Goal: Task Accomplishment & Management: Complete application form

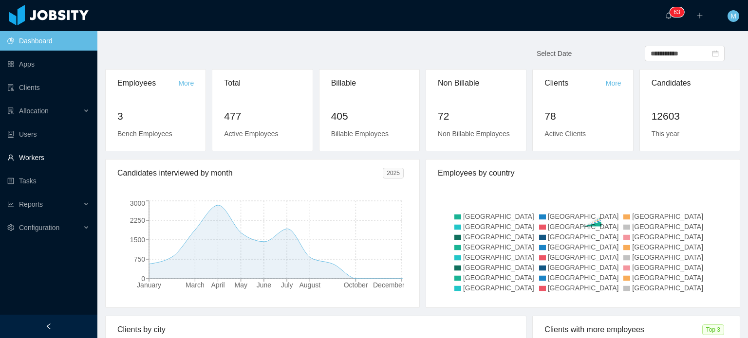
click at [49, 162] on link "Workers" at bounding box center [48, 157] width 82 height 19
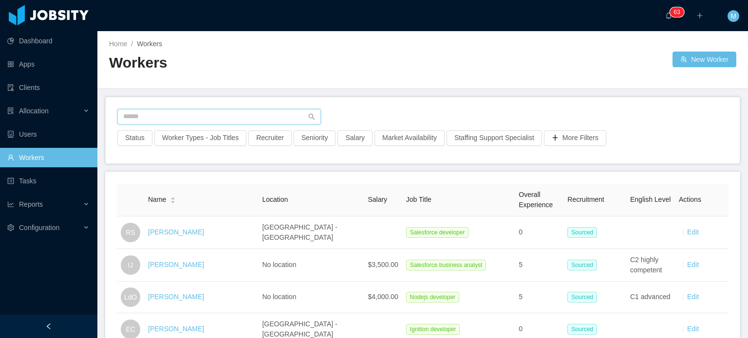
click at [201, 112] on input "text" at bounding box center [218, 117] width 203 height 16
paste input "**********"
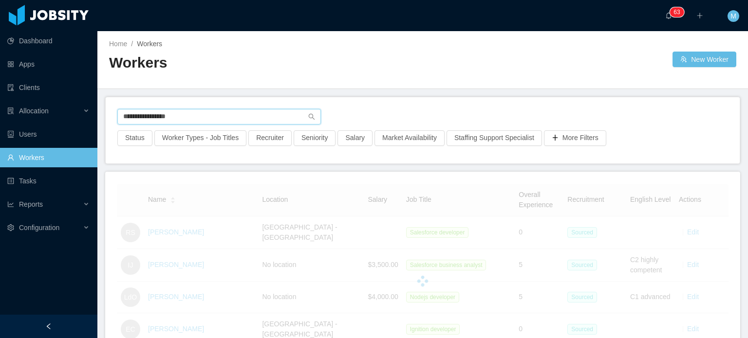
type input "**********"
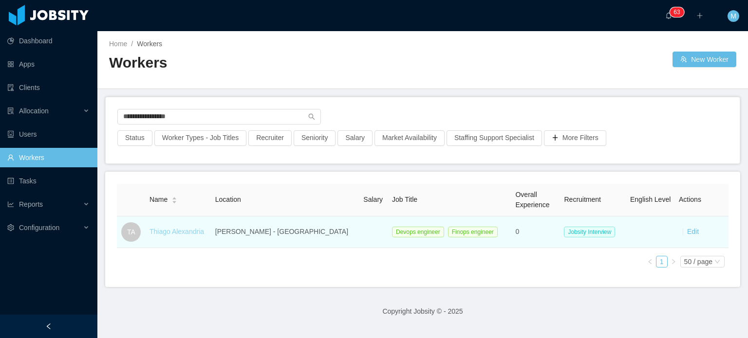
click at [185, 235] on link "Thiago Alexandria" at bounding box center [176, 232] width 55 height 8
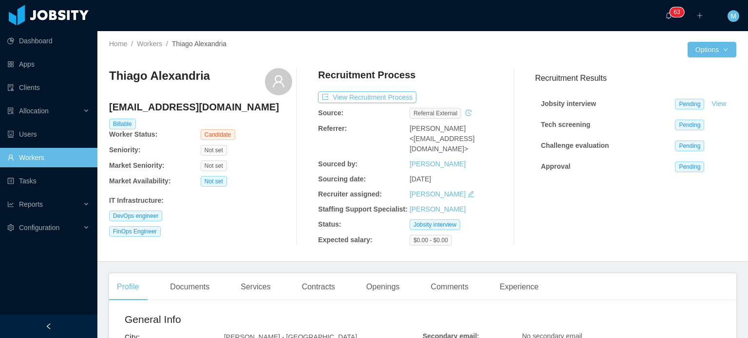
click at [495, 189] on div "[PERSON_NAME]" at bounding box center [455, 194] width 92 height 10
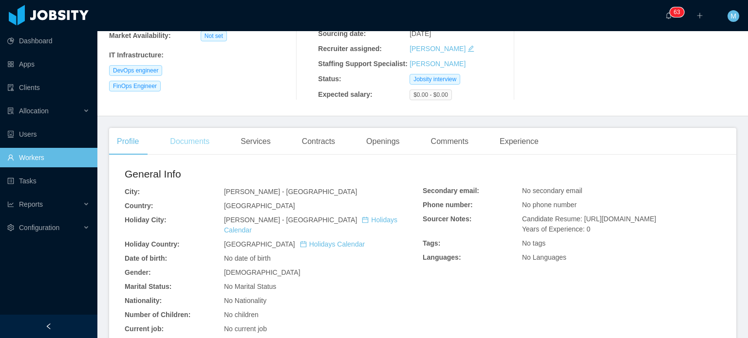
scroll to position [243, 0]
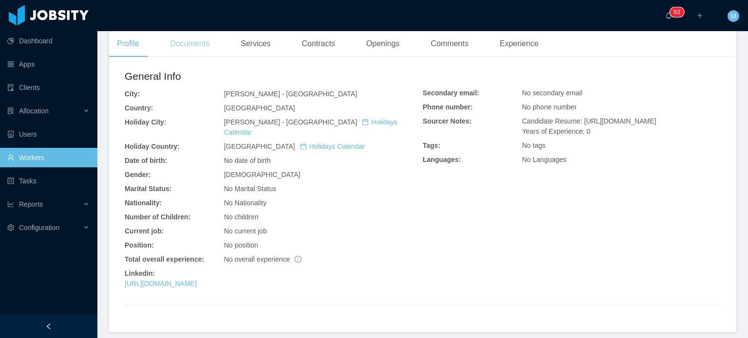
click at [168, 33] on div "Documents" at bounding box center [189, 43] width 55 height 27
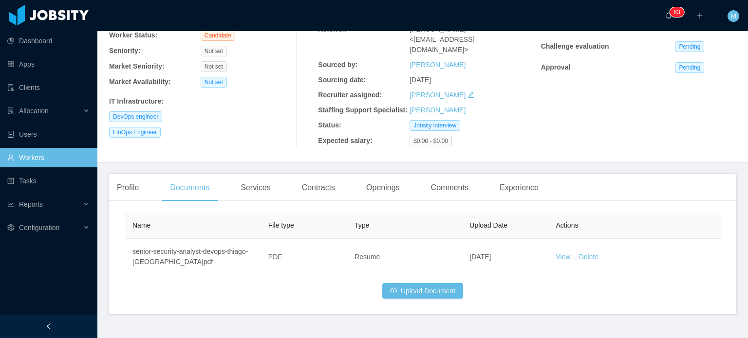
scroll to position [112, 0]
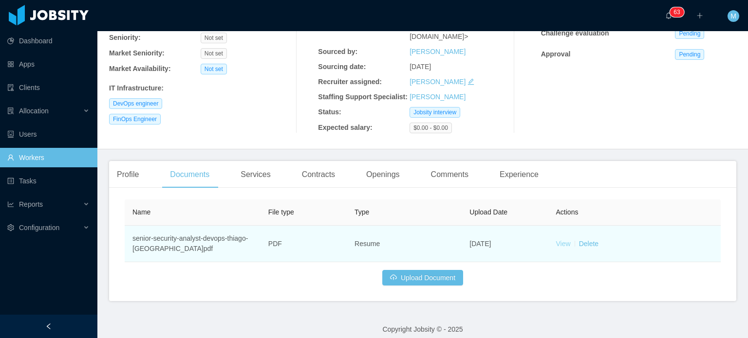
click at [560, 240] on link "View" at bounding box center [563, 244] width 15 height 8
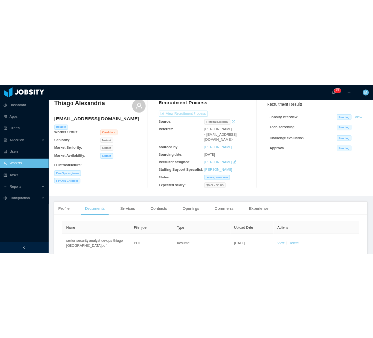
scroll to position [0, 0]
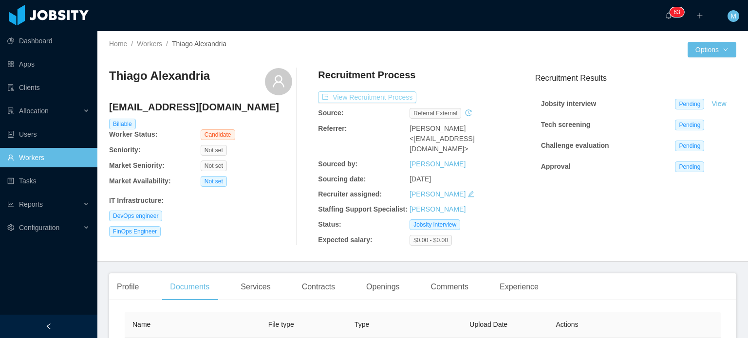
click at [399, 97] on button "View Recruitment Process" at bounding box center [367, 98] width 98 height 12
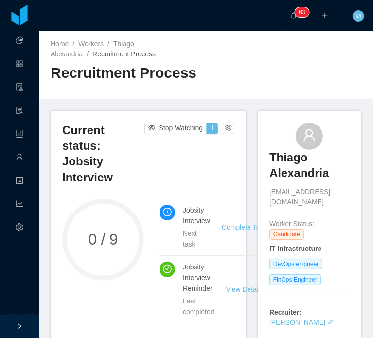
drag, startPoint x: 99, startPoint y: 154, endPoint x: 112, endPoint y: 157, distance: 13.0
click at [99, 154] on h3 "Current status: Jobsity Interview" at bounding box center [103, 154] width 82 height 63
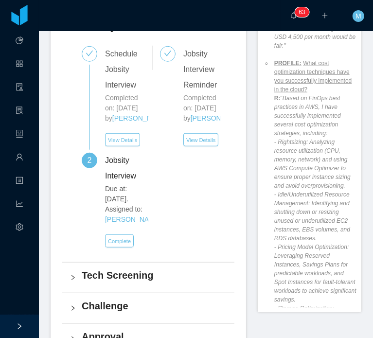
scroll to position [97, 0]
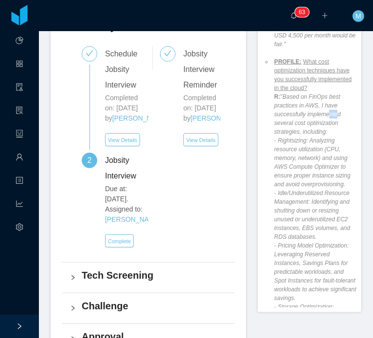
drag, startPoint x: 323, startPoint y: 104, endPoint x: 332, endPoint y: 105, distance: 9.3
click at [332, 105] on em "Based on FinOps best practices in AWS, I have successfully implemented several …" at bounding box center [316, 254] width 82 height 322
drag, startPoint x: 290, startPoint y: 117, endPoint x: 310, endPoint y: 129, distance: 23.2
click at [308, 129] on em "Based on FinOps best practices in AWS, I have successfully implemented several …" at bounding box center [316, 254] width 82 height 322
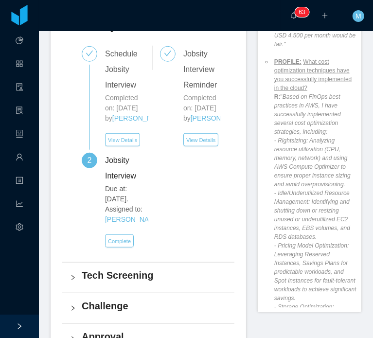
click at [310, 129] on em "Based on FinOps best practices in AWS, I have successfully implemented several …" at bounding box center [316, 254] width 82 height 322
drag, startPoint x: 309, startPoint y: 134, endPoint x: 330, endPoint y: 155, distance: 29.3
click at [330, 155] on em "Based on FinOps best practices in AWS, I have successfully implemented several …" at bounding box center [316, 254] width 82 height 322
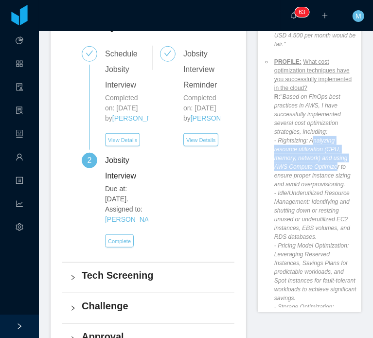
click at [331, 156] on em "Based on FinOps best practices in AWS, I have successfully implemented several …" at bounding box center [316, 254] width 82 height 322
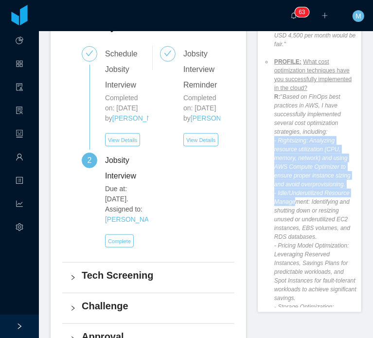
drag, startPoint x: 313, startPoint y: 190, endPoint x: 313, endPoint y: 215, distance: 24.3
click at [313, 215] on em "Based on FinOps best practices in AWS, I have successfully implemented several …" at bounding box center [316, 254] width 82 height 322
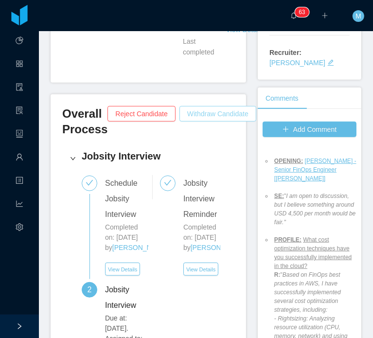
scroll to position [243, 0]
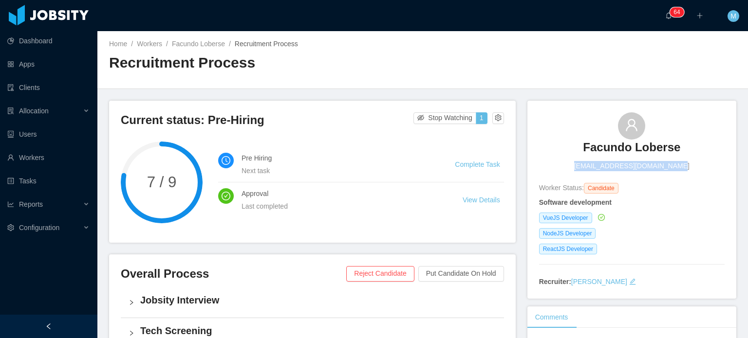
drag, startPoint x: 574, startPoint y: 165, endPoint x: 712, endPoint y: 164, distance: 137.3
click at [712, 164] on div "Facundo Loberse facundo_loberse@hotmail.com" at bounding box center [631, 141] width 185 height 59
click at [594, 147] on h3 "Facundo Loberse" at bounding box center [631, 148] width 97 height 16
click at [422, 138] on div "Current status: Pre-Hiring Stop Watching 1 7 / 9 Pre Hiring Next task Complete …" at bounding box center [312, 172] width 406 height 142
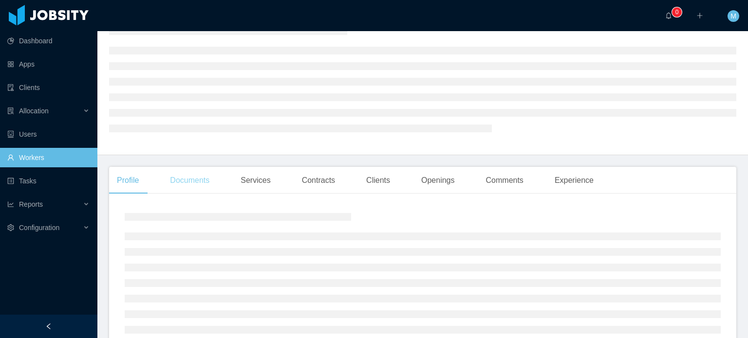
click at [203, 184] on div "Documents" at bounding box center [189, 180] width 55 height 27
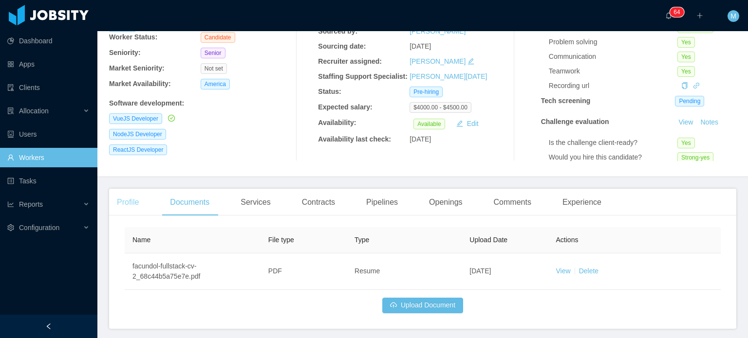
click at [138, 197] on div "Profile" at bounding box center [127, 202] width 37 height 27
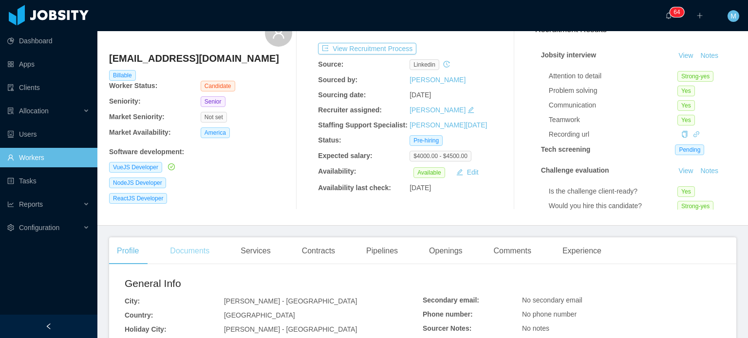
click at [182, 257] on div "Documents" at bounding box center [189, 251] width 55 height 27
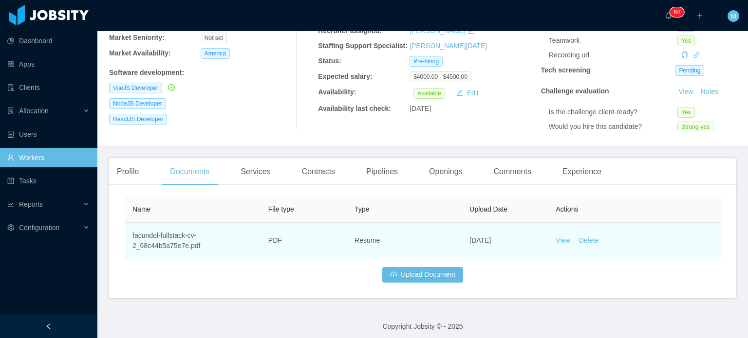
scroll to position [132, 0]
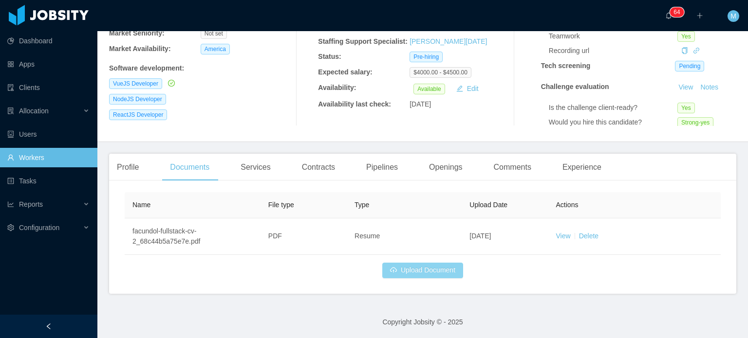
click at [432, 273] on button "Upload Document" at bounding box center [422, 271] width 81 height 16
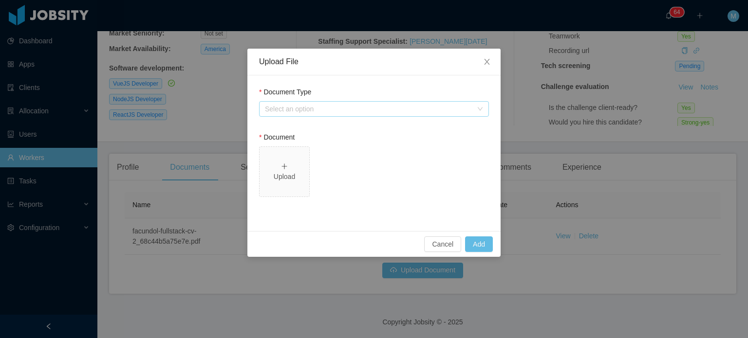
click at [390, 107] on div "Select an option" at bounding box center [368, 109] width 207 height 10
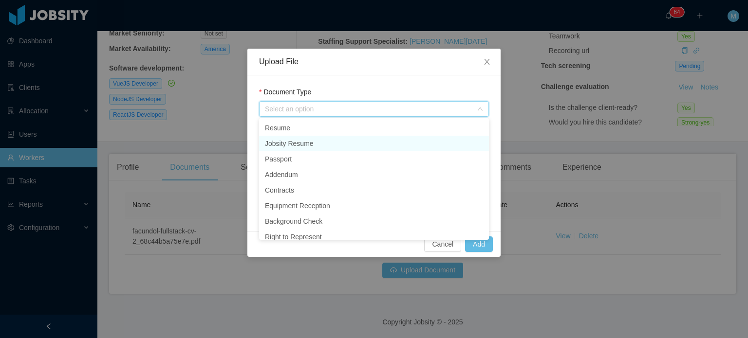
click at [364, 139] on li "Jobsity Resume" at bounding box center [374, 144] width 230 height 16
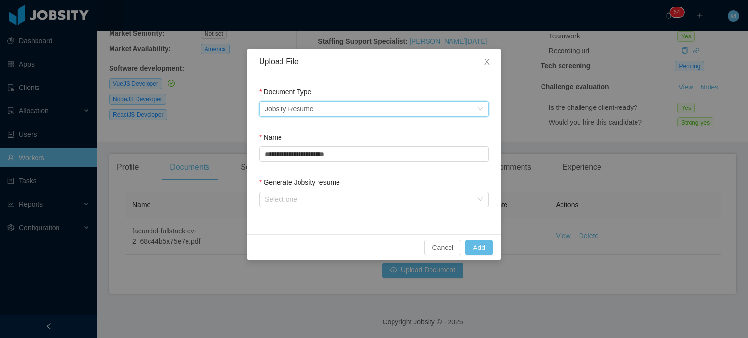
click at [348, 215] on div "**********" at bounding box center [373, 154] width 253 height 159
click at [360, 203] on div "Select one" at bounding box center [368, 200] width 207 height 10
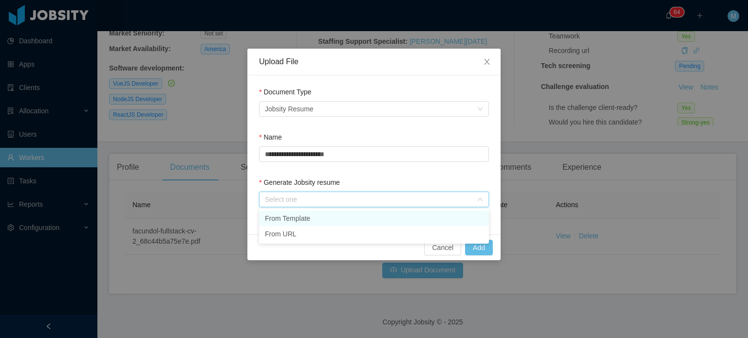
click at [368, 212] on li "From Template" at bounding box center [374, 219] width 230 height 16
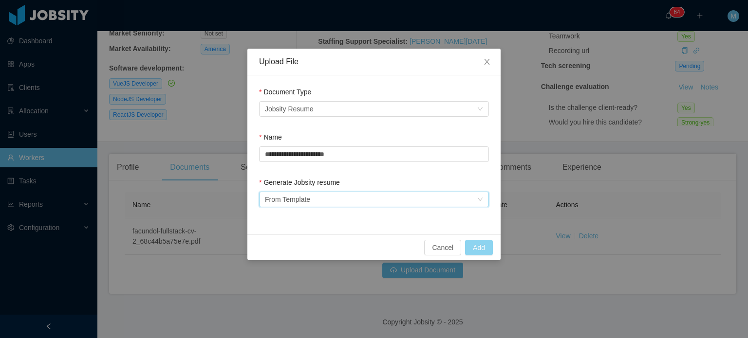
click at [478, 255] on button "Add" at bounding box center [479, 248] width 28 height 16
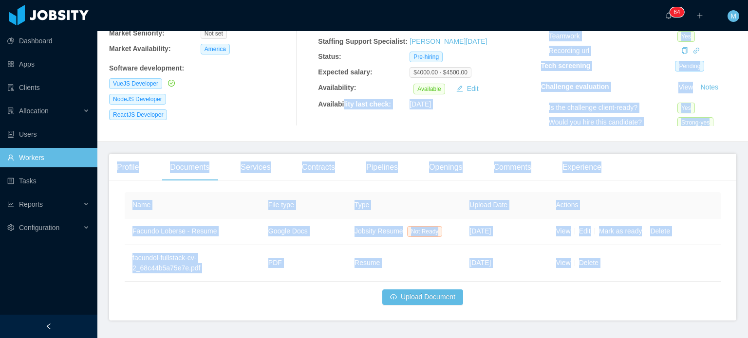
click at [340, 96] on div "Recruitment Process View Recruitment Process Source: linkedin Sourced by: Marti…" at bounding box center [409, 31] width 183 height 190
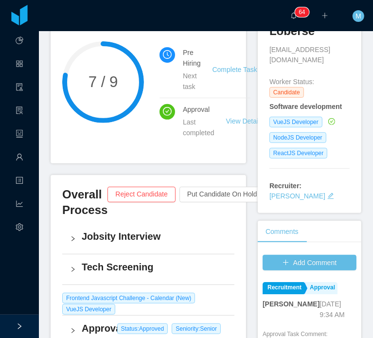
scroll to position [146, 0]
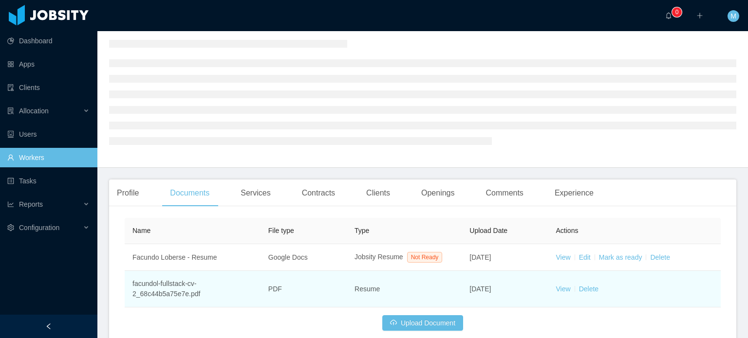
scroll to position [89, 0]
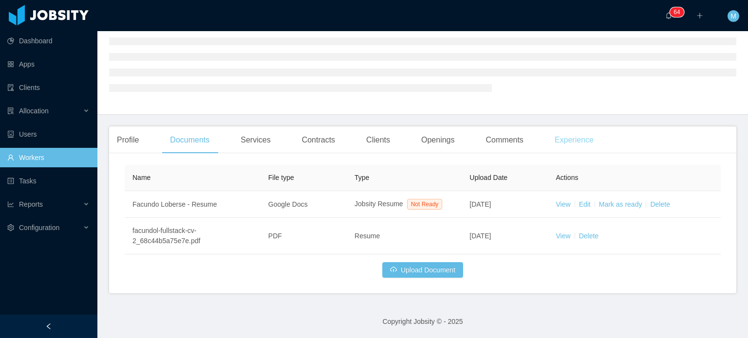
click at [561, 154] on div "Experience" at bounding box center [574, 140] width 55 height 27
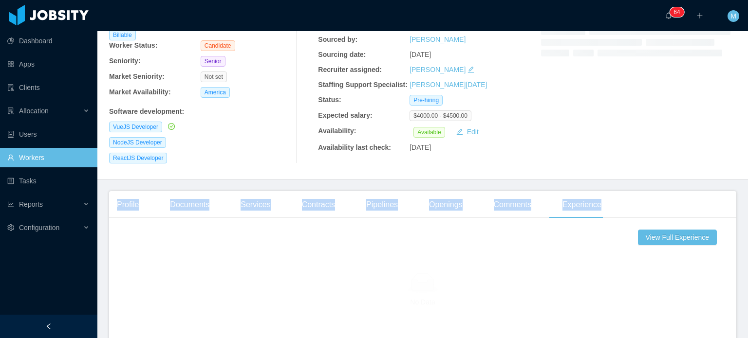
click at [561, 210] on div "Experience" at bounding box center [581, 204] width 55 height 27
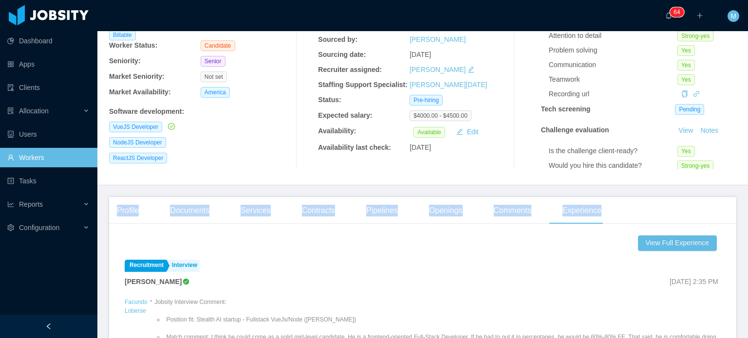
click at [126, 202] on div "Profile" at bounding box center [127, 210] width 37 height 27
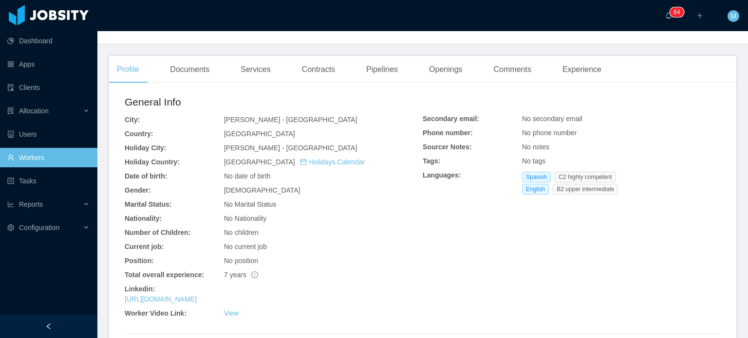
scroll to position [98, 0]
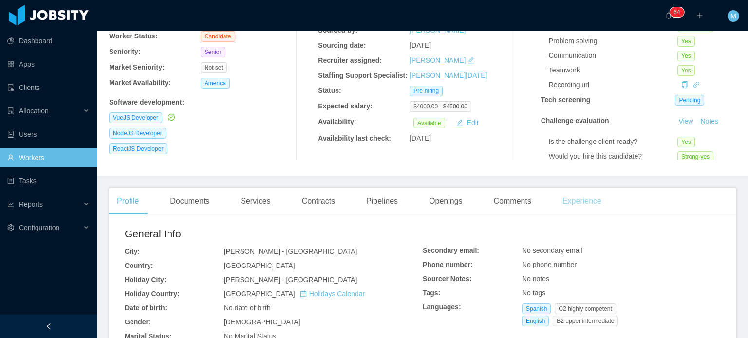
click at [571, 206] on div "Experience" at bounding box center [581, 201] width 55 height 27
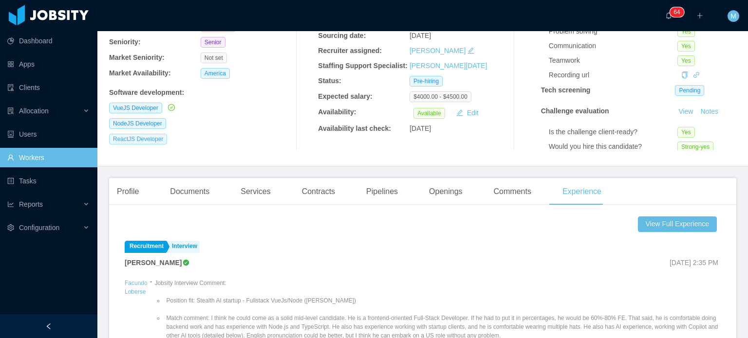
scroll to position [98, 0]
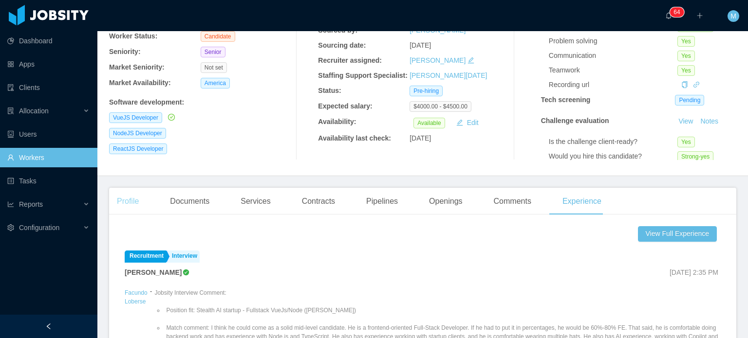
click at [125, 187] on main "Home / Workers / Facundo Loberse / Options Facundo Loberse facundo_loberse@hotm…" at bounding box center [422, 86] width 650 height 307
click at [105, 202] on main "Home / Workers / Facundo Loberse / Options Facundo Loberse facundo_loberse@hotm…" at bounding box center [422, 86] width 650 height 307
click at [123, 202] on div "Profile" at bounding box center [127, 201] width 37 height 27
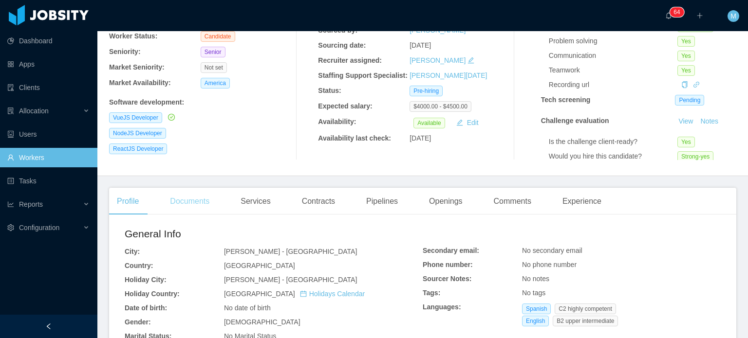
click at [203, 195] on div "Documents" at bounding box center [189, 201] width 55 height 27
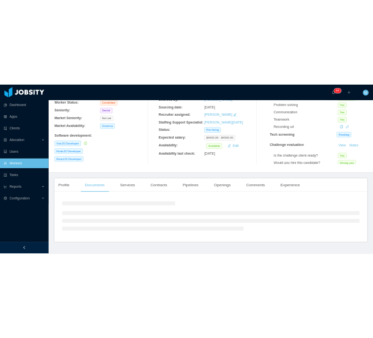
scroll to position [120, 0]
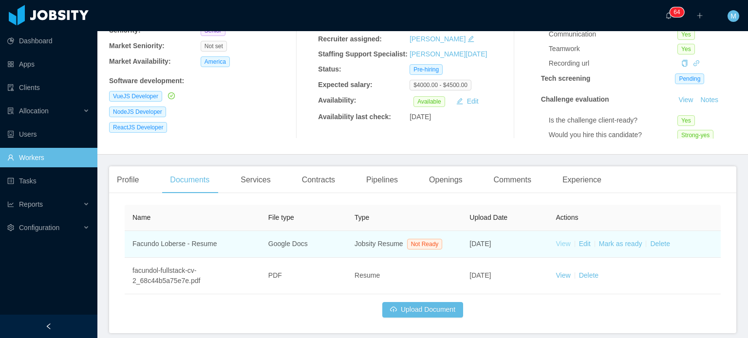
click at [561, 243] on link "View" at bounding box center [563, 244] width 15 height 8
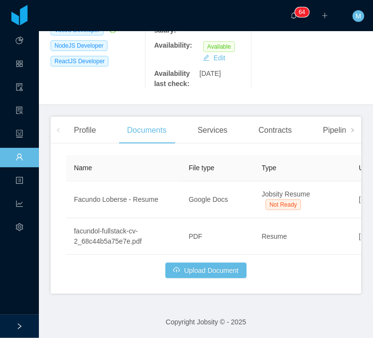
scroll to position [0, 0]
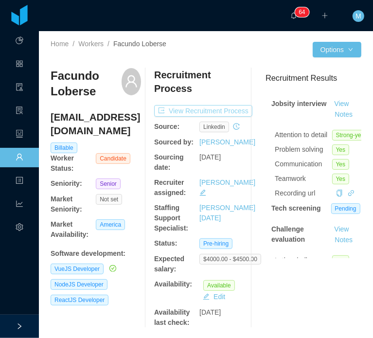
click at [231, 113] on button "View Recruitment Process" at bounding box center [203, 111] width 98 height 12
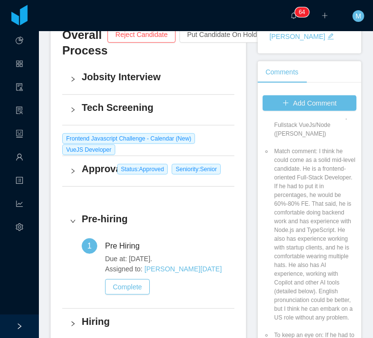
scroll to position [195, 0]
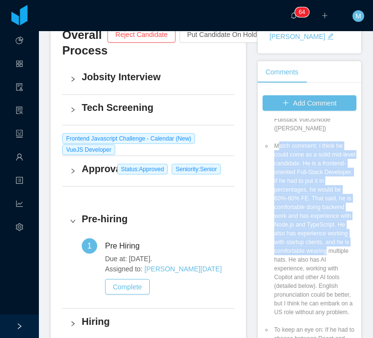
drag, startPoint x: 273, startPoint y: 140, endPoint x: 333, endPoint y: 246, distance: 122.3
click at [333, 249] on li "Match comment: I think he could come as a solid mid-level candidate. He is a fr…" at bounding box center [315, 229] width 84 height 175
click at [333, 246] on li "Match comment: I think he could come as a solid mid-level candidate. He is a fr…" at bounding box center [315, 229] width 84 height 175
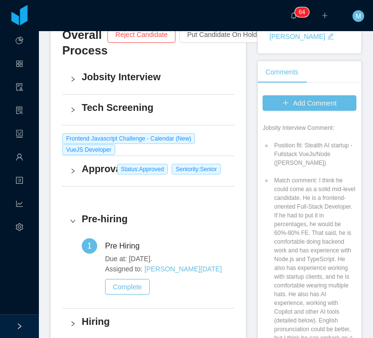
scroll to position [146, 0]
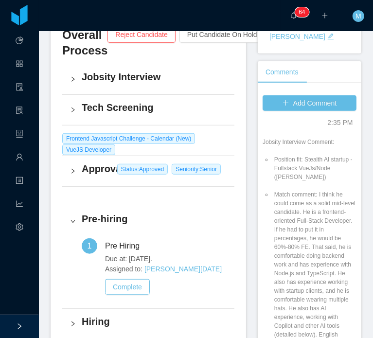
drag, startPoint x: 331, startPoint y: 230, endPoint x: 268, endPoint y: 192, distance: 73.5
click at [273, 192] on li "Match comment: I think he could come as a solid mid-level candidate. He is a fr…" at bounding box center [315, 277] width 84 height 175
copy li "Match comment: I think he could come as a solid mid-level candidate. He is a fr…"
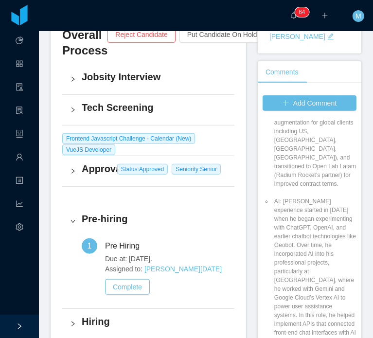
scroll to position [876, 0]
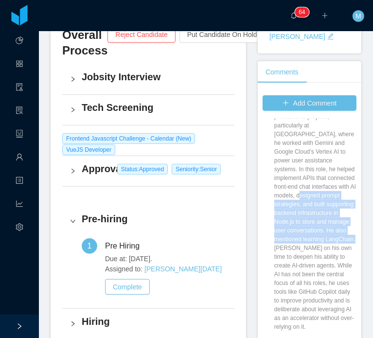
drag, startPoint x: 289, startPoint y: 216, endPoint x: 312, endPoint y: 268, distance: 56.9
click at [312, 268] on li "AI: [PERSON_NAME] experience started in [DATE] when he began experimenting with…" at bounding box center [315, 191] width 84 height 280
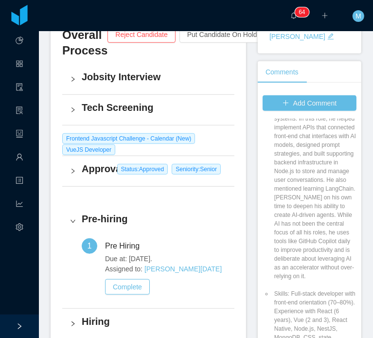
scroll to position [1022, 0]
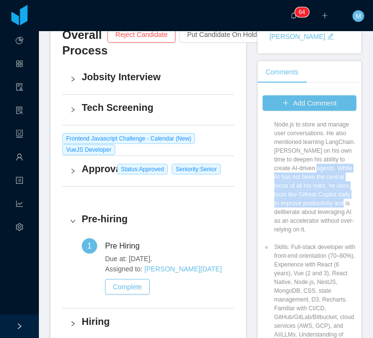
click at [304, 234] on li "AI: [PERSON_NAME] experience started in [DATE] when he began experimenting with…" at bounding box center [315, 94] width 84 height 280
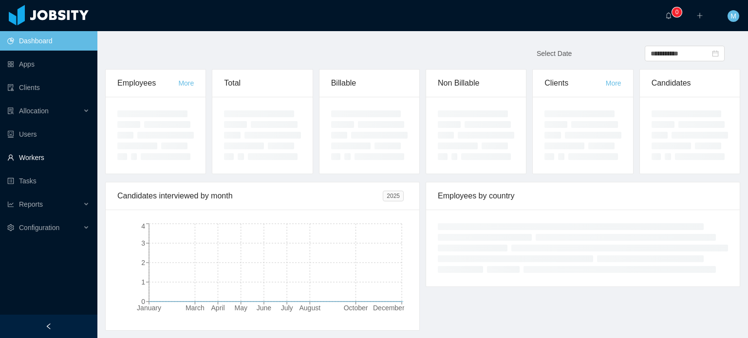
click at [73, 158] on link "Workers" at bounding box center [48, 157] width 82 height 19
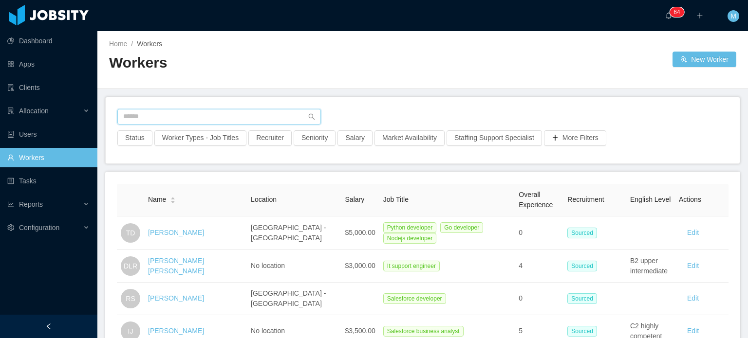
click at [190, 118] on input "text" at bounding box center [218, 117] width 203 height 16
paste input "**********"
type input "**********"
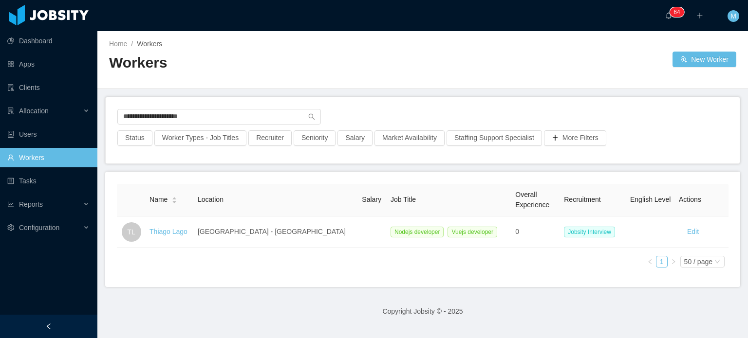
click at [187, 233] on link "Thiago Lago" at bounding box center [168, 232] width 38 height 8
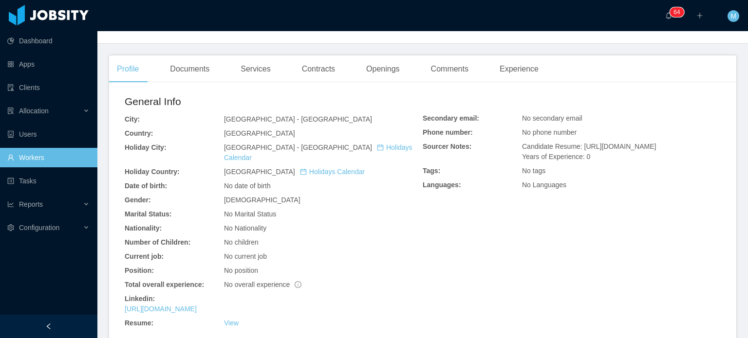
scroll to position [288, 0]
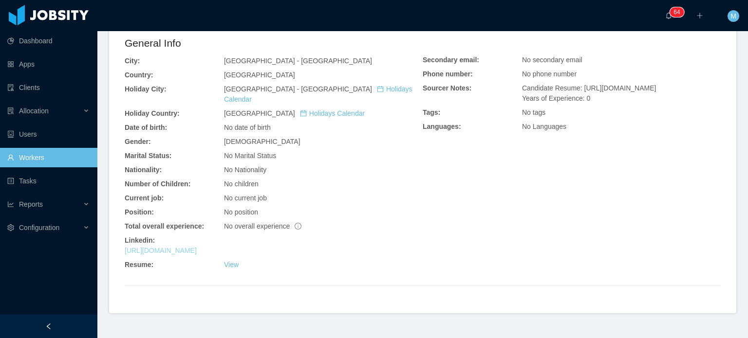
click at [197, 247] on link "[URL][DOMAIN_NAME]" at bounding box center [161, 251] width 72 height 8
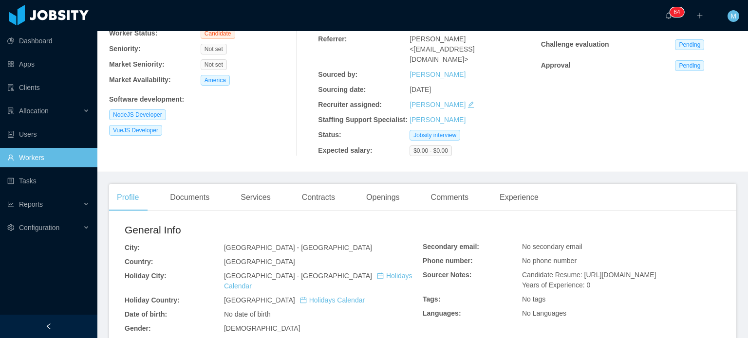
scroll to position [93, 0]
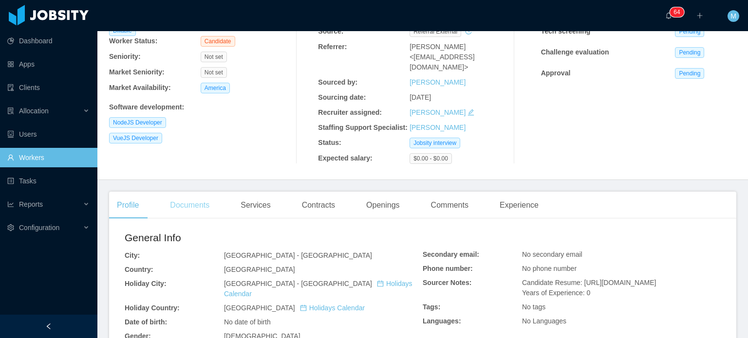
click at [188, 203] on div "Documents" at bounding box center [189, 205] width 55 height 27
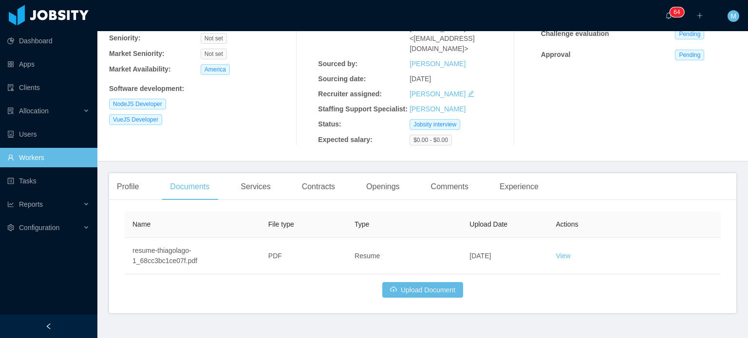
scroll to position [122, 0]
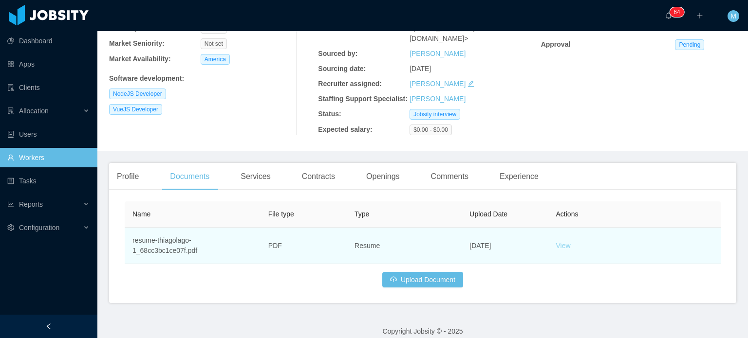
click at [556, 242] on link "View" at bounding box center [563, 246] width 15 height 8
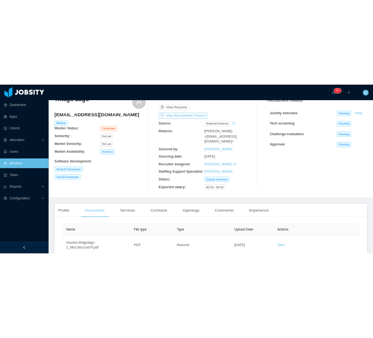
scroll to position [0, 0]
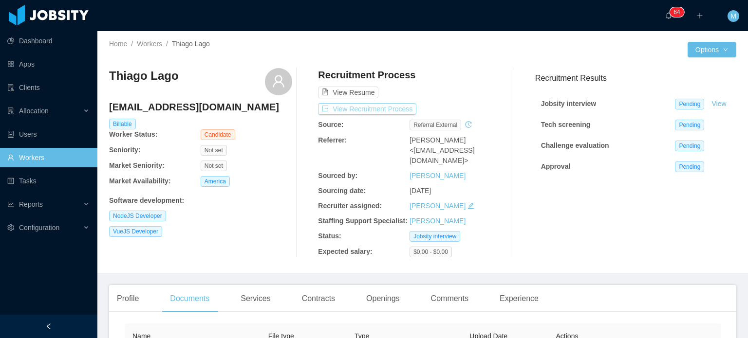
click at [377, 112] on button "View Recruitment Process" at bounding box center [367, 109] width 98 height 12
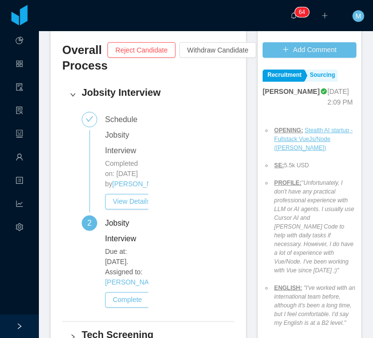
scroll to position [341, 0]
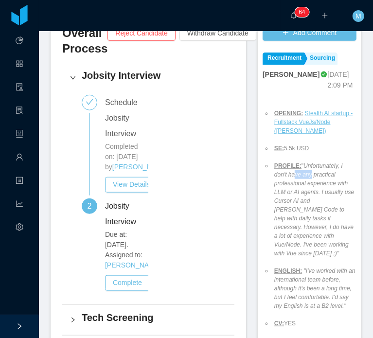
click at [307, 171] on em "Unfortunately, I don't have any practical professional experience with LLM or A…" at bounding box center [315, 210] width 80 height 94
click at [308, 171] on em "Unfortunately, I don't have any practical professional experience with LLM or A…" at bounding box center [315, 210] width 80 height 94
drag, startPoint x: 302, startPoint y: 164, endPoint x: 310, endPoint y: 164, distance: 7.8
click at [308, 164] on em "Unfortunately, I don't have any practical professional experience with LLM or A…" at bounding box center [315, 210] width 80 height 94
click at [310, 164] on em "Unfortunately, I don't have any practical professional experience with LLM or A…" at bounding box center [315, 210] width 80 height 94
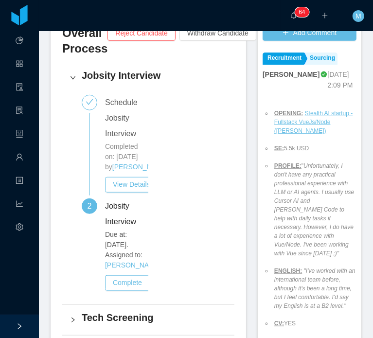
click at [303, 175] on em "Unfortunately, I don't have any practical professional experience with LLM or A…" at bounding box center [315, 210] width 80 height 94
drag, startPoint x: 304, startPoint y: 178, endPoint x: 317, endPoint y: 179, distance: 13.7
click at [316, 179] on em "Unfortunately, I don't have any practical professional experience with LLM or A…" at bounding box center [315, 210] width 80 height 94
click at [317, 179] on em "Unfortunately, I don't have any practical professional experience with LLM or A…" at bounding box center [315, 210] width 80 height 94
drag, startPoint x: 300, startPoint y: 184, endPoint x: 312, endPoint y: 184, distance: 11.7
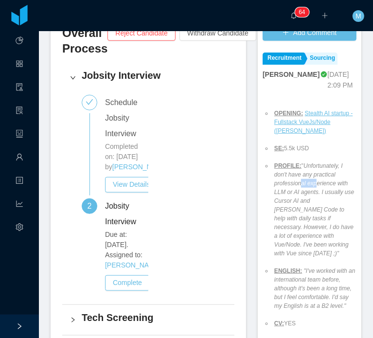
click at [312, 184] on em "Unfortunately, I don't have any practical professional experience with LLM or A…" at bounding box center [315, 210] width 80 height 94
drag, startPoint x: 282, startPoint y: 196, endPoint x: 291, endPoint y: 197, distance: 8.9
click at [291, 197] on em "Unfortunately, I don't have any practical professional experience with LLM or A…" at bounding box center [315, 210] width 80 height 94
click at [303, 196] on em "Unfortunately, I don't have any practical professional experience with LLM or A…" at bounding box center [315, 210] width 80 height 94
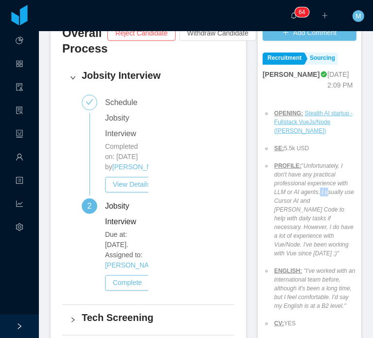
click at [322, 189] on em "Unfortunately, I don't have any practical professional experience with LLM or A…" at bounding box center [315, 210] width 80 height 94
click at [324, 189] on em "Unfortunately, I don't have any practical professional experience with LLM or A…" at bounding box center [315, 210] width 80 height 94
drag, startPoint x: 288, startPoint y: 201, endPoint x: 318, endPoint y: 201, distance: 30.2
click at [315, 201] on em "Unfortunately, I don't have any practical professional experience with LLM or A…" at bounding box center [315, 210] width 80 height 94
click at [318, 201] on em "Unfortunately, I don't have any practical professional experience with LLM or A…" at bounding box center [315, 210] width 80 height 94
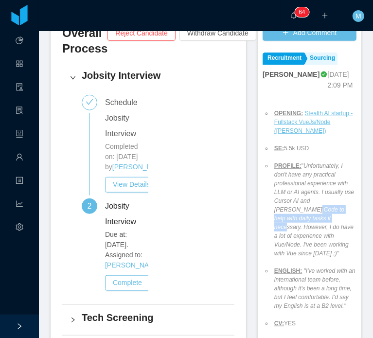
drag, startPoint x: 287, startPoint y: 211, endPoint x: 316, endPoint y: 218, distance: 29.9
click at [316, 218] on em "Unfortunately, I don't have any practical professional experience with LLM or A…" at bounding box center [315, 210] width 80 height 94
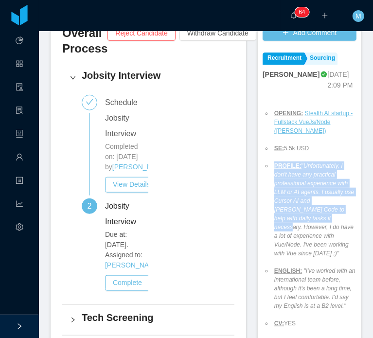
drag, startPoint x: 310, startPoint y: 220, endPoint x: 333, endPoint y: 249, distance: 37.8
click at [333, 249] on ul "OPENING: Stealth AI startup - Fullstack VueJs/Node (Erkang Zheng) SE: 5.5k USD …" at bounding box center [310, 244] width 94 height 289
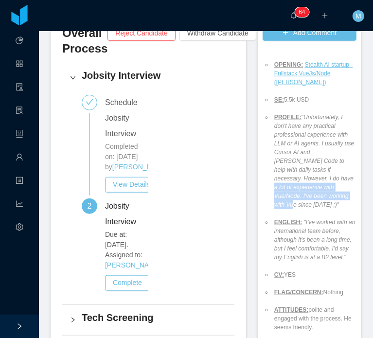
drag, startPoint x: 298, startPoint y: 184, endPoint x: 306, endPoint y: 195, distance: 13.5
click at [306, 195] on em "Unfortunately, I don't have any practical professional experience with LLM or A…" at bounding box center [315, 161] width 80 height 94
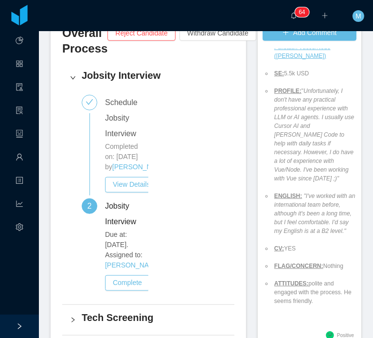
scroll to position [90, 0]
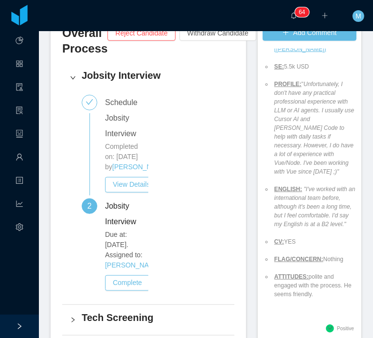
drag, startPoint x: 307, startPoint y: 152, endPoint x: 315, endPoint y: 197, distance: 46.1
click at [309, 165] on ul "OPENING: Stealth AI startup - Fullstack VueJs/Node (Erkang Zheng) SE: 5.5k USD …" at bounding box center [310, 162] width 94 height 289
drag, startPoint x: 315, startPoint y: 197, endPoint x: 318, endPoint y: 207, distance: 10.5
click at [318, 207] on em ""I've worked with an international team before, although it's been a long time,…" at bounding box center [315, 207] width 81 height 42
click at [311, 188] on em ""I've worked with an international team before, although it's been a long time,…" at bounding box center [315, 207] width 81 height 42
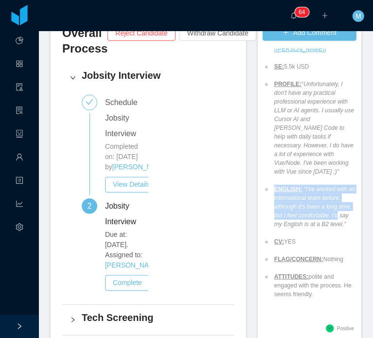
drag, startPoint x: 310, startPoint y: 207, endPoint x: 311, endPoint y: 224, distance: 17.6
click at [311, 224] on ul "OPENING: Stealth AI startup - Fullstack VueJs/Node (Erkang Zheng) SE: 5.5k USD …" at bounding box center [310, 162] width 94 height 289
click at [311, 208] on em ""I've worked with an international team before, although it's been a long time,…" at bounding box center [315, 207] width 81 height 42
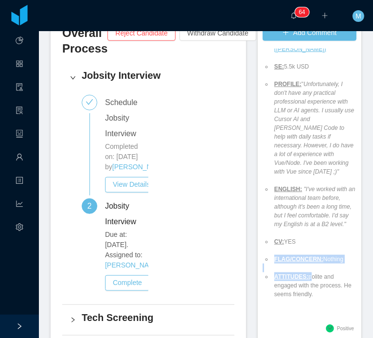
click at [308, 270] on ul "OPENING: Stealth AI startup - Fullstack VueJs/Node (Erkang Zheng) SE: 5.5k USD …" at bounding box center [310, 162] width 94 height 289
click at [308, 273] on li "ATTITUDES: polite and engaged with the process. He seems friendly." at bounding box center [315, 286] width 84 height 26
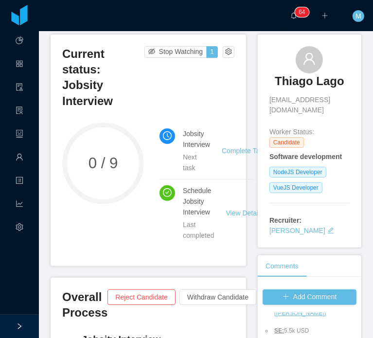
scroll to position [0, 0]
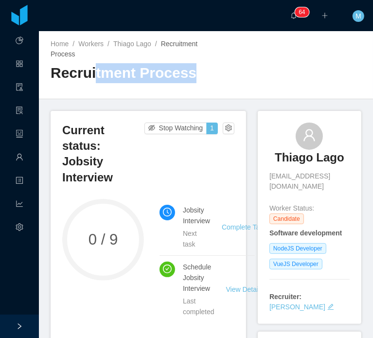
drag, startPoint x: 192, startPoint y: 82, endPoint x: 94, endPoint y: 90, distance: 98.6
click at [94, 90] on div "Recruitment Process" at bounding box center [129, 76] width 156 height 27
click at [119, 89] on div "Recruitment Process" at bounding box center [129, 76] width 156 height 27
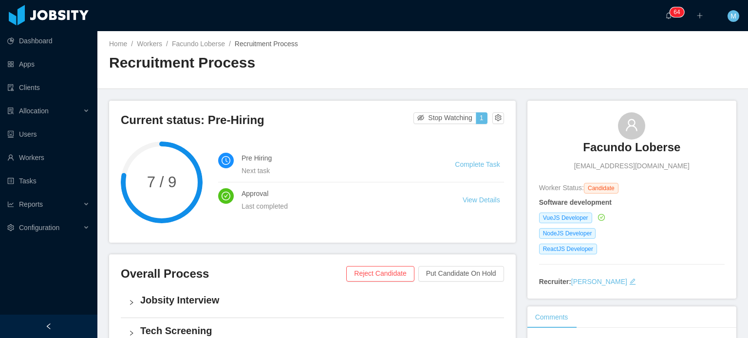
click at [596, 144] on h3 "Facundo Loberse" at bounding box center [631, 148] width 97 height 16
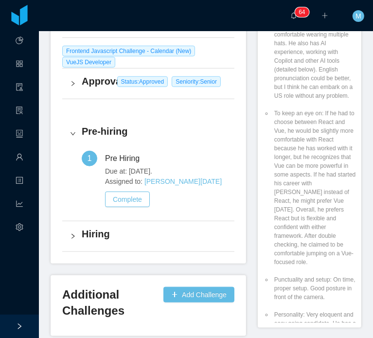
scroll to position [341, 0]
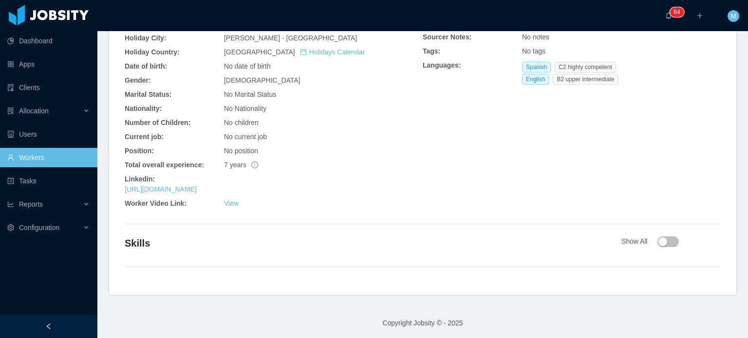
scroll to position [337, 0]
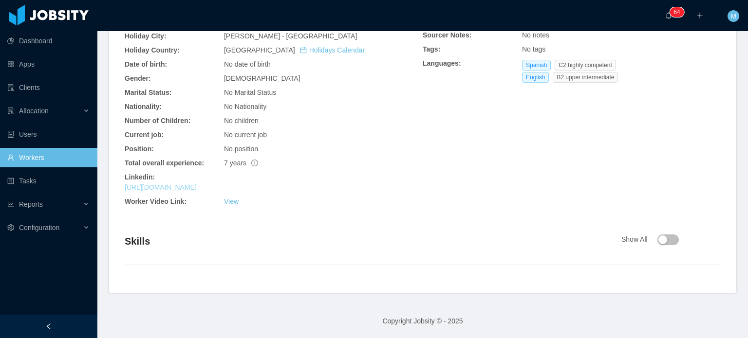
click at [197, 190] on link "https://www.linkedin.com/in/facundo-loberse" at bounding box center [161, 188] width 72 height 8
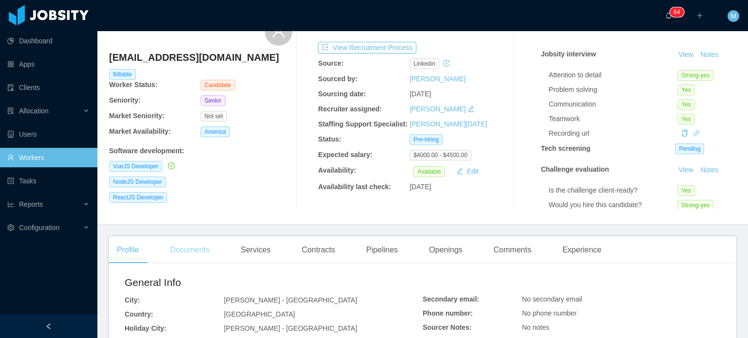
click at [206, 242] on div "Documents" at bounding box center [189, 250] width 55 height 27
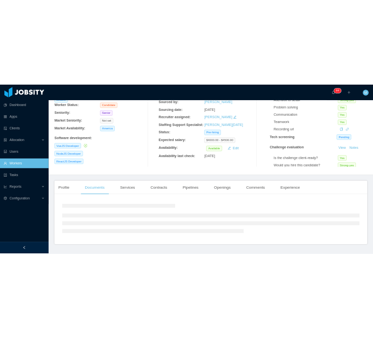
scroll to position [120, 0]
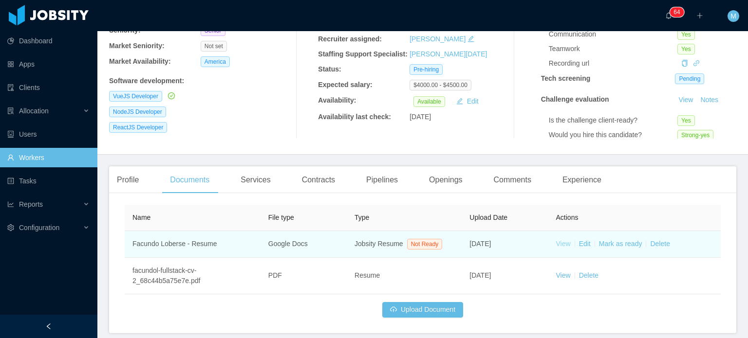
click at [562, 244] on link "View" at bounding box center [563, 244] width 15 height 8
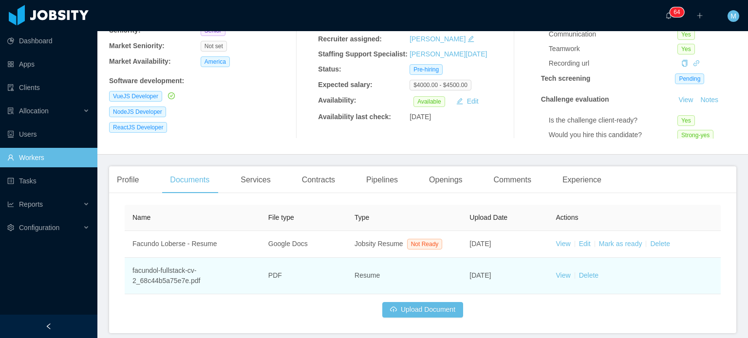
click at [569, 272] on td "View Delete" at bounding box center [634, 276] width 172 height 37
click at [556, 274] on link "View" at bounding box center [563, 276] width 15 height 8
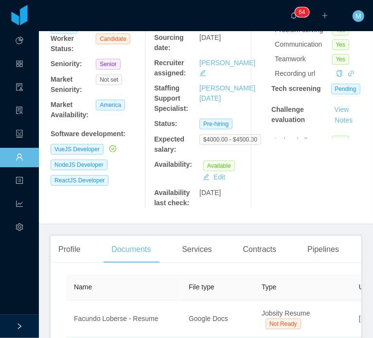
scroll to position [130, 0]
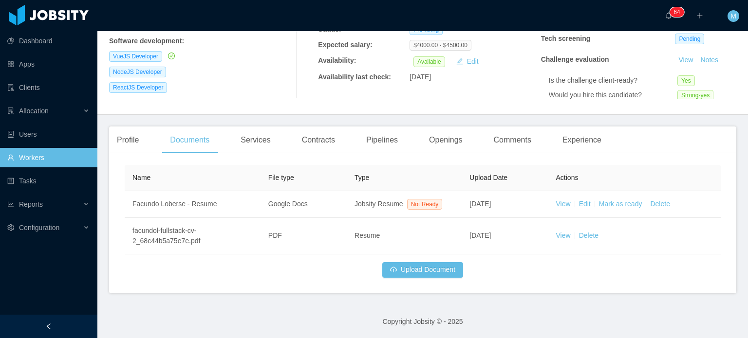
scroll to position [17, 0]
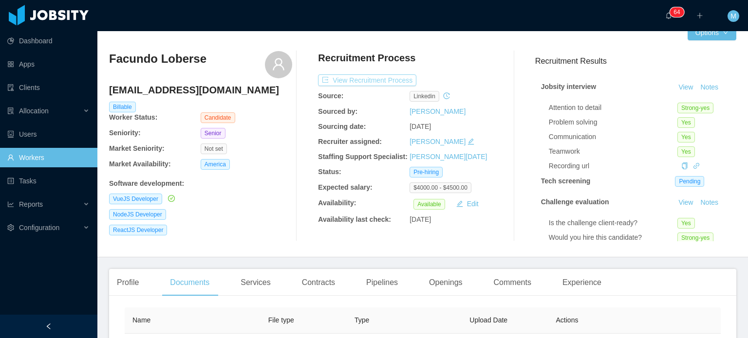
click at [397, 83] on button "View Recruitment Process" at bounding box center [367, 80] width 98 height 12
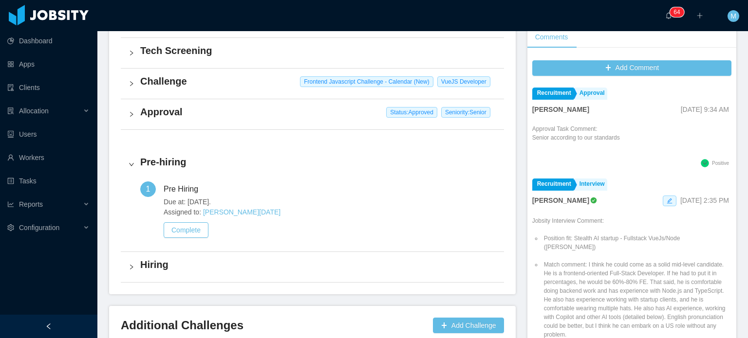
scroll to position [279, 0]
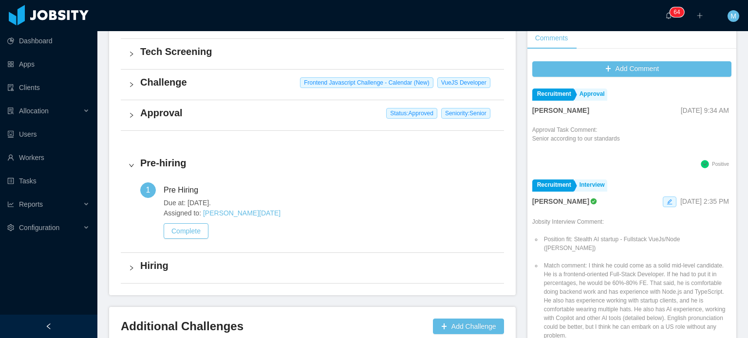
click at [129, 99] on div "Challenge Frontend Javascript Challenge - Calendar (New) [PERSON_NAME]" at bounding box center [312, 85] width 383 height 30
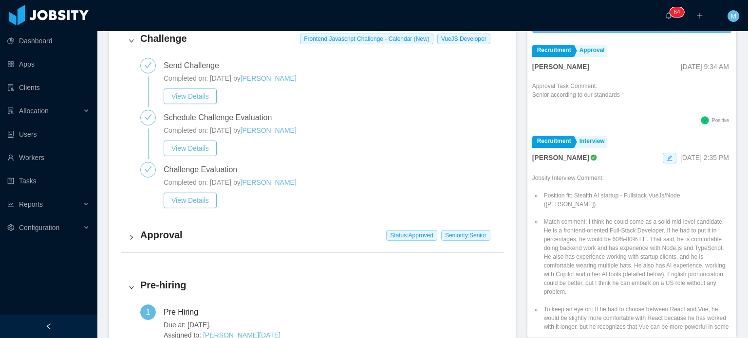
scroll to position [325, 0]
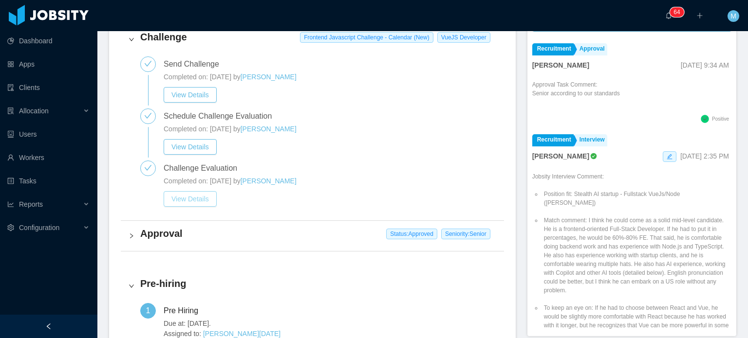
click at [203, 200] on button "View Details" at bounding box center [190, 199] width 53 height 16
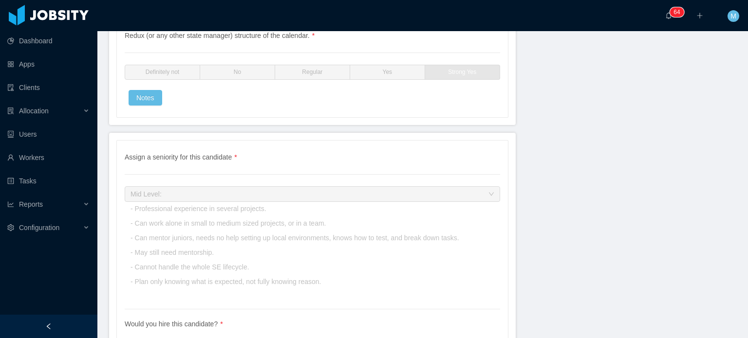
scroll to position [3233, 0]
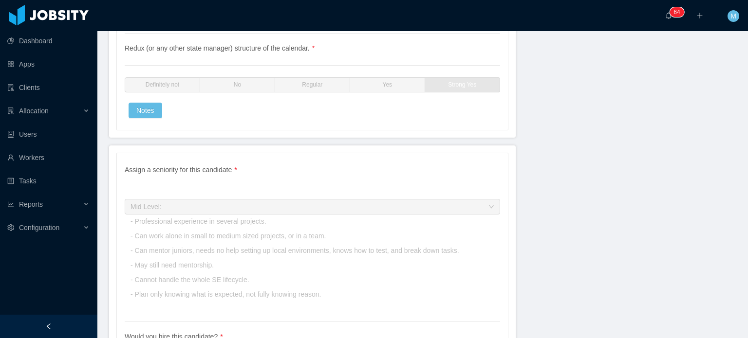
click at [354, 200] on div "Mid Level: - Professional experience in several projects. - Can work alone in s…" at bounding box center [294, 251] width 329 height 102
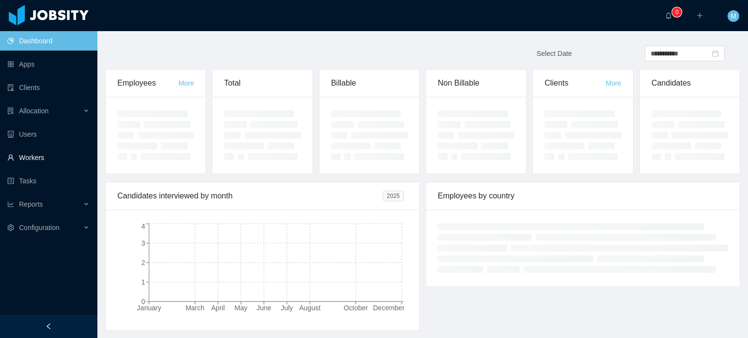
click at [68, 166] on link "Workers" at bounding box center [48, 157] width 82 height 19
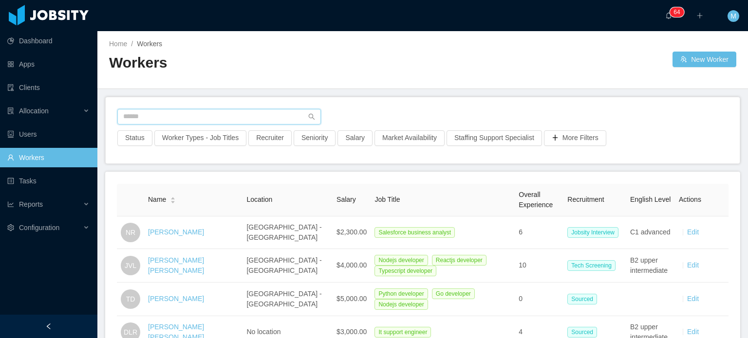
click at [260, 110] on input "text" at bounding box center [218, 117] width 203 height 16
paste input "**********"
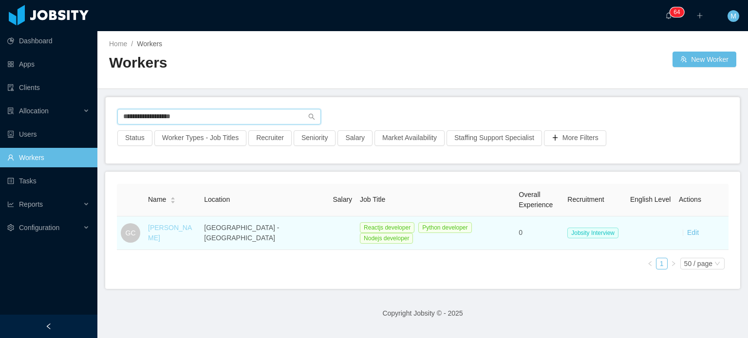
type input "**********"
click at [183, 229] on link "[PERSON_NAME]" at bounding box center [170, 233] width 44 height 18
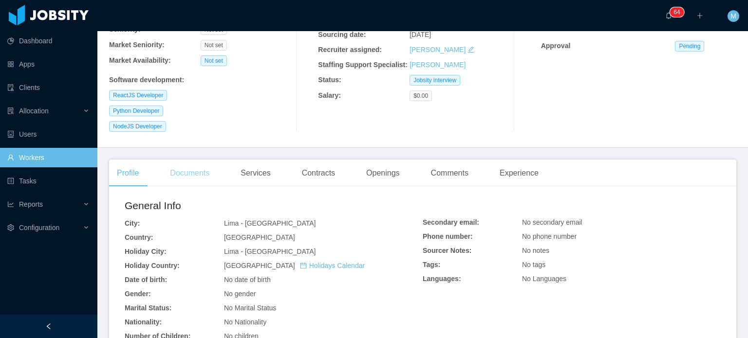
click at [211, 168] on div "Documents" at bounding box center [189, 173] width 55 height 27
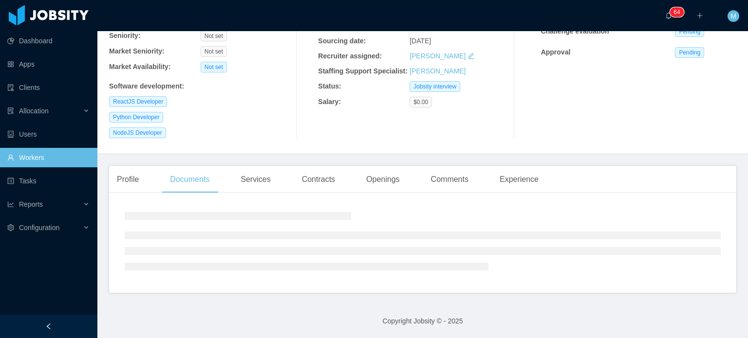
scroll to position [128, 0]
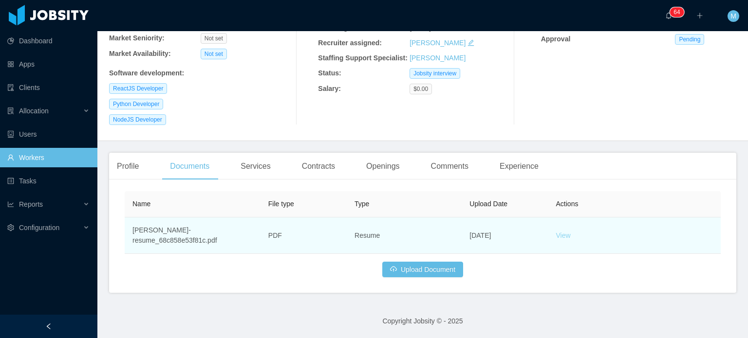
click at [556, 233] on link "View" at bounding box center [563, 236] width 15 height 8
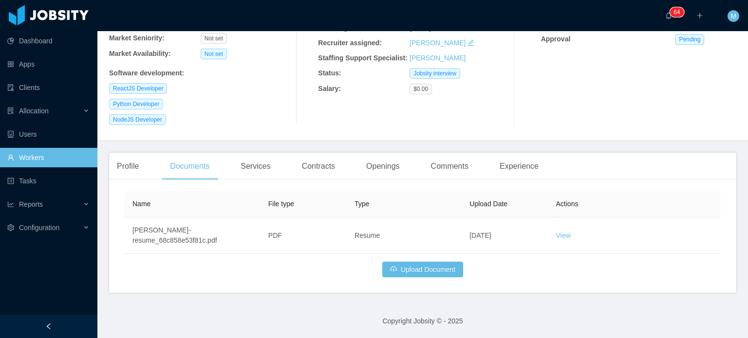
scroll to position [0, 0]
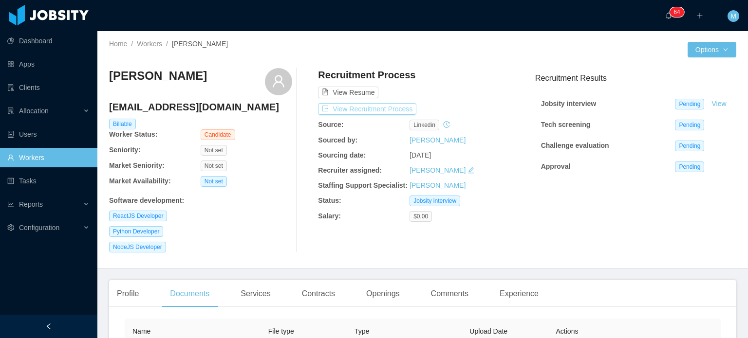
click at [393, 103] on button "View Recruitment Process" at bounding box center [367, 109] width 98 height 12
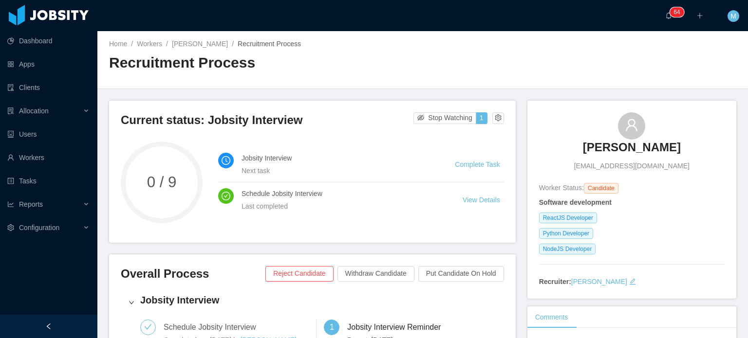
click at [613, 147] on h3 "Geral Castillo" at bounding box center [632, 148] width 98 height 16
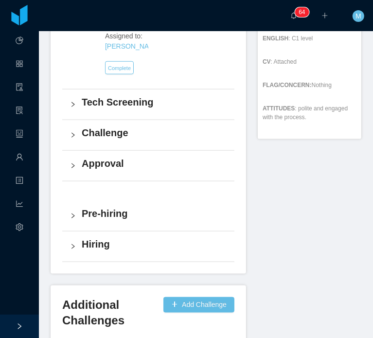
scroll to position [608, 0]
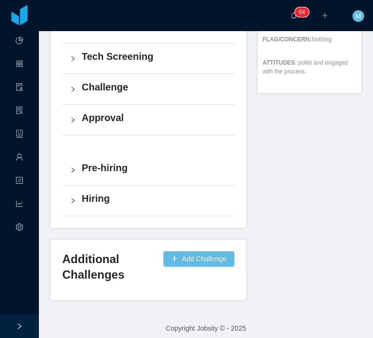
click at [75, 167] on div "Pre-hiring" at bounding box center [148, 170] width 172 height 30
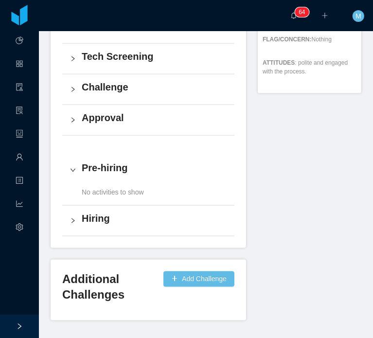
click at [75, 167] on div "Pre-hiring" at bounding box center [148, 170] width 172 height 30
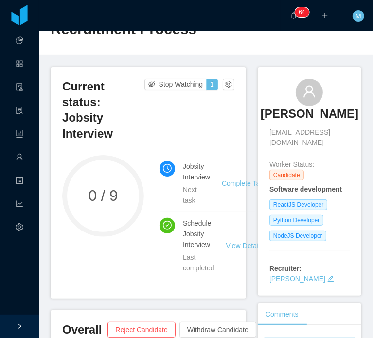
scroll to position [0, 0]
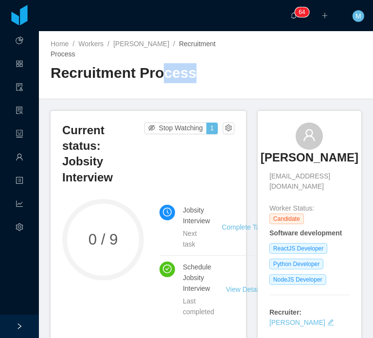
drag, startPoint x: 191, startPoint y: 78, endPoint x: 158, endPoint y: 82, distance: 33.4
click at [158, 82] on h2 "Recruitment Process" at bounding box center [129, 73] width 156 height 20
click at [170, 84] on div "Recruitment Process" at bounding box center [129, 76] width 156 height 27
drag, startPoint x: 115, startPoint y: 60, endPoint x: 183, endPoint y: 45, distance: 69.8
click at [183, 45] on div "Home / Workers / Geral Castillo / Recruitment Process / Recruitment Process" at bounding box center [129, 65] width 156 height 52
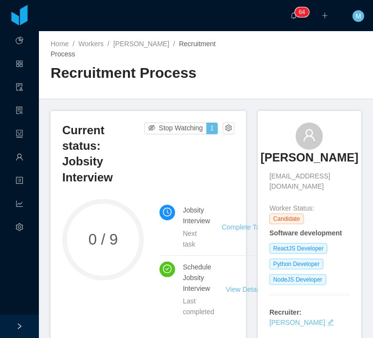
click at [180, 47] on span "Recruitment Process" at bounding box center [133, 49] width 165 height 18
drag, startPoint x: 179, startPoint y: 79, endPoint x: 149, endPoint y: 92, distance: 32.7
click at [149, 92] on div "Home / Workers / Geral Castillo / Recruitment Process / Recruitment Process" at bounding box center [206, 65] width 334 height 68
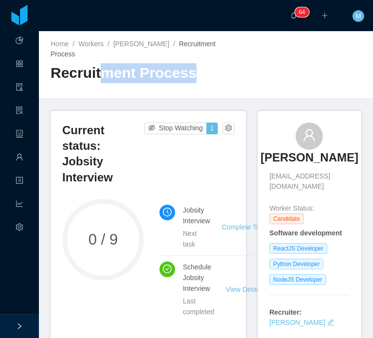
drag, startPoint x: 99, startPoint y: 77, endPoint x: 184, endPoint y: 89, distance: 85.9
click at [184, 89] on div "Recruitment Process" at bounding box center [129, 76] width 156 height 27
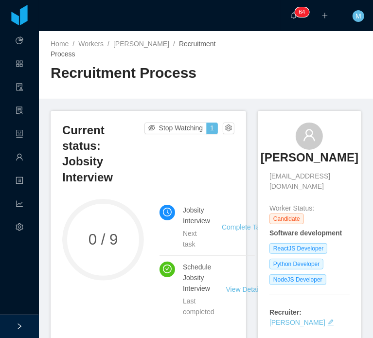
click at [167, 89] on div "Recruitment Process" at bounding box center [129, 76] width 156 height 27
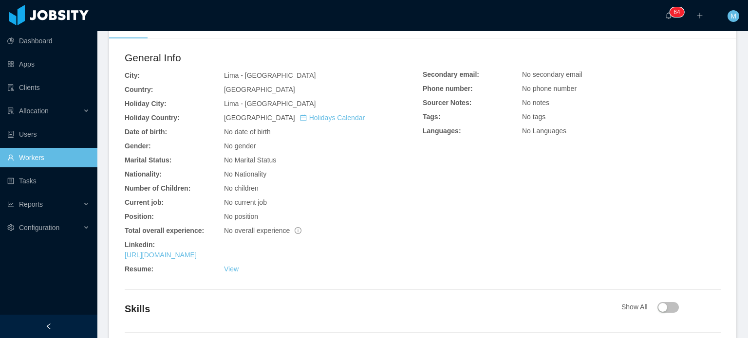
scroll to position [337, 0]
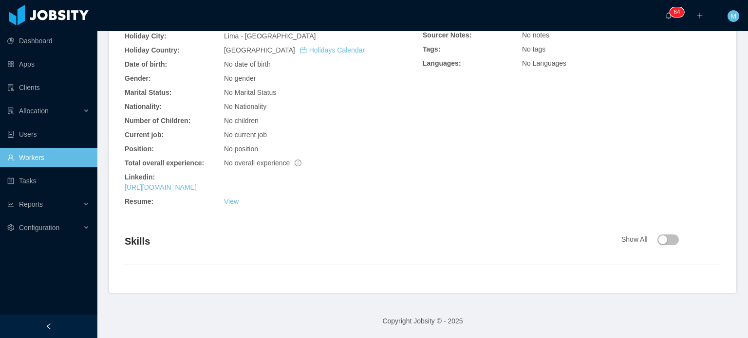
click at [241, 181] on div "Linkedin:" at bounding box center [274, 177] width 298 height 10
click at [197, 190] on link "https://www.linkedin.com/in/geralcastillo" at bounding box center [161, 188] width 72 height 8
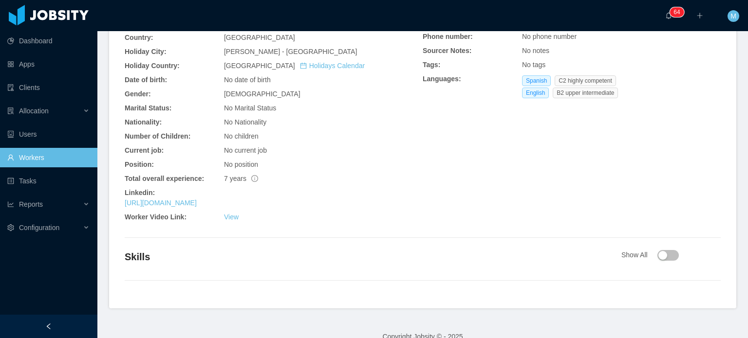
scroll to position [342, 0]
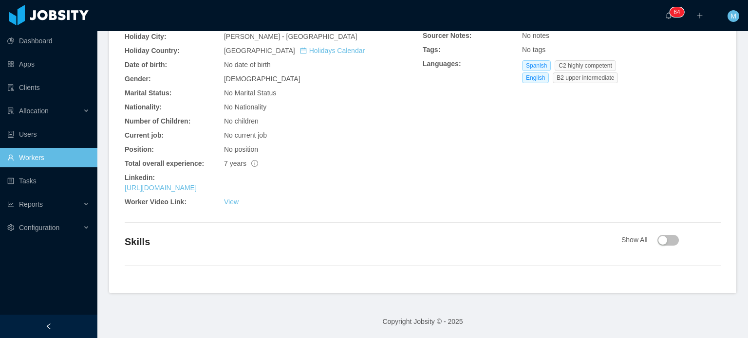
click at [238, 193] on div "General Info City: Rosario - Santa Fe Country: Argentina Holiday City: Rosario …" at bounding box center [274, 97] width 298 height 228
click at [197, 190] on link "https://www.linkedin.com/in/facundo-loberse" at bounding box center [161, 188] width 72 height 8
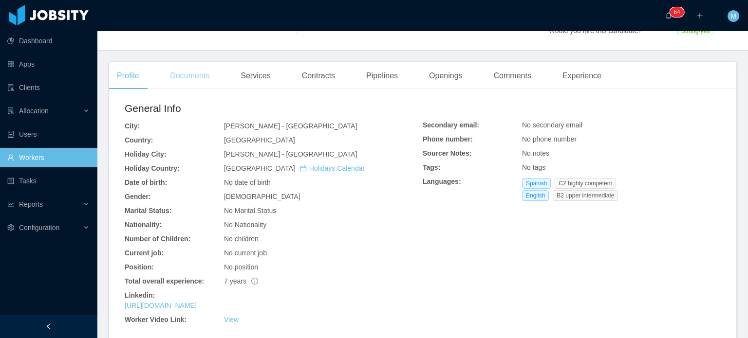
click at [170, 81] on div "Documents" at bounding box center [189, 75] width 55 height 27
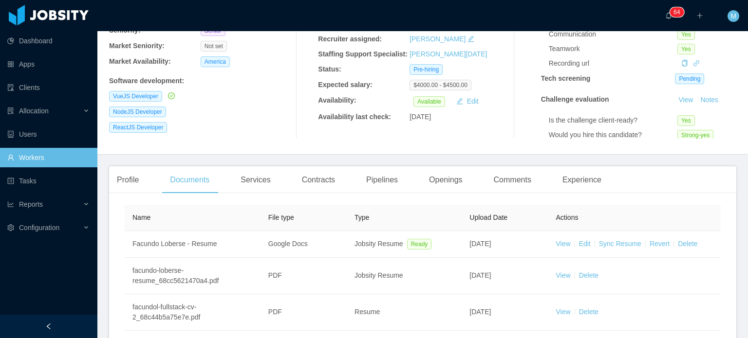
scroll to position [196, 0]
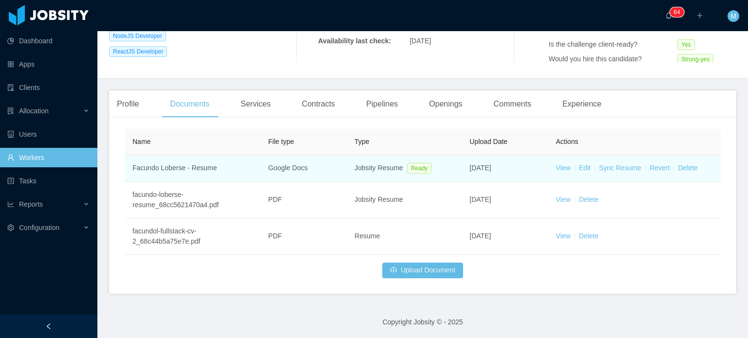
click at [551, 161] on td "View Edit Sync Resume Revert Delete" at bounding box center [634, 168] width 172 height 27
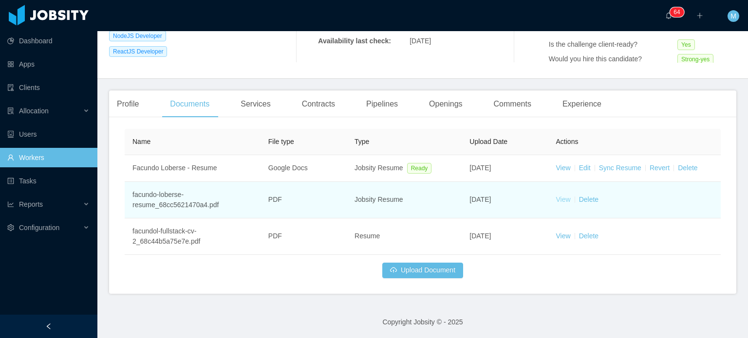
click at [557, 202] on link "View" at bounding box center [563, 200] width 15 height 8
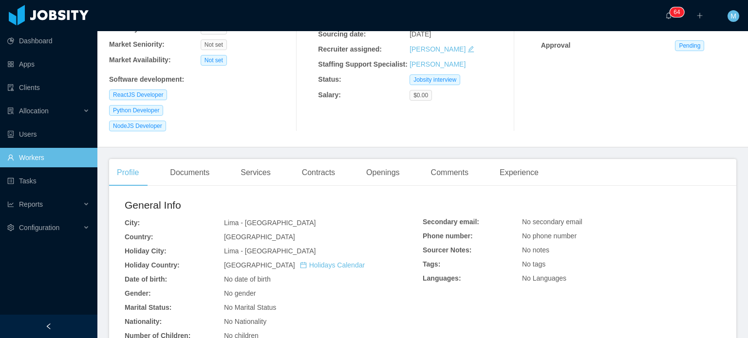
scroll to position [146, 0]
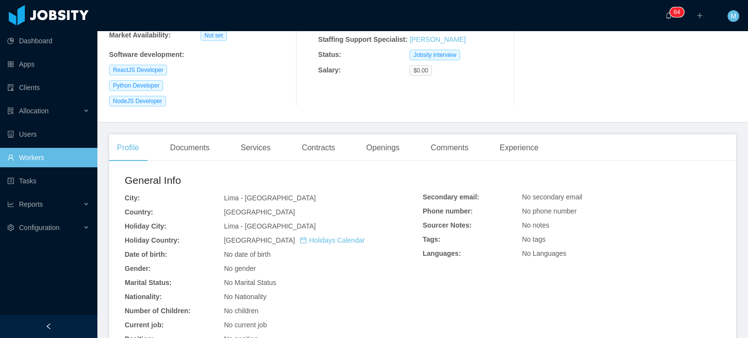
click at [499, 117] on div "Home / Workers / Geral Castillo / Options Geral Castillo hokaide@outlook.com Bi…" at bounding box center [422, 4] width 650 height 238
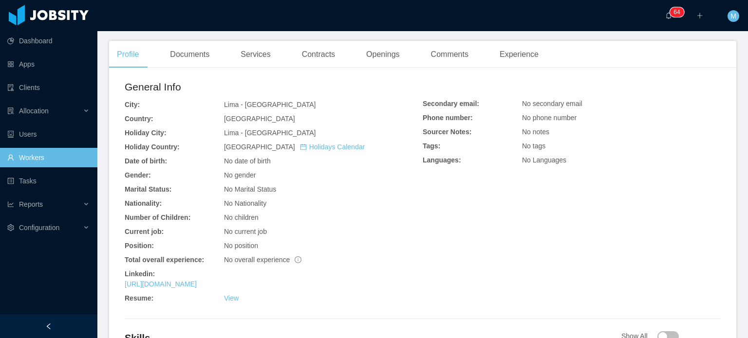
scroll to position [337, 0]
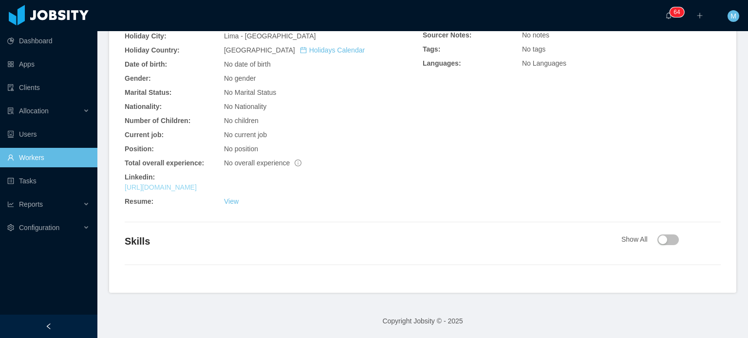
click at [197, 186] on link "https://www.linkedin.com/in/geralcastillo" at bounding box center [161, 188] width 72 height 8
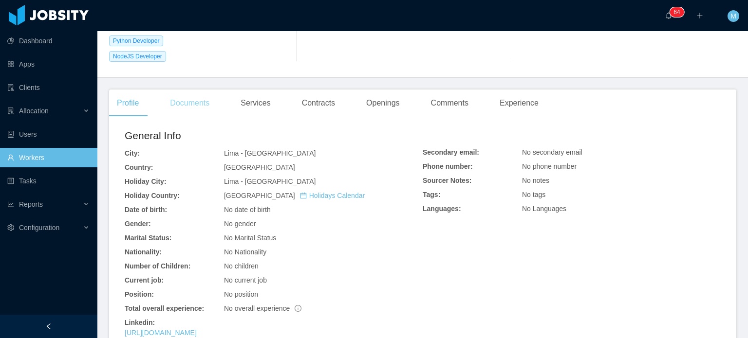
click at [210, 107] on div "Documents" at bounding box center [189, 103] width 55 height 27
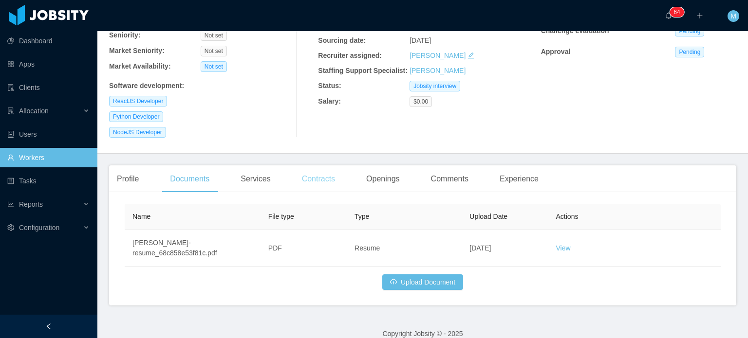
scroll to position [128, 0]
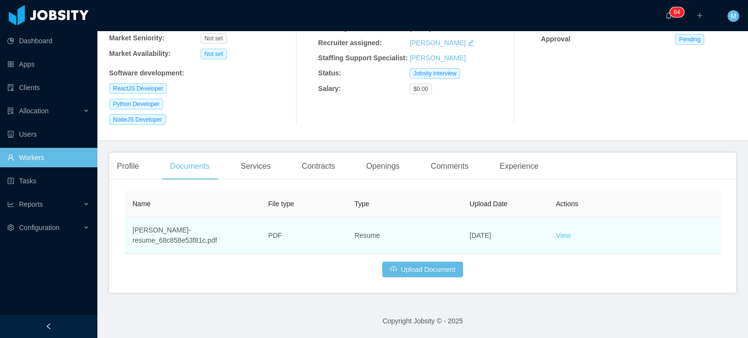
click at [558, 241] on td "View" at bounding box center [634, 236] width 172 height 37
click at [558, 238] on link "View" at bounding box center [563, 236] width 15 height 8
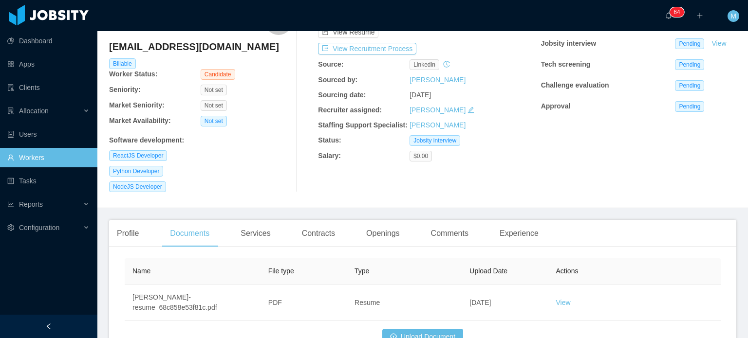
scroll to position [0, 0]
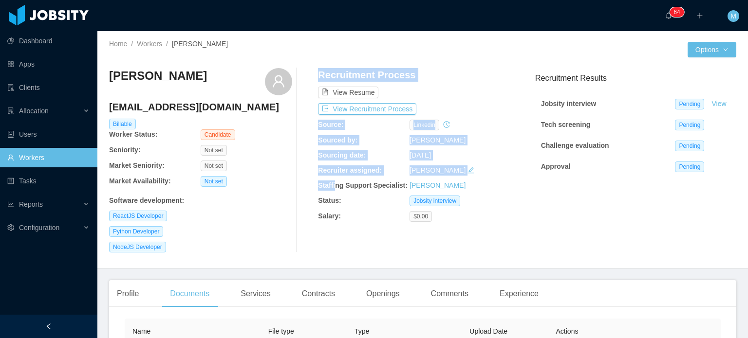
drag, startPoint x: 323, startPoint y: 161, endPoint x: 333, endPoint y: 181, distance: 22.0
click at [333, 181] on div "Geral Castillo hokaide@outlook.com Billable Worker Status: Candidate Seniority:…" at bounding box center [422, 160] width 627 height 184
click at [333, 181] on div "Staffing Support Specialist:" at bounding box center [364, 186] width 92 height 10
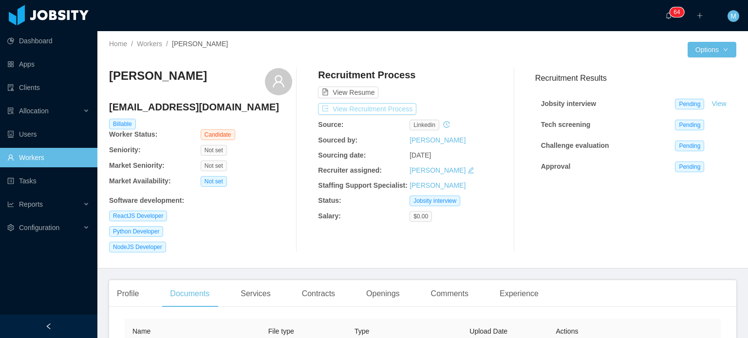
click at [375, 105] on button "View Recruitment Process" at bounding box center [367, 109] width 98 height 12
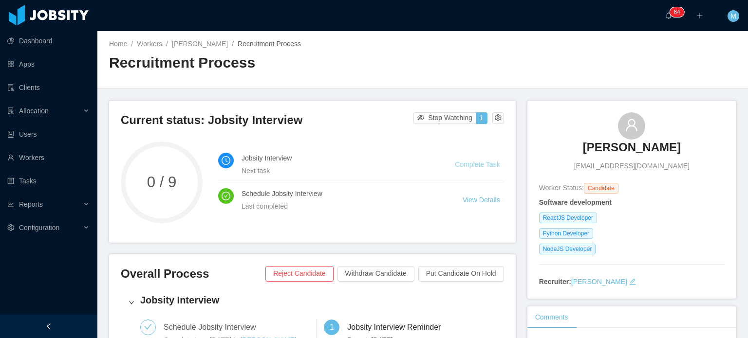
click at [466, 163] on link "Complete Task" at bounding box center [477, 165] width 45 height 8
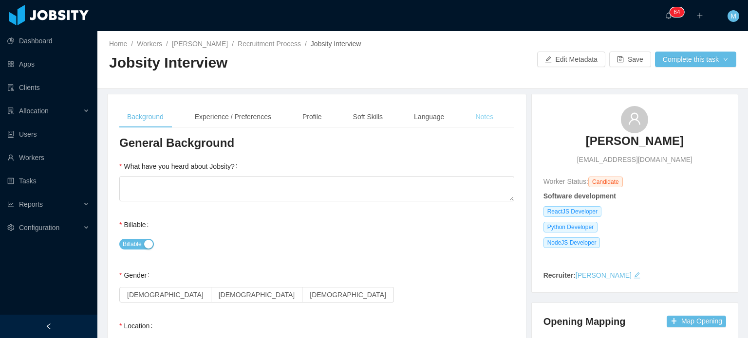
click at [469, 121] on div "Notes" at bounding box center [484, 117] width 34 height 22
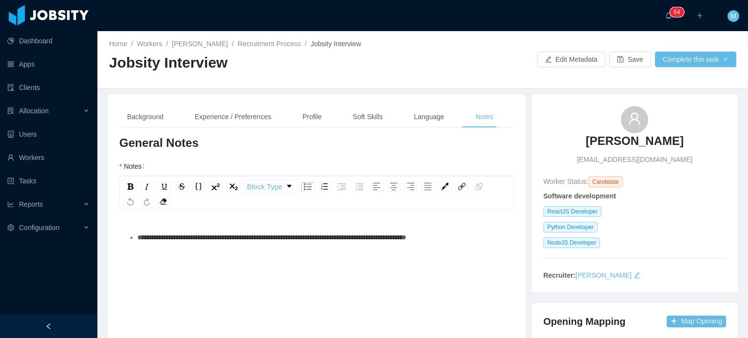
click at [274, 258] on div "**********" at bounding box center [317, 313] width 380 height 170
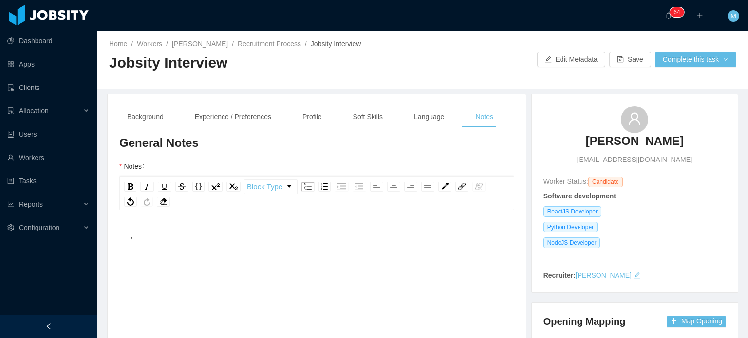
click at [275, 257] on div "To enrich screen reader interactions, please activate Accessibility in Grammarl…" at bounding box center [317, 313] width 380 height 170
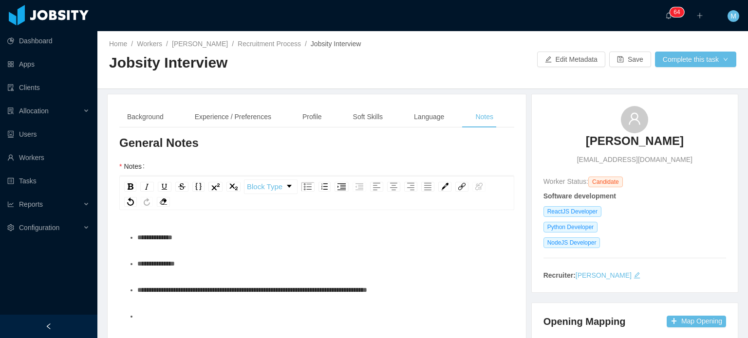
scroll to position [30, 0]
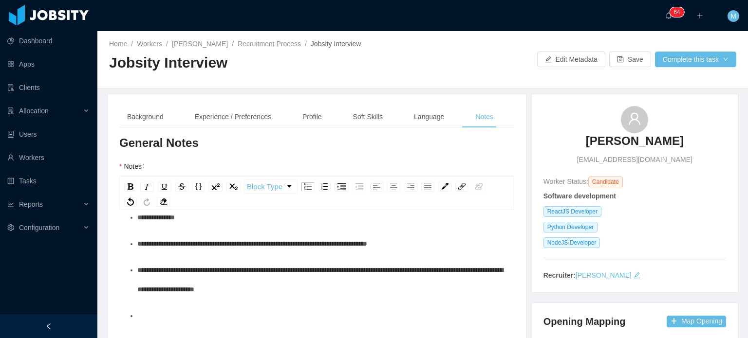
scroll to position [46, 0]
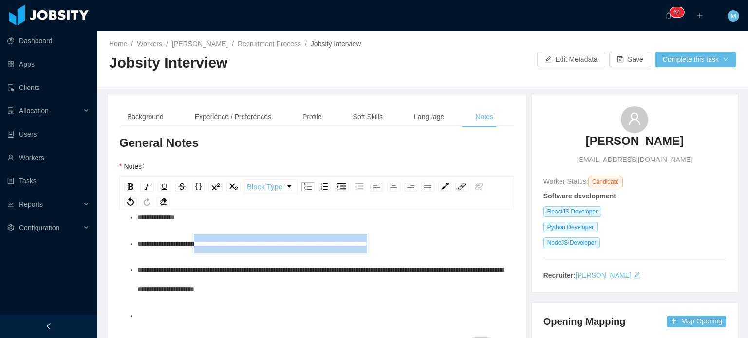
drag, startPoint x: 422, startPoint y: 241, endPoint x: 207, endPoint y: 250, distance: 214.8
click at [207, 250] on div "**********" at bounding box center [321, 243] width 369 height 19
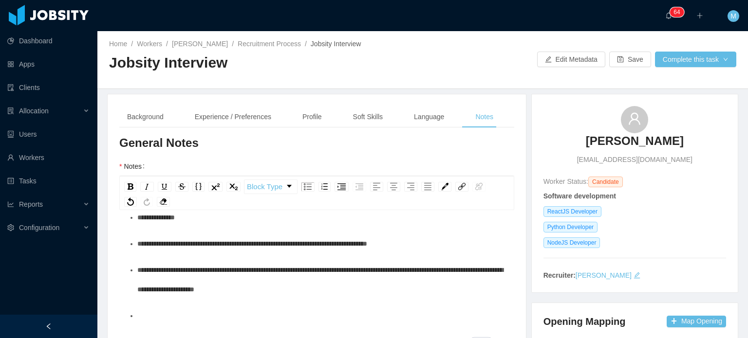
click at [207, 250] on div "**********" at bounding box center [321, 243] width 369 height 19
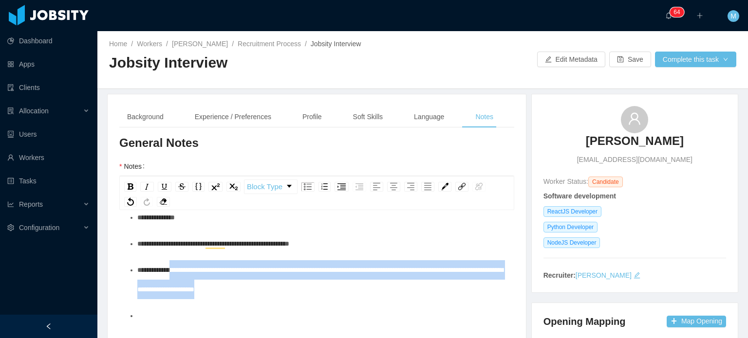
drag, startPoint x: 320, startPoint y: 299, endPoint x: 173, endPoint y: 280, distance: 147.7
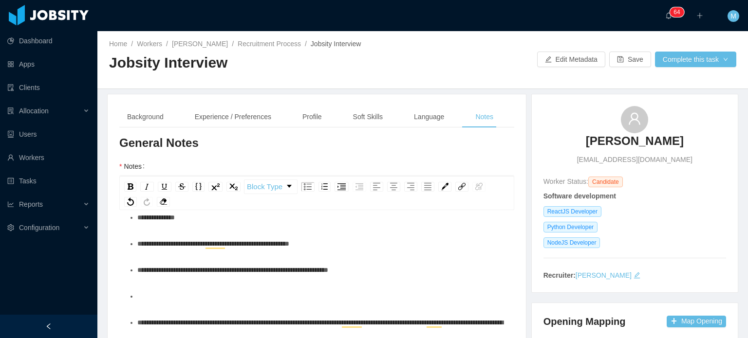
scroll to position [72, 0]
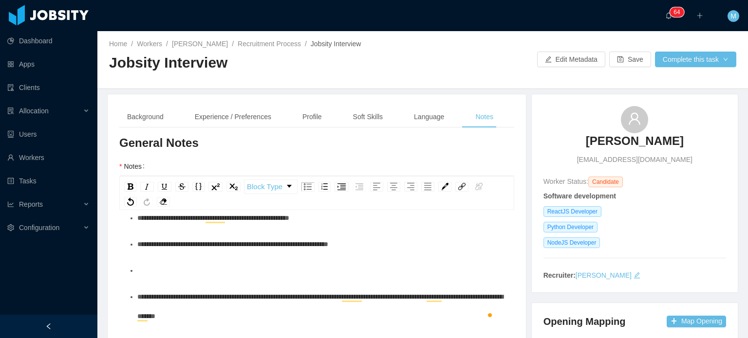
click at [210, 275] on div "To enrich screen reader interactions, please activate Accessibility in Grammarl…" at bounding box center [321, 270] width 369 height 19
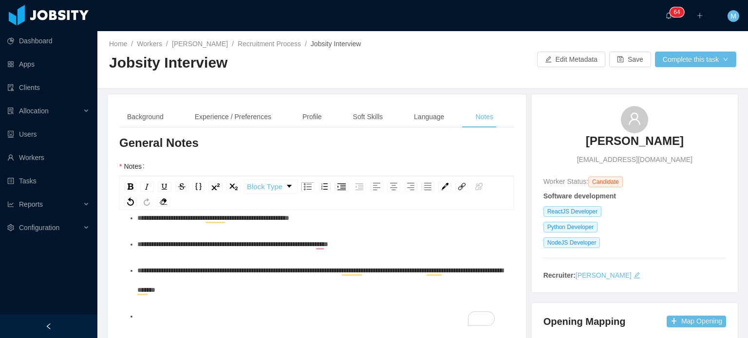
click at [310, 241] on span "**********" at bounding box center [232, 244] width 191 height 7
click at [317, 242] on span "**********" at bounding box center [232, 244] width 191 height 7
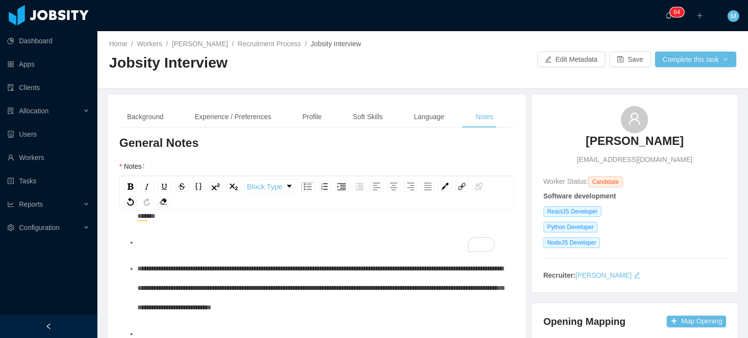
scroll to position [97, 0]
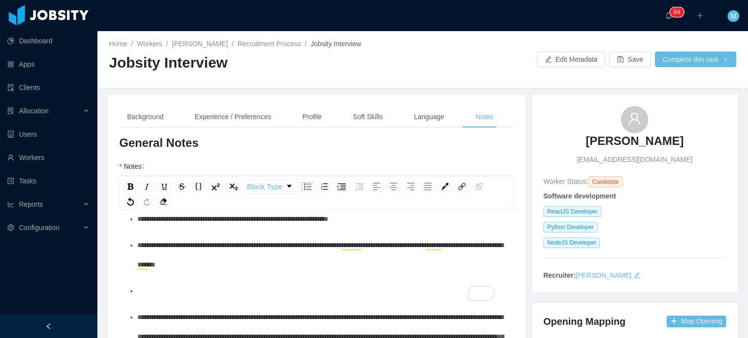
click at [268, 288] on div "To enrich screen reader interactions, please activate Accessibility in Grammarl…" at bounding box center [321, 290] width 369 height 19
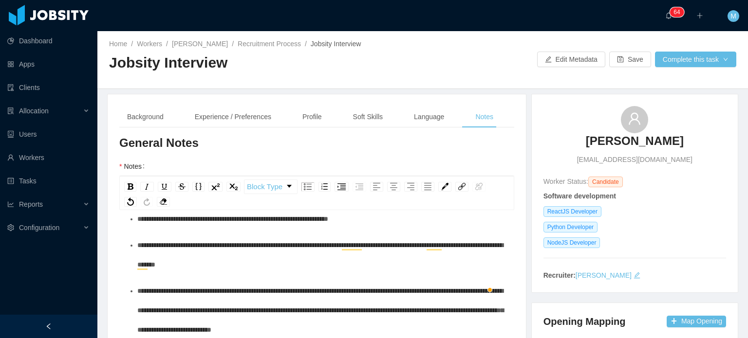
click at [281, 248] on span "**********" at bounding box center [320, 255] width 366 height 26
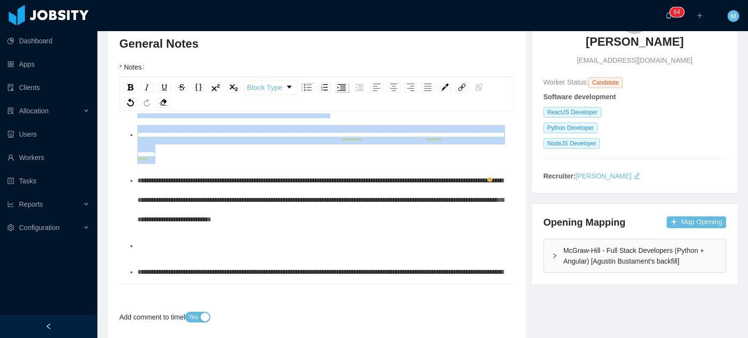
scroll to position [0, 0]
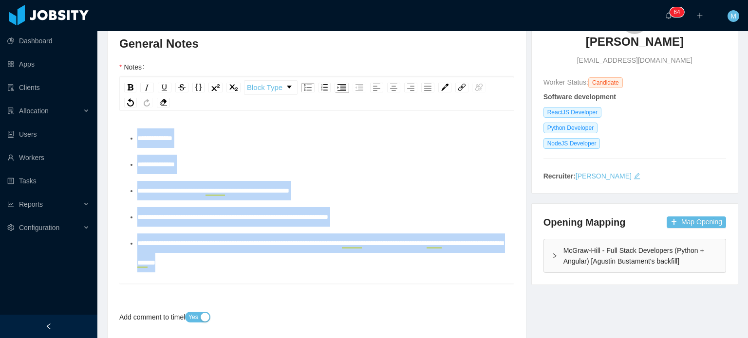
drag, startPoint x: 341, startPoint y: 164, endPoint x: 338, endPoint y: 87, distance: 77.0
click at [338, 87] on div "**********" at bounding box center [316, 180] width 395 height 207
click at [365, 207] on div "**********" at bounding box center [321, 216] width 369 height 19
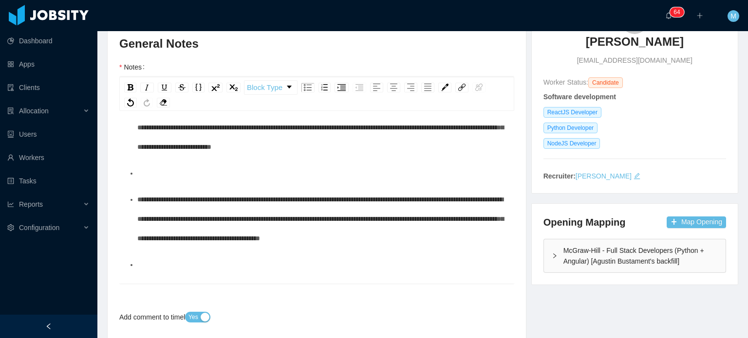
scroll to position [183, 0]
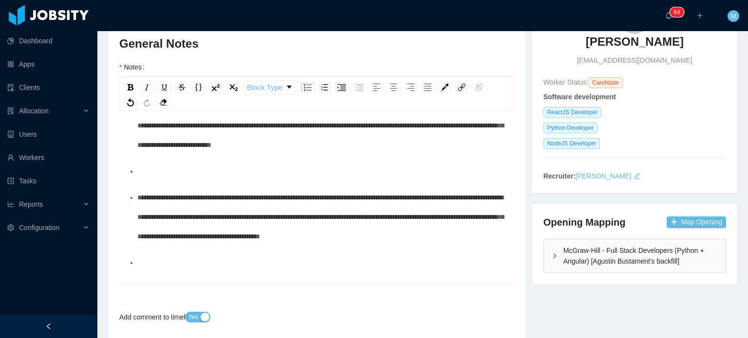
click at [300, 160] on ul "**********" at bounding box center [317, 315] width 380 height 741
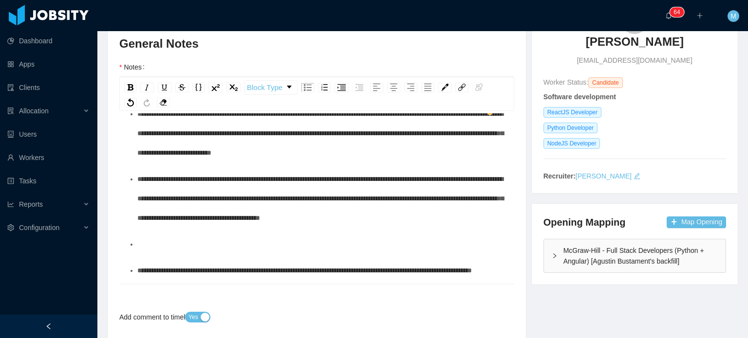
scroll to position [200, 0]
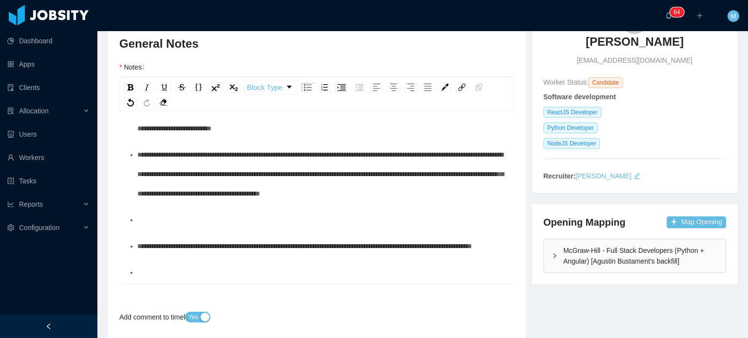
click at [288, 212] on div "To enrich screen reader interactions, please activate Accessibility in Grammarl…" at bounding box center [321, 219] width 369 height 19
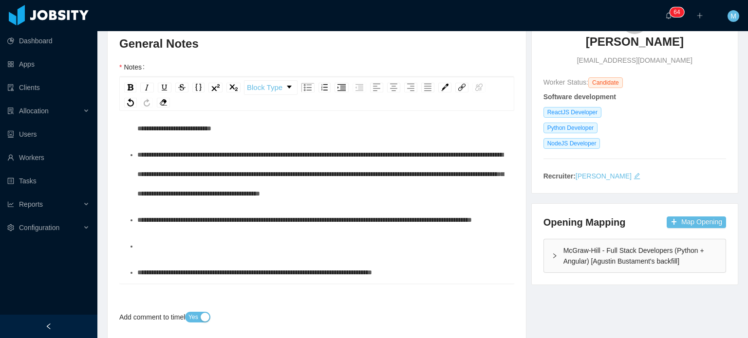
scroll to position [0, 0]
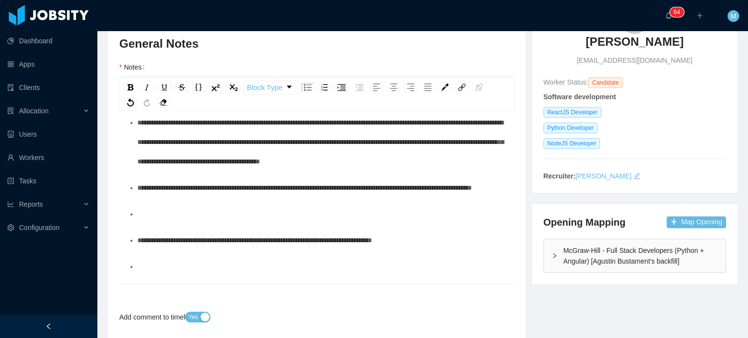
click at [274, 224] on div "To enrich screen reader interactions, please activate Accessibility in Grammarl…" at bounding box center [321, 213] width 369 height 19
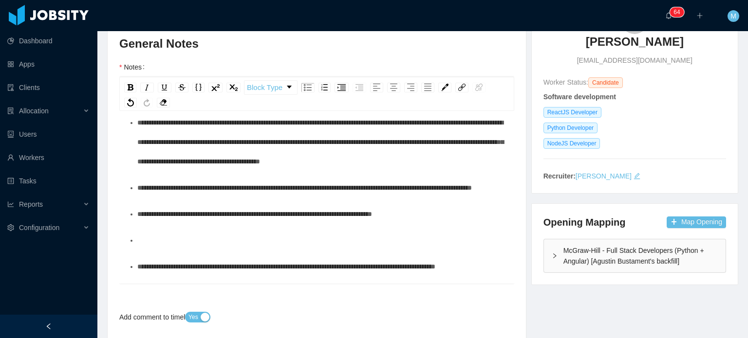
click at [407, 123] on span "**********" at bounding box center [320, 142] width 366 height 46
click at [293, 198] on div "**********" at bounding box center [321, 187] width 369 height 19
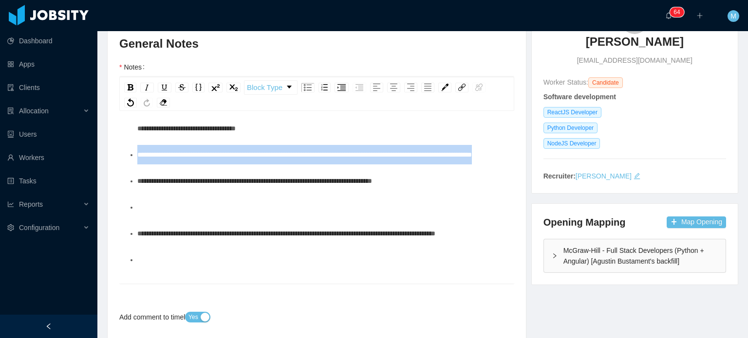
drag, startPoint x: 264, startPoint y: 176, endPoint x: 132, endPoint y: 160, distance: 132.9
click at [137, 160] on li "**********" at bounding box center [321, 154] width 369 height 19
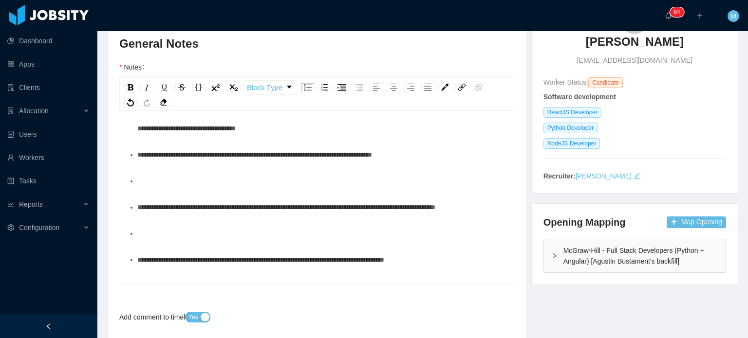
click at [176, 172] on div "To enrich screen reader interactions, please activate Accessibility in Grammarl…" at bounding box center [321, 180] width 369 height 19
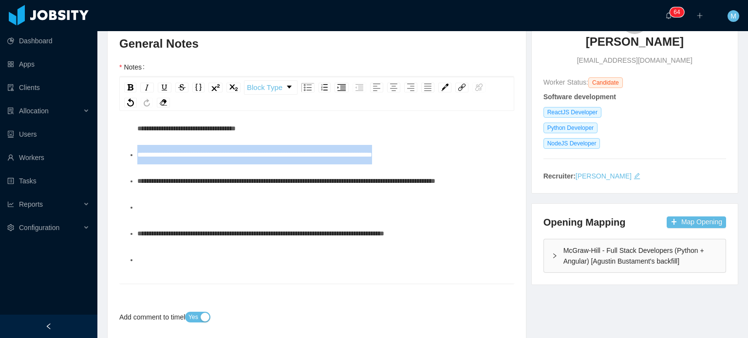
drag, startPoint x: 444, startPoint y: 158, endPoint x: 137, endPoint y: 156, distance: 306.7
click at [137, 156] on div "**********" at bounding box center [321, 154] width 369 height 19
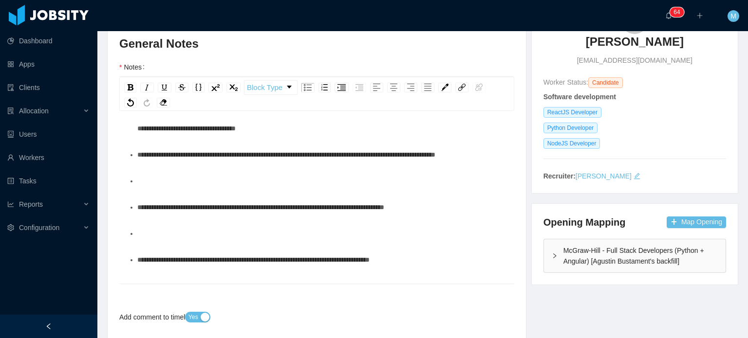
click at [234, 191] on div "To enrich screen reader interactions, please activate Accessibility in Grammarl…" at bounding box center [321, 180] width 369 height 19
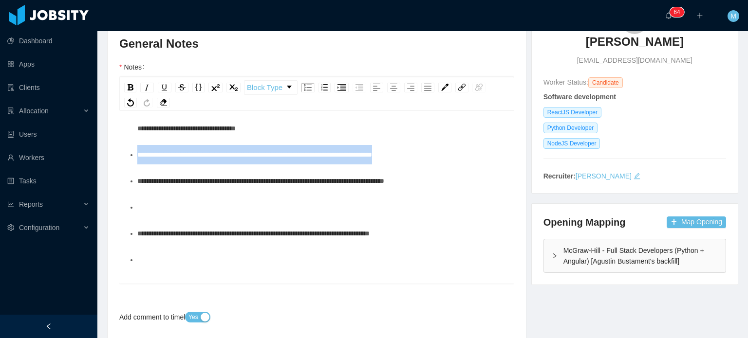
drag, startPoint x: 414, startPoint y: 152, endPoint x: 112, endPoint y: 163, distance: 302.0
click at [112, 163] on div "Background Experience / Preferences Profile Soft Skills Language Notes General …" at bounding box center [317, 289] width 418 height 589
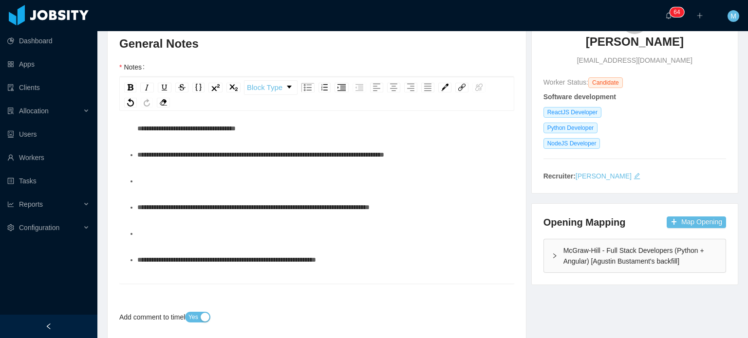
click at [171, 189] on div "To enrich screen reader interactions, please activate Accessibility in Grammarl…" at bounding box center [321, 180] width 369 height 19
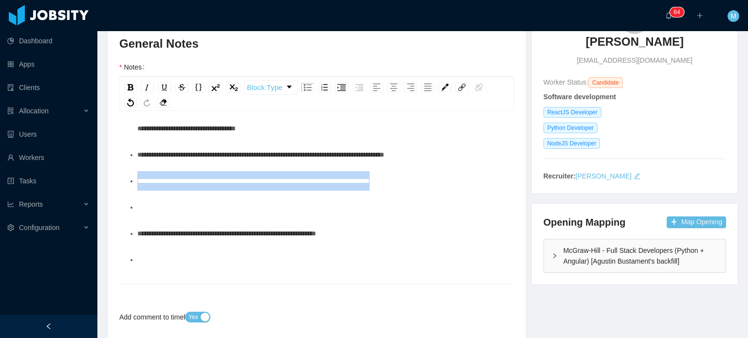
drag, startPoint x: 186, startPoint y: 209, endPoint x: 110, endPoint y: 171, distance: 85.1
click at [110, 171] on div "Background Experience / Preferences Profile Soft Skills Language Notes General …" at bounding box center [317, 289] width 418 height 589
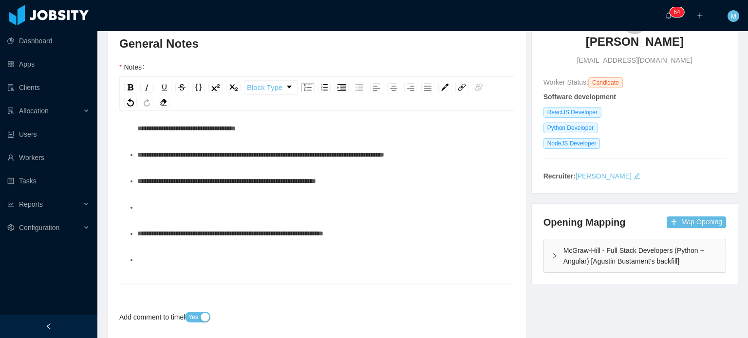
click at [181, 219] on ul "**********" at bounding box center [317, 90] width 380 height 452
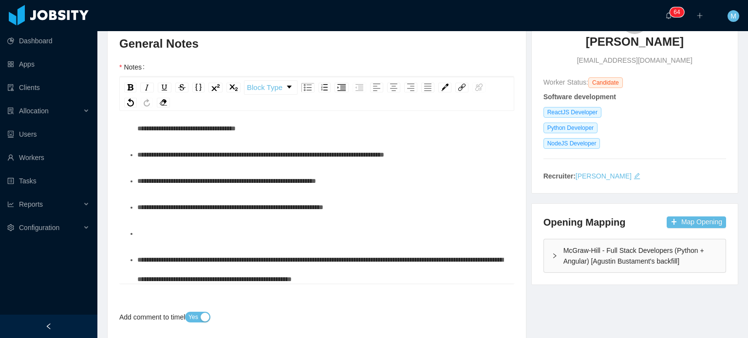
click at [187, 240] on div "To enrich screen reader interactions, please activate Accessibility in Grammarl…" at bounding box center [321, 233] width 369 height 19
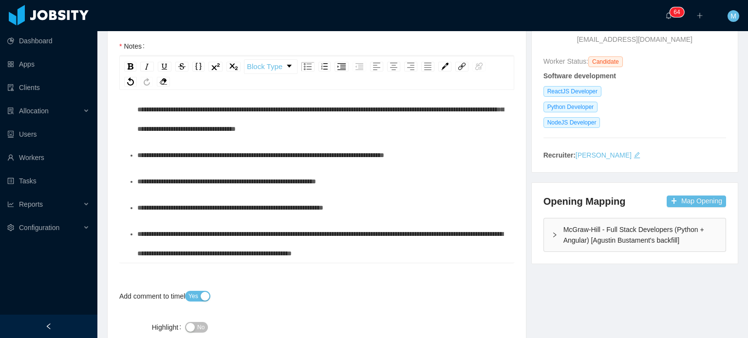
click at [197, 232] on span "**********" at bounding box center [320, 244] width 366 height 26
click at [407, 239] on div "**********" at bounding box center [321, 243] width 369 height 39
click at [446, 253] on div "**********" at bounding box center [321, 243] width 369 height 39
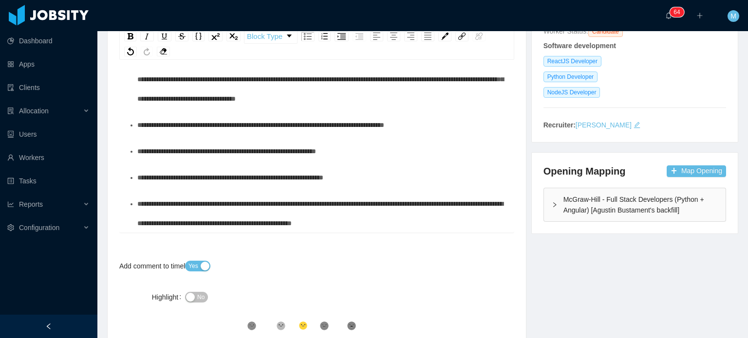
click at [189, 299] on button "No" at bounding box center [196, 297] width 23 height 11
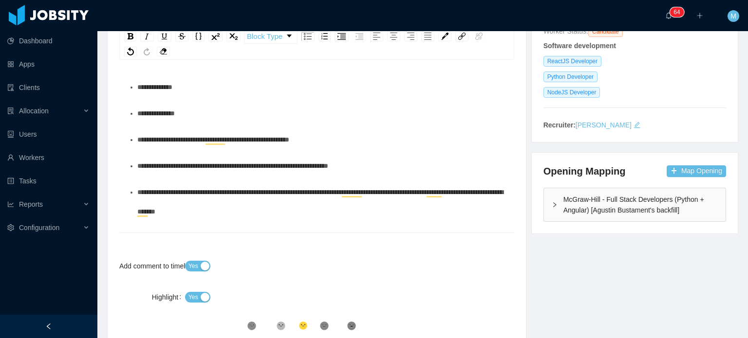
click at [422, 141] on div "**********" at bounding box center [321, 139] width 369 height 19
click at [318, 114] on div "**********" at bounding box center [321, 113] width 369 height 19
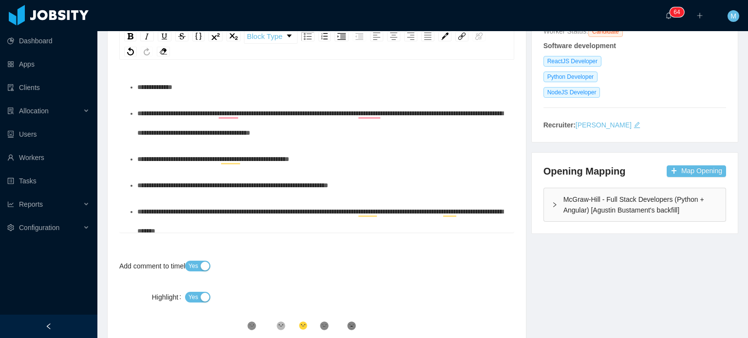
click at [292, 130] on span "**********" at bounding box center [320, 123] width 366 height 26
click at [377, 112] on span "**********" at bounding box center [320, 123] width 366 height 26
click at [230, 113] on span "**********" at bounding box center [320, 123] width 366 height 26
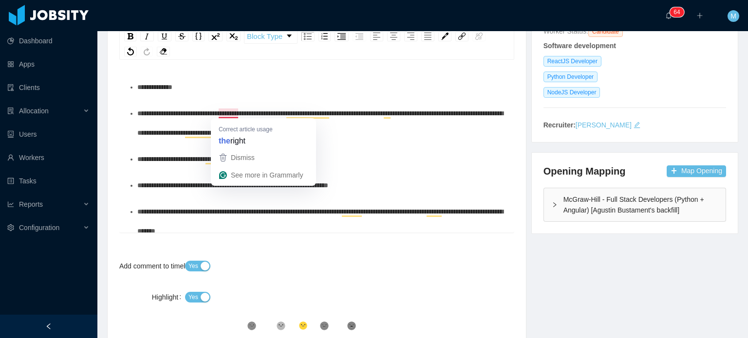
click at [209, 100] on ul "**********" at bounding box center [317, 286] width 380 height 419
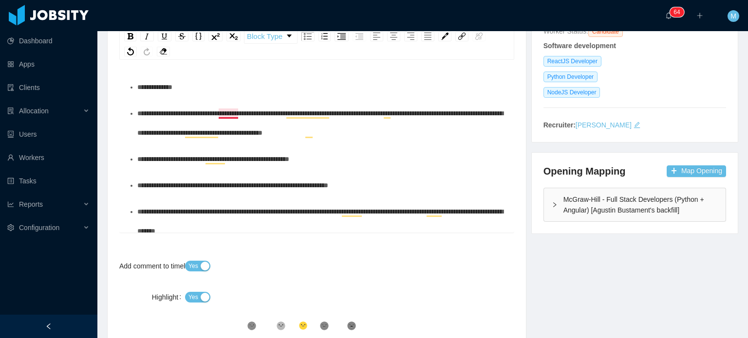
click at [228, 113] on span "**********" at bounding box center [320, 123] width 366 height 26
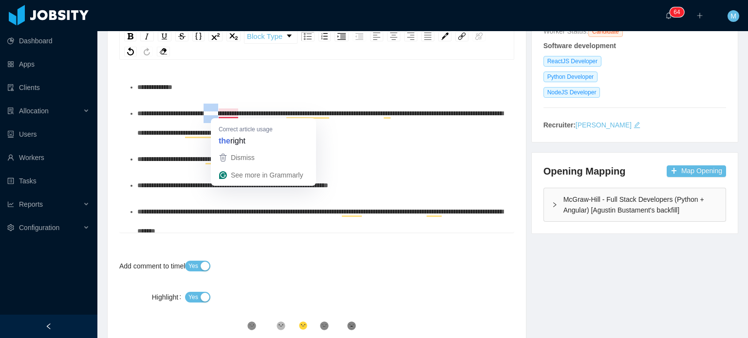
click at [228, 113] on span "**********" at bounding box center [320, 123] width 366 height 26
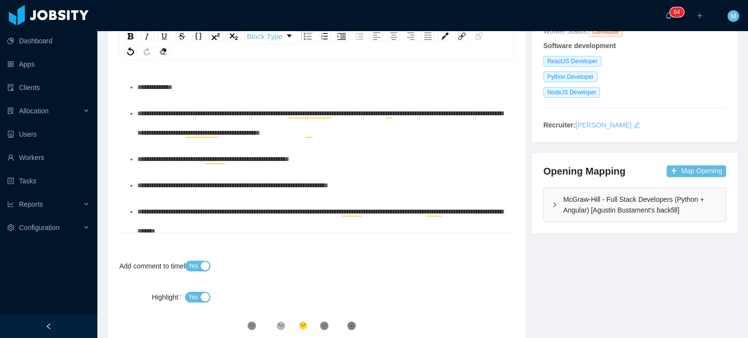
click at [442, 129] on div "**********" at bounding box center [321, 123] width 369 height 39
click at [401, 130] on span "**********" at bounding box center [320, 123] width 366 height 26
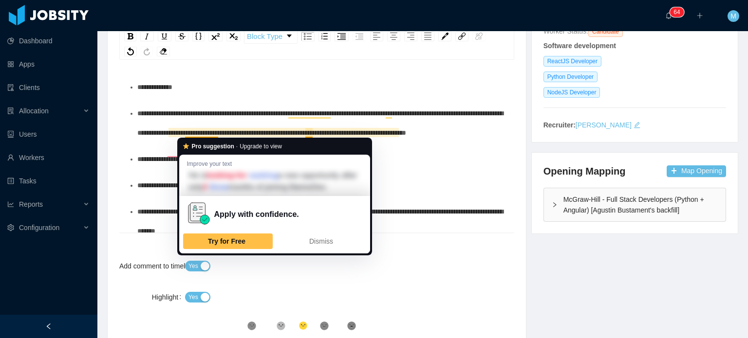
click at [166, 134] on span "**********" at bounding box center [320, 123] width 366 height 26
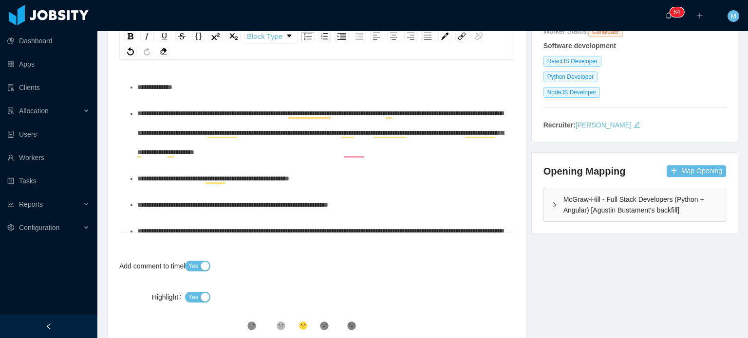
click at [230, 152] on span "**********" at bounding box center [320, 133] width 366 height 46
click at [271, 152] on span "**********" at bounding box center [320, 133] width 366 height 46
click at [309, 152] on span "**********" at bounding box center [320, 133] width 366 height 46
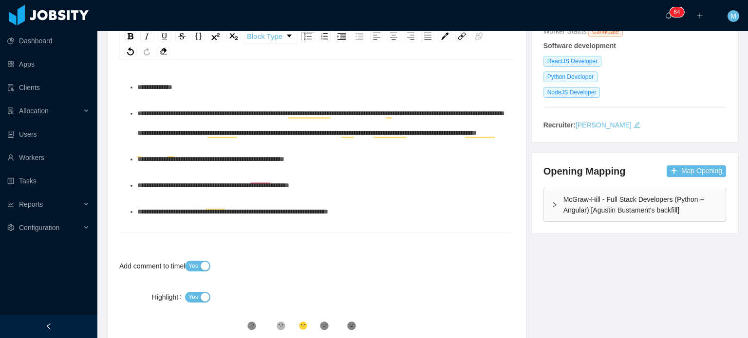
click at [340, 143] on div "**********" at bounding box center [321, 123] width 369 height 39
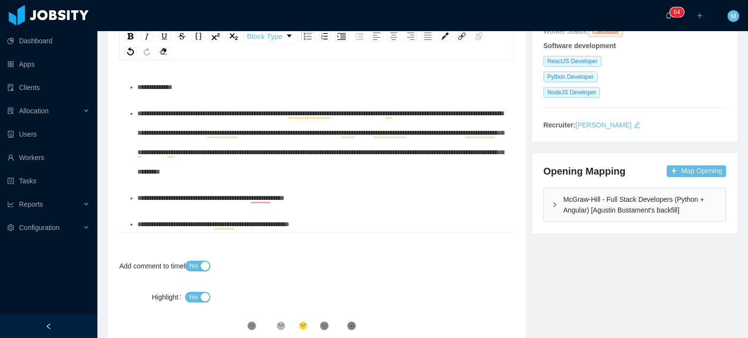
scroll to position [328, 0]
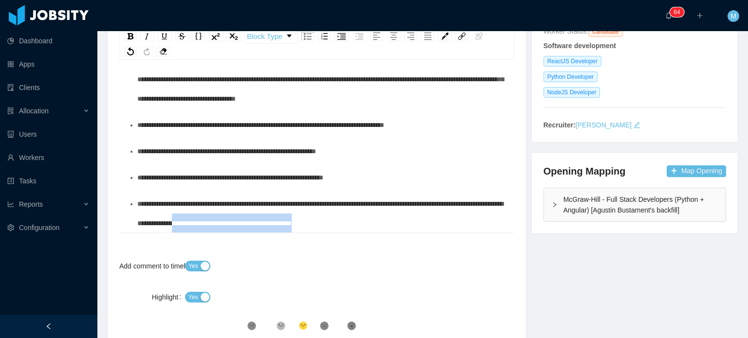
drag, startPoint x: 253, startPoint y: 224, endPoint x: 479, endPoint y: 228, distance: 225.9
click at [479, 228] on div "**********" at bounding box center [321, 213] width 369 height 39
copy span "**********"
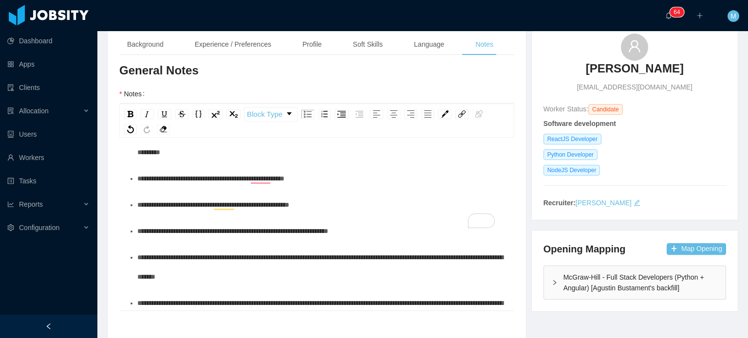
scroll to position [97, 0]
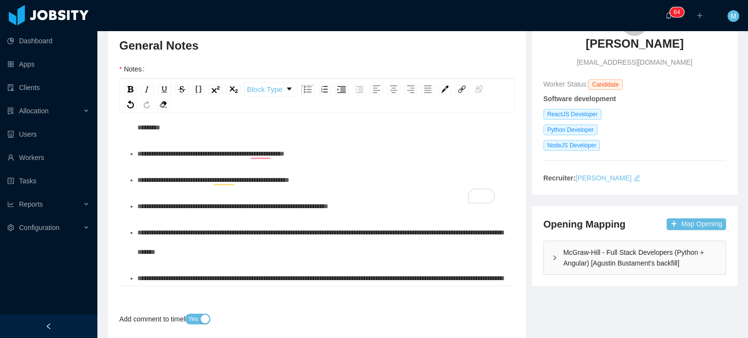
click at [469, 128] on div "**********" at bounding box center [321, 98] width 369 height 78
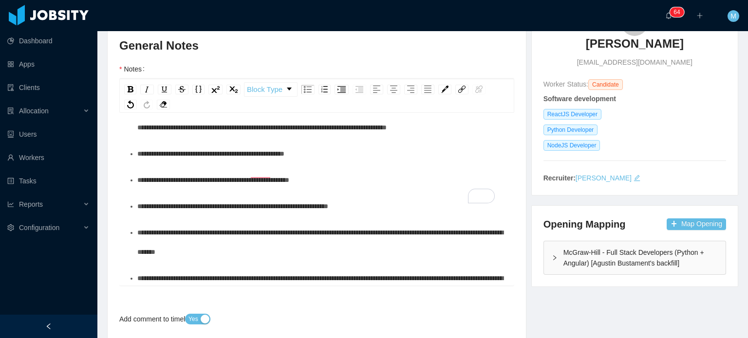
click at [134, 176] on ul "**********" at bounding box center [317, 275] width 380 height 484
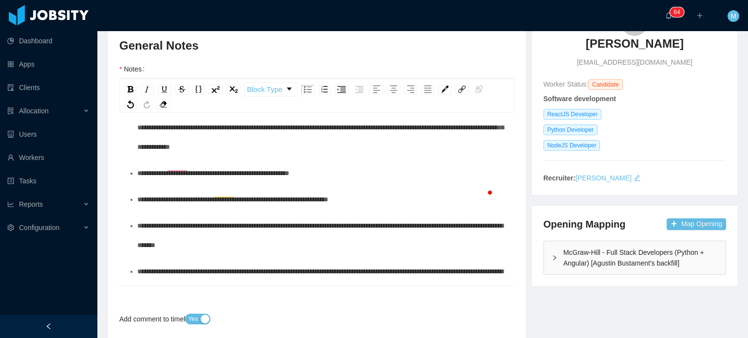
click at [258, 157] on div "**********" at bounding box center [321, 107] width 369 height 97
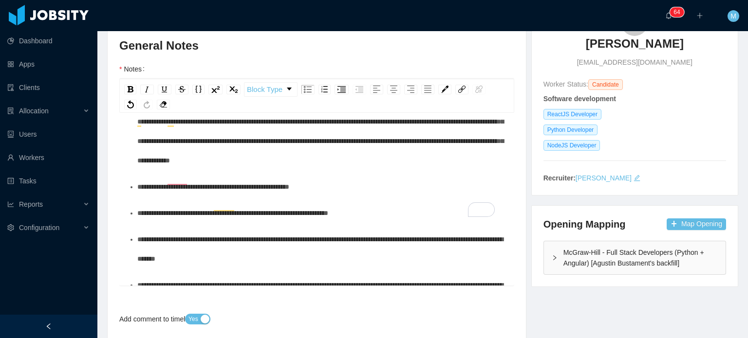
scroll to position [84, 0]
click at [180, 164] on span "**********" at bounding box center [320, 121] width 366 height 85
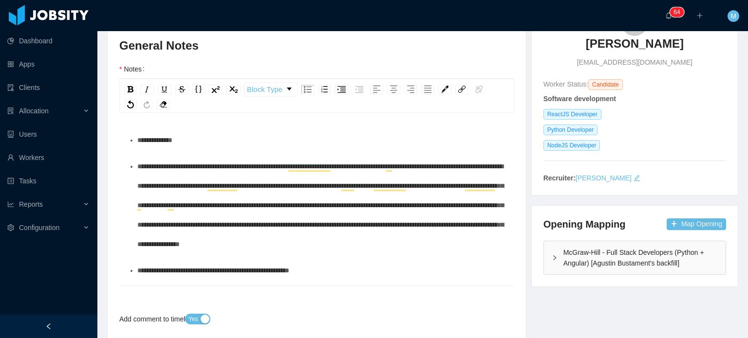
click at [203, 133] on div "**********" at bounding box center [321, 139] width 369 height 19
drag, startPoint x: 695, startPoint y: 264, endPoint x: 555, endPoint y: 249, distance: 140.0
click at [555, 249] on div "McGraw-Hill - Full Stack Developers (Python + Angular) [Agustin Bustament's bac…" at bounding box center [635, 257] width 182 height 33
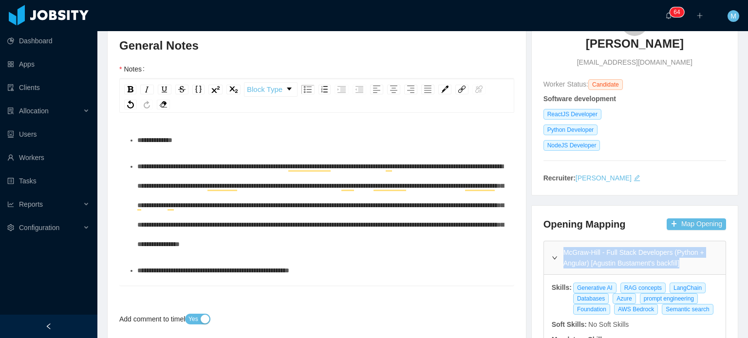
copy div "McGraw-Hill - Full Stack Developers (Python + Angular) [Agustin Bustament's bac…"
click at [238, 136] on div "**********" at bounding box center [321, 139] width 369 height 19
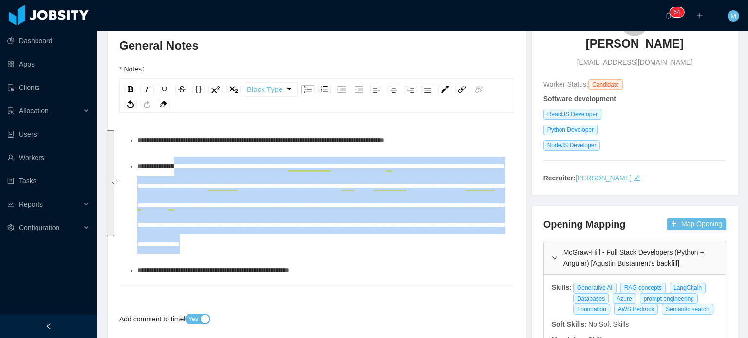
drag, startPoint x: 213, startPoint y: 220, endPoint x: 191, endPoint y: 163, distance: 60.7
click at [191, 163] on div "**********" at bounding box center [321, 205] width 369 height 97
click at [191, 163] on span "**********" at bounding box center [320, 205] width 366 height 85
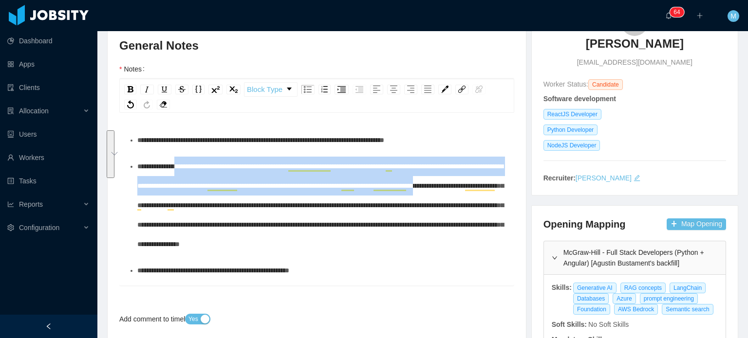
drag, startPoint x: 191, startPoint y: 163, endPoint x: 228, endPoint y: 204, distance: 55.1
click at [228, 204] on span "**********" at bounding box center [320, 205] width 366 height 85
copy span "**********"
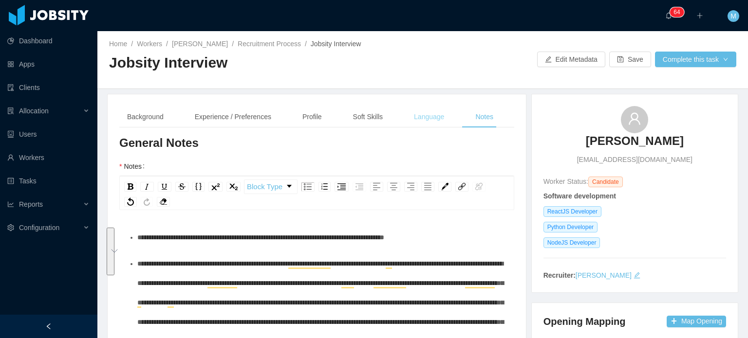
click at [435, 123] on div "Language" at bounding box center [429, 117] width 46 height 22
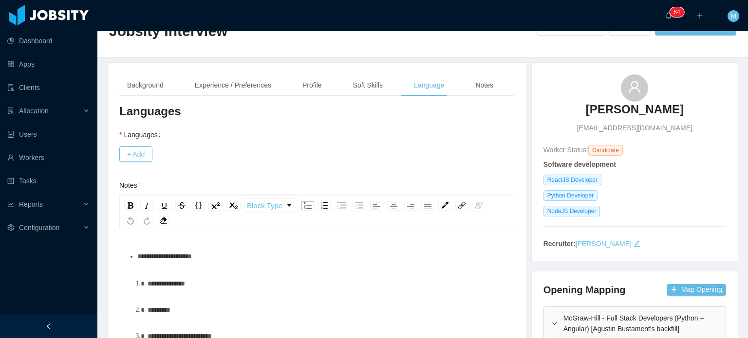
scroll to position [49, 0]
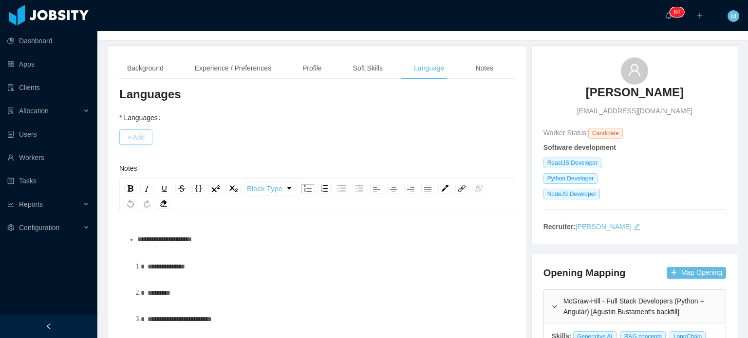
click at [146, 140] on button "+ Add" at bounding box center [135, 137] width 33 height 16
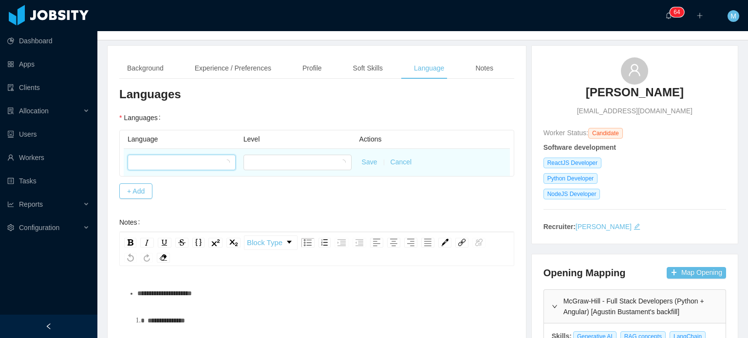
click at [185, 162] on div at bounding box center [178, 162] width 90 height 15
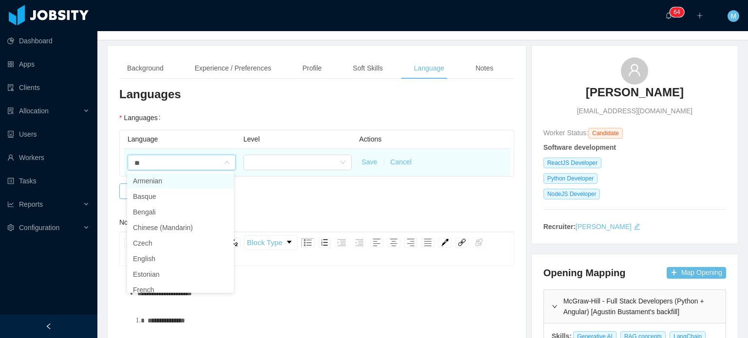
type input "***"
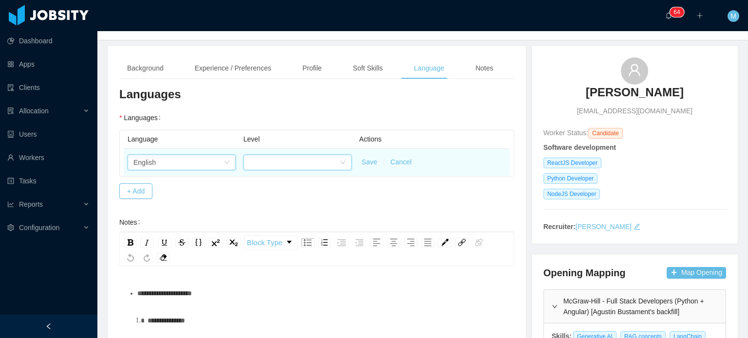
click at [273, 169] on div at bounding box center [297, 163] width 108 height 16
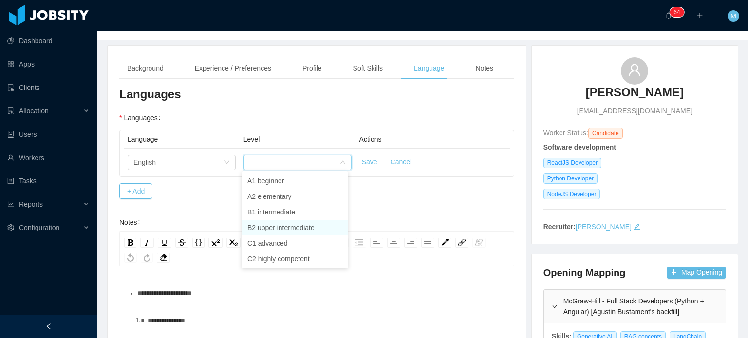
click at [321, 230] on li "B2 upper intermediate" at bounding box center [294, 228] width 107 height 16
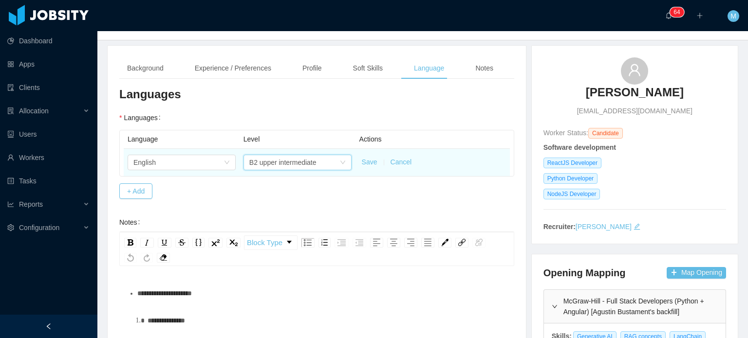
click at [368, 163] on button "Save" at bounding box center [370, 162] width 16 height 10
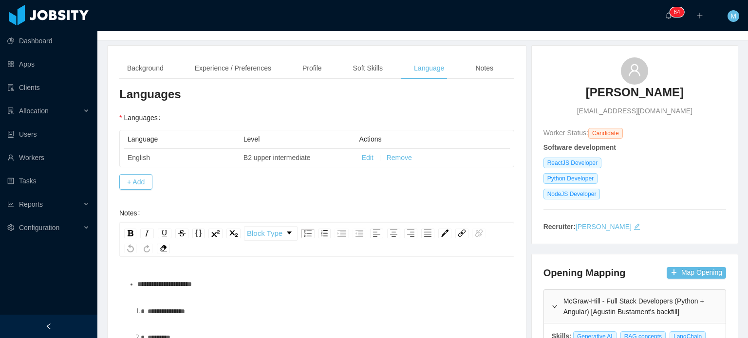
scroll to position [179, 0]
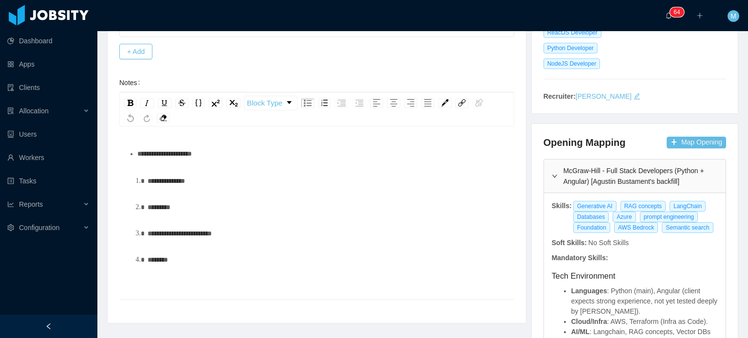
click at [294, 167] on div "**********" at bounding box center [317, 207] width 380 height 126
click at [295, 151] on div "**********" at bounding box center [321, 153] width 369 height 19
click at [324, 150] on span "**********" at bounding box center [263, 153] width 252 height 7
click at [452, 152] on div "**********" at bounding box center [321, 153] width 369 height 19
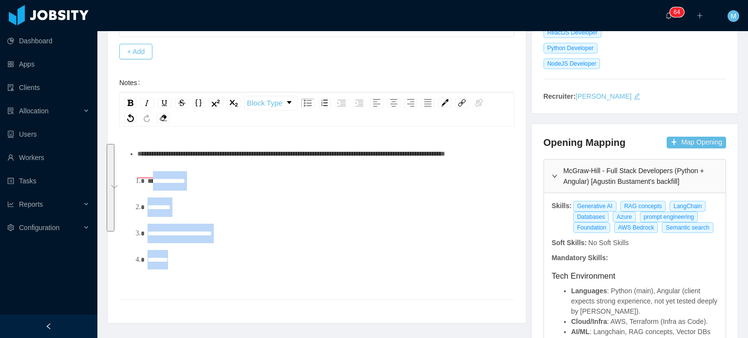
drag, startPoint x: 181, startPoint y: 244, endPoint x: 152, endPoint y: 198, distance: 54.8
click at [152, 198] on ol "**********" at bounding box center [317, 220] width 380 height 98
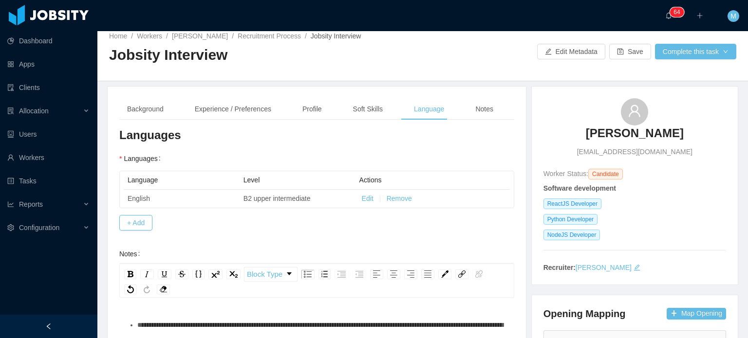
scroll to position [8, 0]
click at [142, 226] on button "+ Add" at bounding box center [135, 223] width 33 height 16
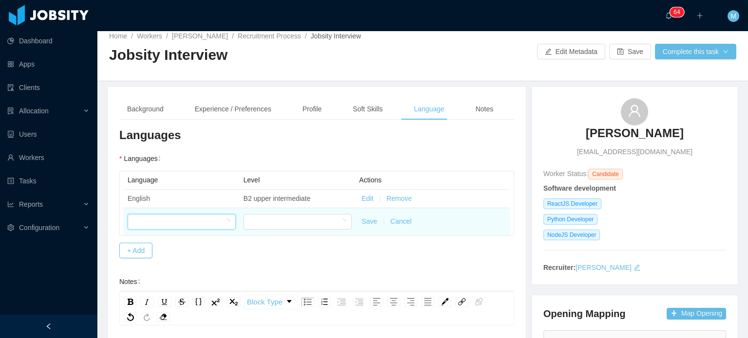
click at [179, 222] on div at bounding box center [178, 222] width 90 height 15
type input "****"
click at [260, 224] on div at bounding box center [294, 222] width 90 height 15
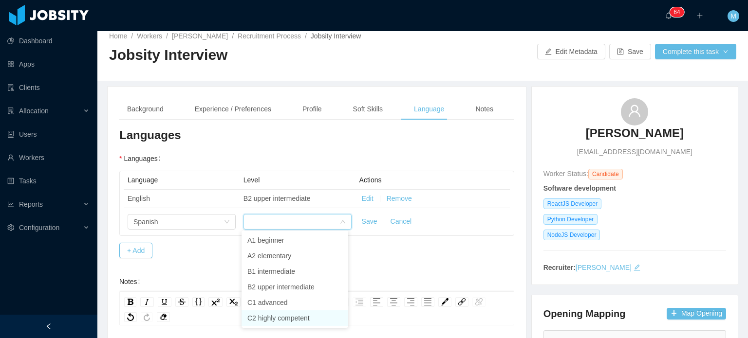
click at [309, 313] on li "C2 highly competent" at bounding box center [294, 319] width 107 height 16
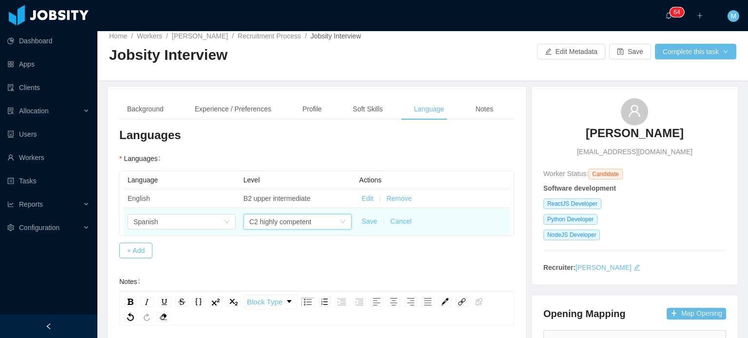
click at [368, 222] on button "Save" at bounding box center [370, 222] width 16 height 10
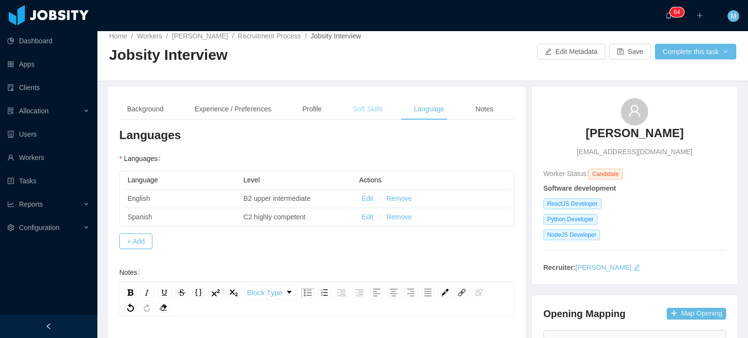
click at [365, 103] on div "Soft Skills" at bounding box center [367, 109] width 45 height 22
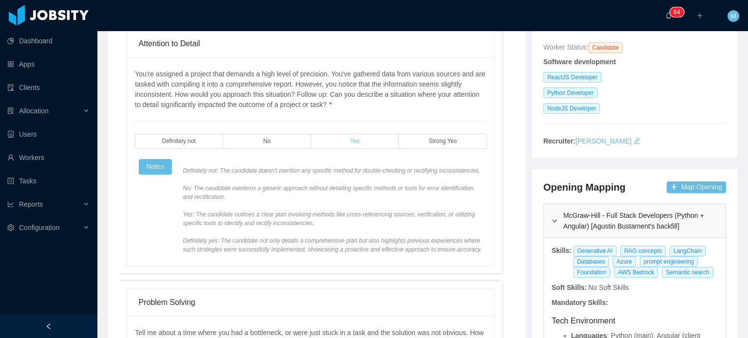
click at [376, 134] on label "Yes" at bounding box center [355, 141] width 88 height 15
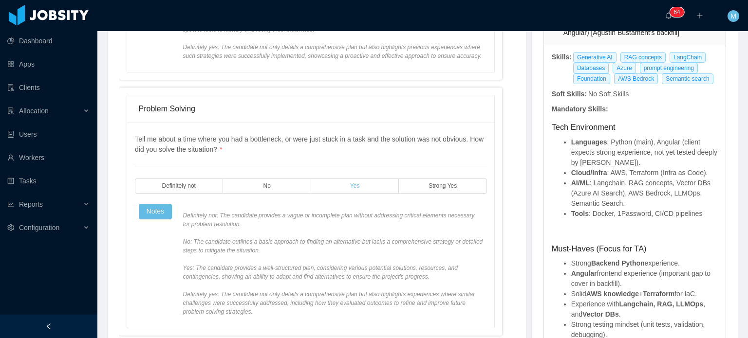
click at [369, 181] on label "Yes" at bounding box center [355, 186] width 88 height 15
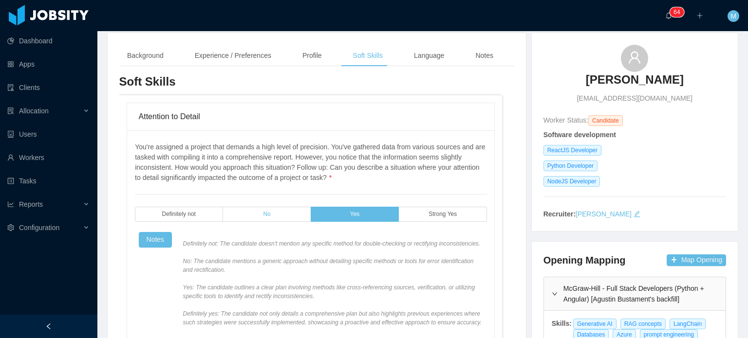
click at [272, 212] on label "No" at bounding box center [267, 214] width 88 height 15
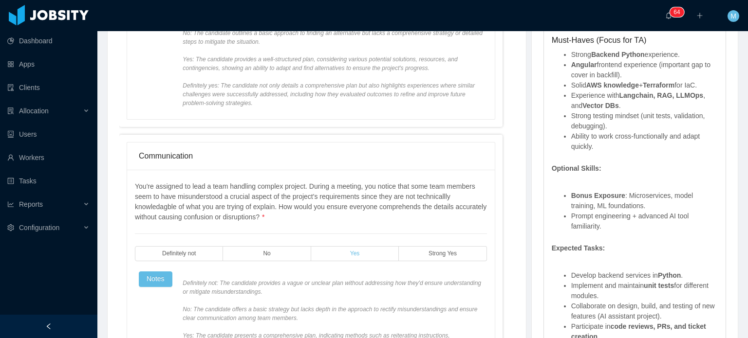
click at [358, 255] on label "Yes" at bounding box center [355, 253] width 88 height 15
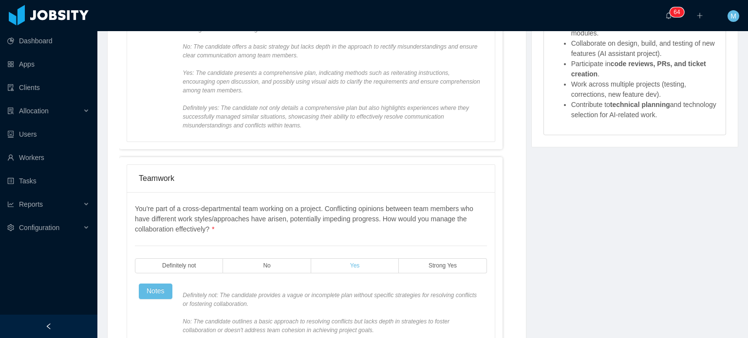
click at [359, 262] on label "Yes" at bounding box center [355, 265] width 88 height 15
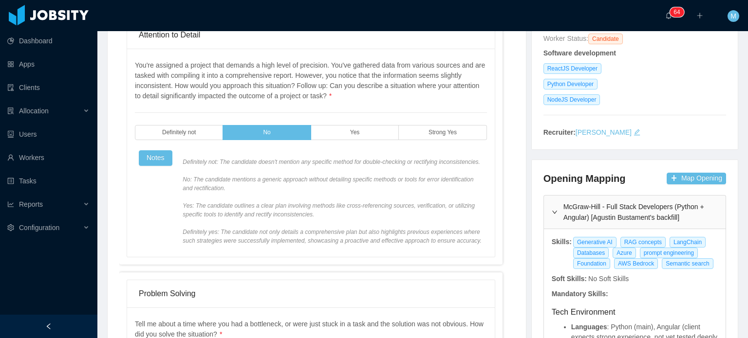
scroll to position [0, 0]
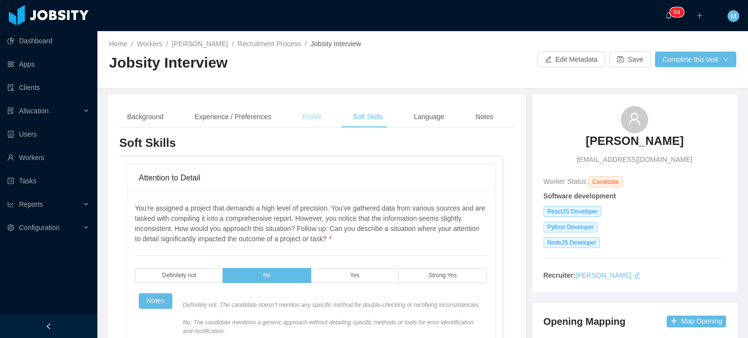
click at [310, 113] on div "Profile" at bounding box center [311, 117] width 35 height 22
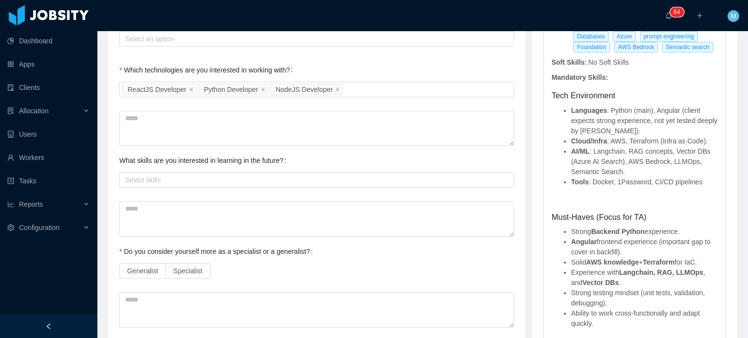
scroll to position [360, 0]
click at [201, 274] on label "Specialist" at bounding box center [188, 271] width 44 height 16
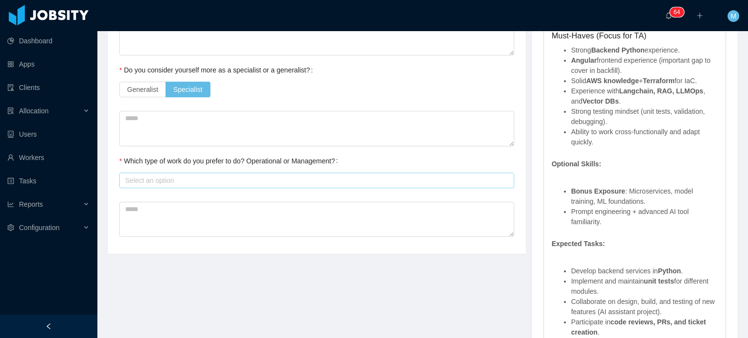
click at [304, 179] on div "Select an option" at bounding box center [314, 181] width 379 height 10
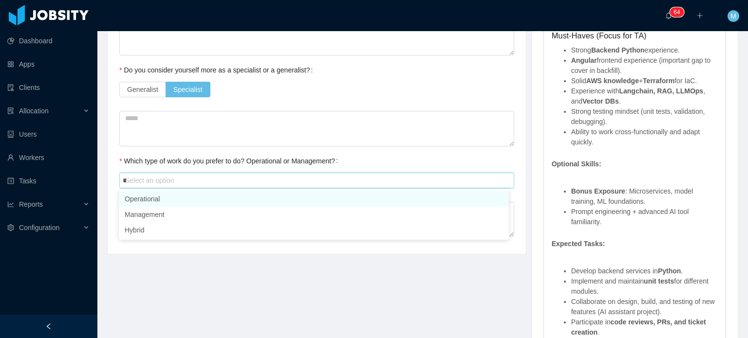
type input "**"
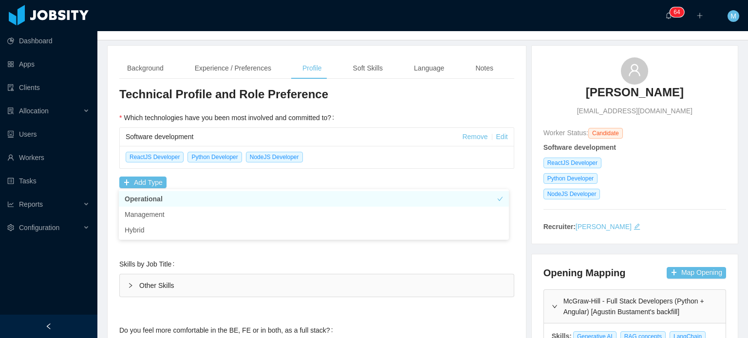
scroll to position [0, 0]
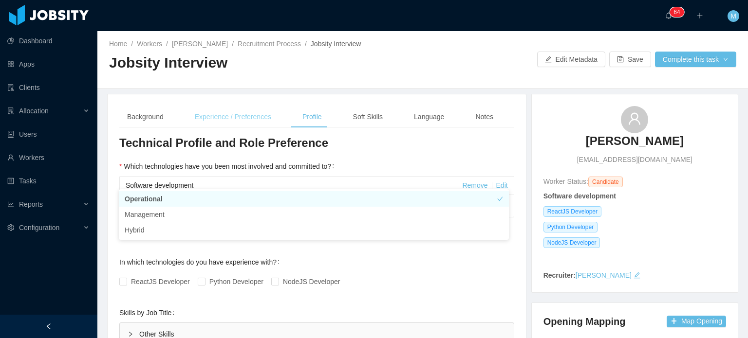
click at [251, 113] on div "Experience / Preferences" at bounding box center [233, 117] width 92 height 22
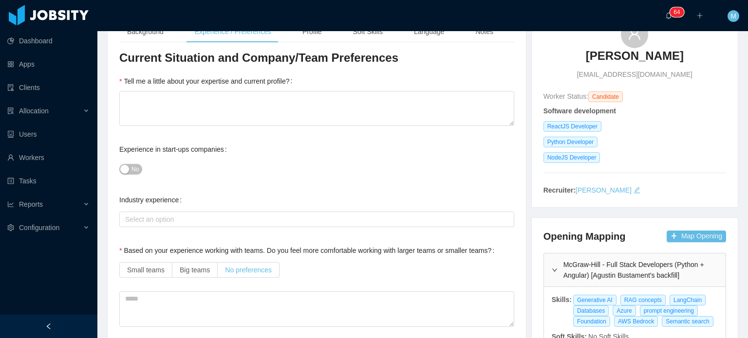
click at [239, 275] on label "No preferences" at bounding box center [249, 270] width 62 height 16
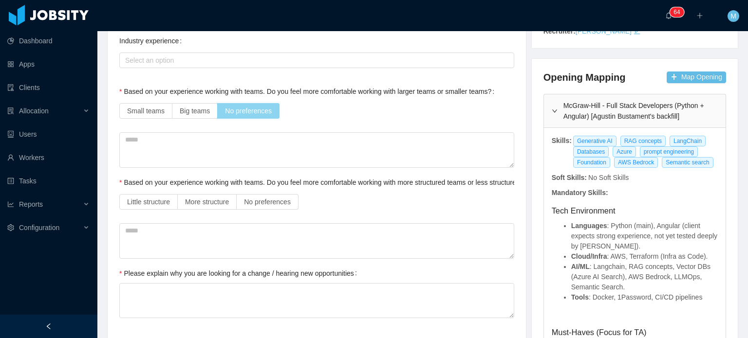
scroll to position [245, 0]
click at [270, 200] on span "No preferences" at bounding box center [267, 201] width 47 height 8
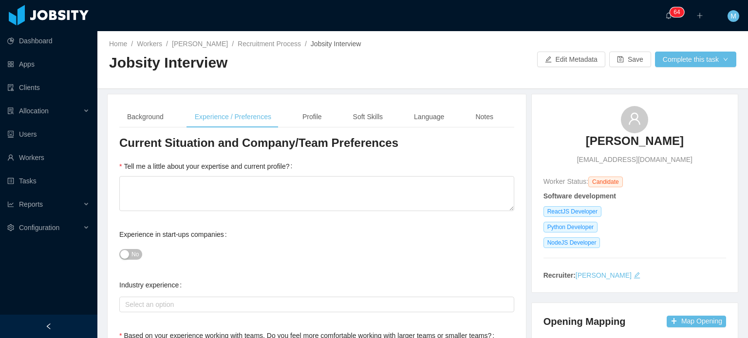
scroll to position [0, 0]
click at [313, 112] on div "Profile" at bounding box center [311, 117] width 35 height 22
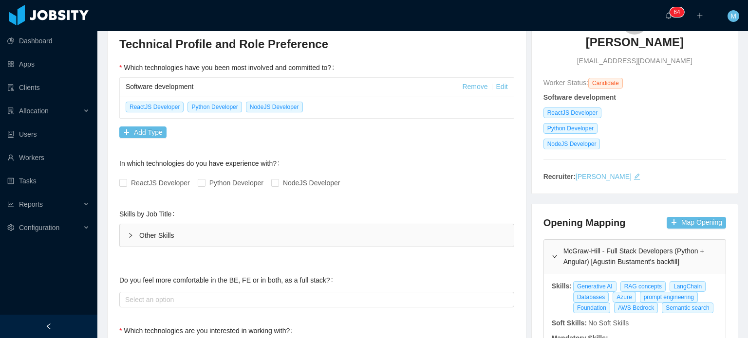
scroll to position [220, 0]
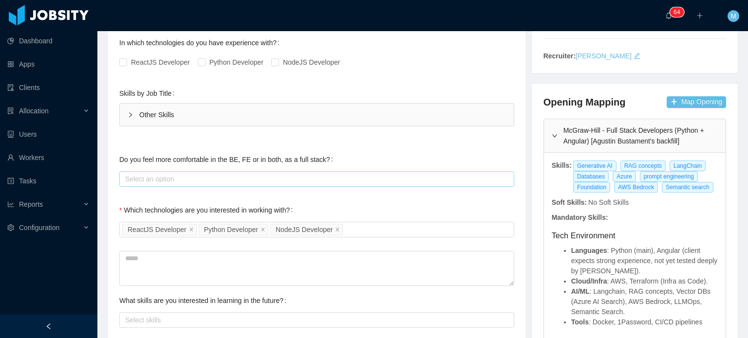
click at [288, 184] on div "Select an option" at bounding box center [315, 179] width 386 height 15
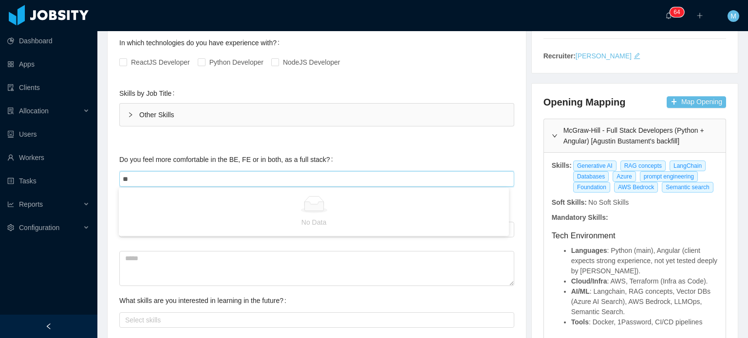
type input "***"
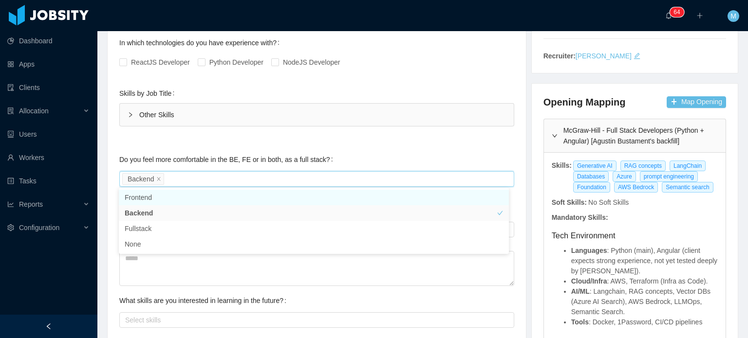
click at [302, 156] on label "Do you feel more comfortable in the BE, FE or in both, as a full stack?" at bounding box center [228, 160] width 218 height 8
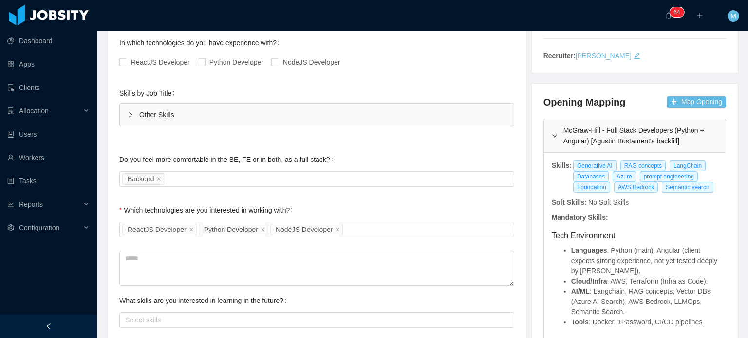
scroll to position [0, 0]
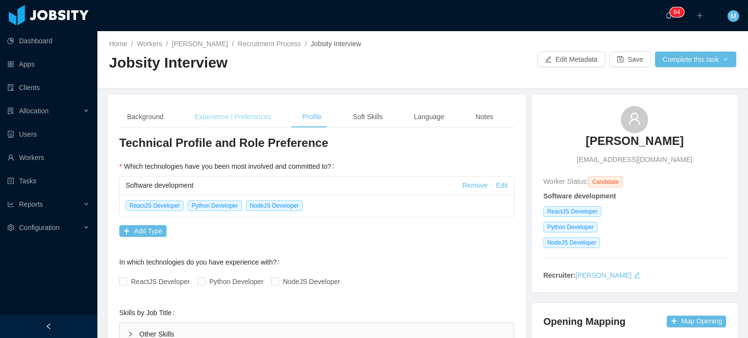
click at [250, 113] on div "Experience / Preferences" at bounding box center [233, 117] width 92 height 22
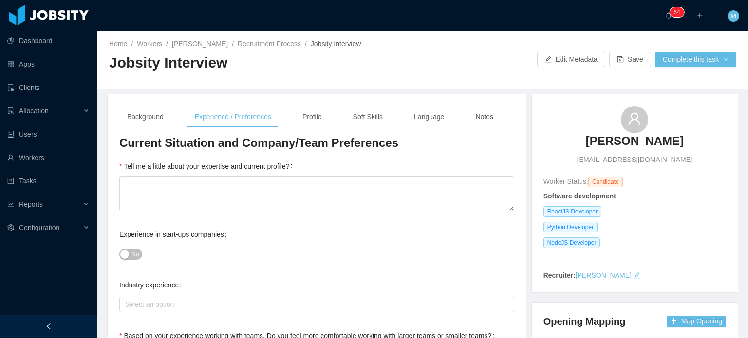
scroll to position [110, 0]
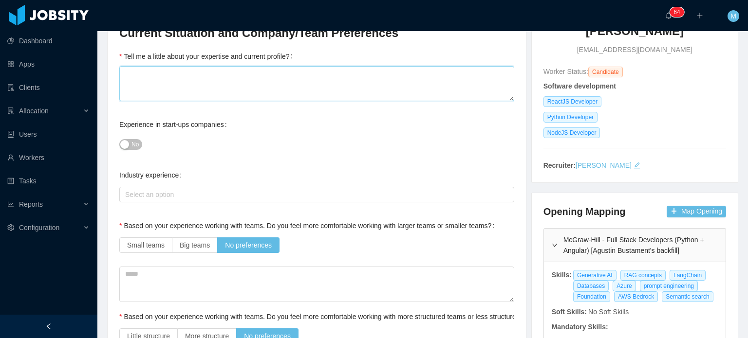
click at [206, 91] on textarea "Tell me a little about your expertise and current profile?" at bounding box center [316, 84] width 395 height 36
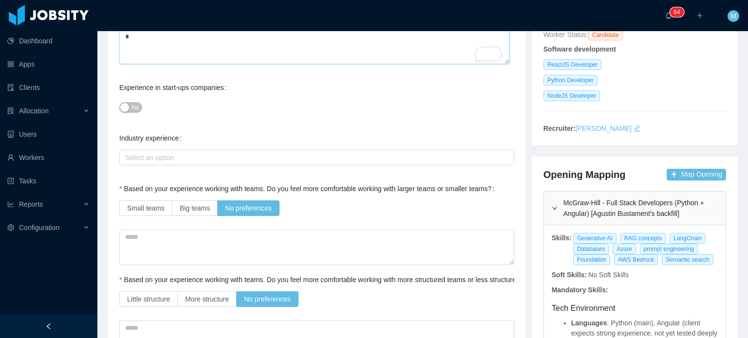
type textarea "*"
click at [171, 148] on div "Select an option" at bounding box center [316, 157] width 395 height 19
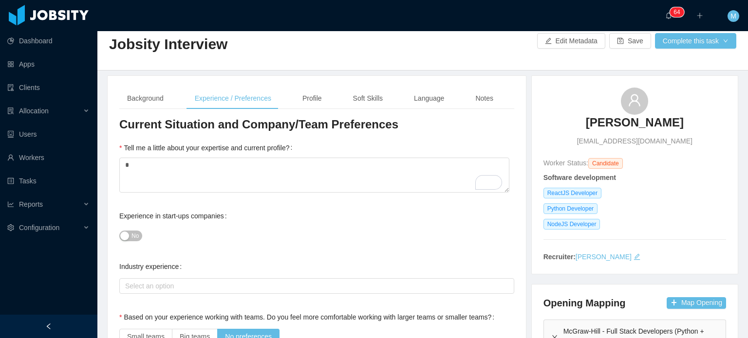
scroll to position [0, 0]
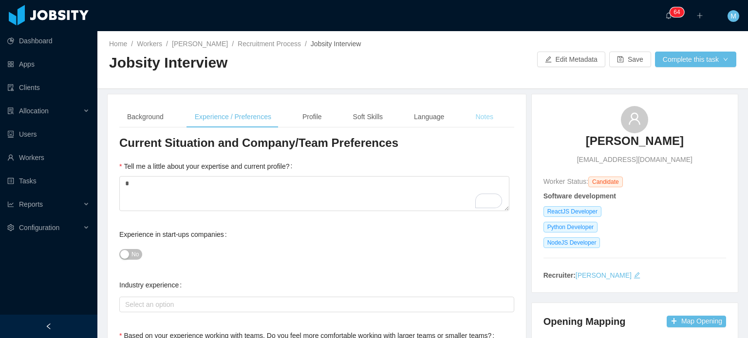
click at [484, 114] on div "Notes" at bounding box center [484, 117] width 34 height 22
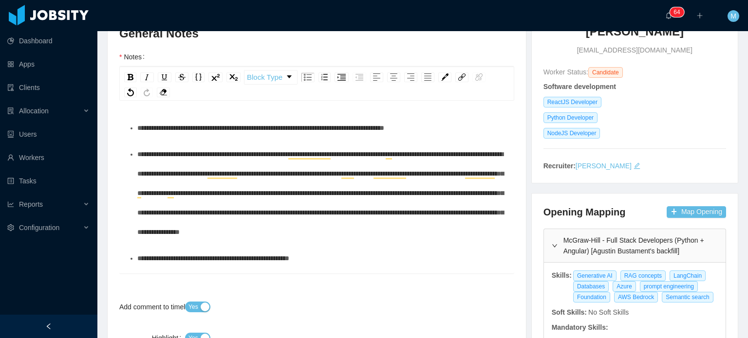
scroll to position [108, 0]
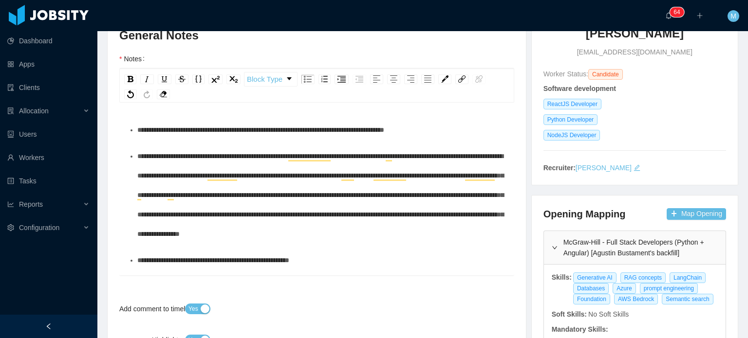
click at [265, 244] on div "**********" at bounding box center [321, 195] width 369 height 97
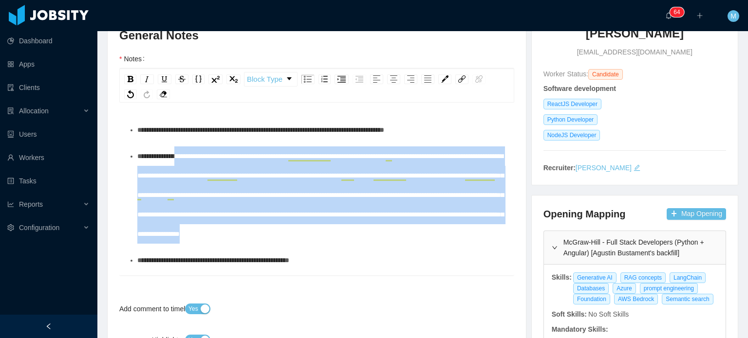
drag, startPoint x: 256, startPoint y: 255, endPoint x: 190, endPoint y: 153, distance: 120.8
click at [190, 153] on div "**********" at bounding box center [321, 195] width 369 height 97
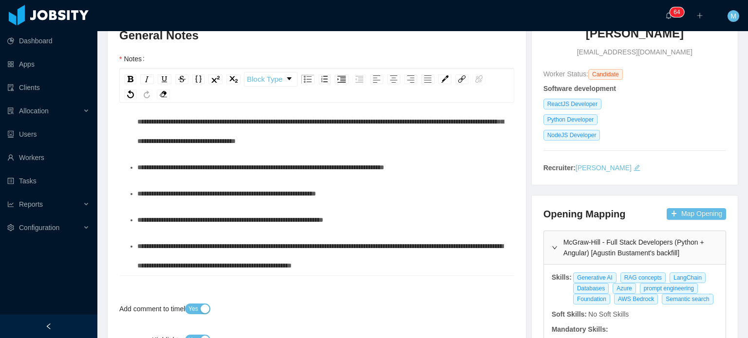
scroll to position [341, 0]
click at [391, 258] on div "**********" at bounding box center [321, 256] width 369 height 39
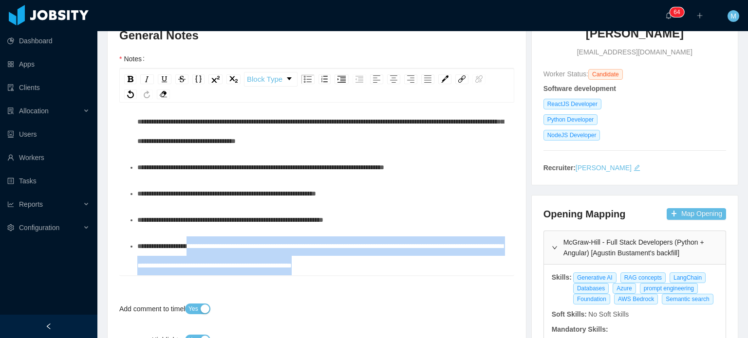
drag, startPoint x: 418, startPoint y: 266, endPoint x: 198, endPoint y: 239, distance: 221.8
click at [198, 239] on div "**********" at bounding box center [321, 256] width 369 height 39
copy span "**********"
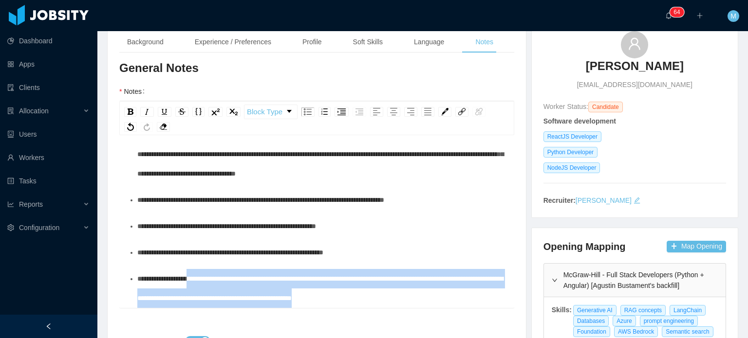
scroll to position [0, 0]
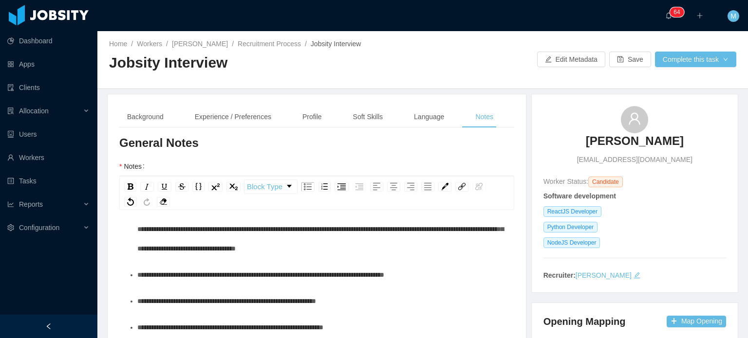
click at [206, 106] on div "Experience / Preferences" at bounding box center [233, 117] width 92 height 22
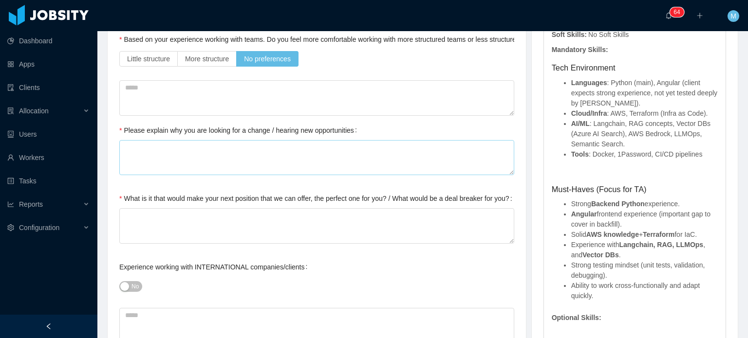
scroll to position [389, 0]
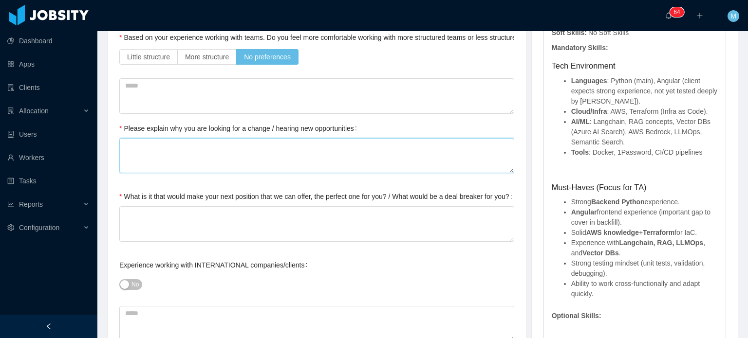
click at [230, 161] on textarea "Please explain why you are looking for a change / hearing new opportunities" at bounding box center [316, 156] width 395 height 36
paste textarea "**********"
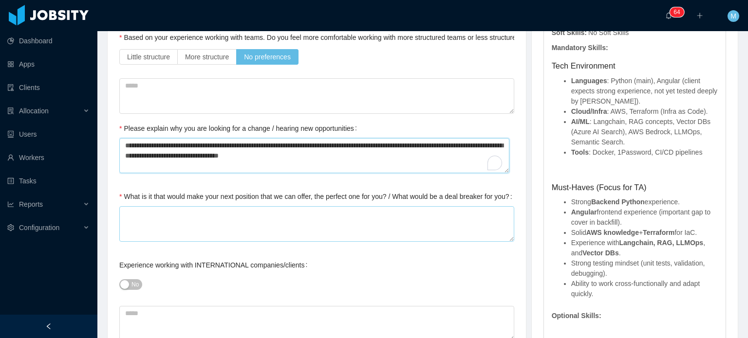
type textarea "**********"
click at [229, 216] on textarea "What is it that would make your next position that we can offer, the perfect on…" at bounding box center [316, 224] width 395 height 36
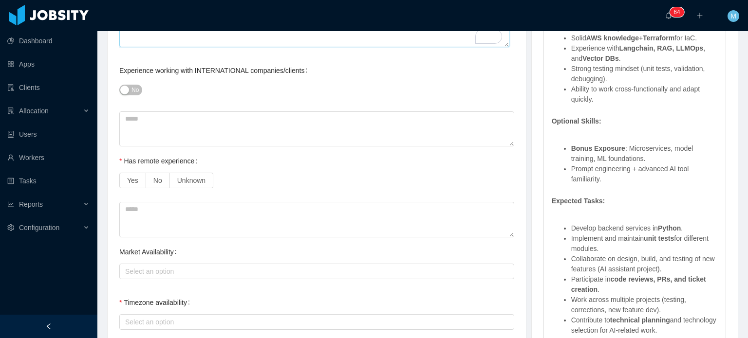
type textarea "*"
click at [150, 94] on div "No" at bounding box center [316, 89] width 395 height 19
click at [126, 92] on button "No" at bounding box center [130, 90] width 23 height 11
click at [141, 177] on label "Yes" at bounding box center [132, 181] width 27 height 16
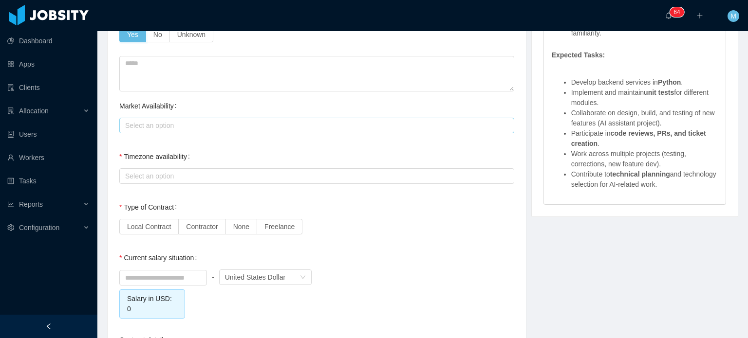
click at [170, 122] on div "Select an option" at bounding box center [314, 126] width 379 height 10
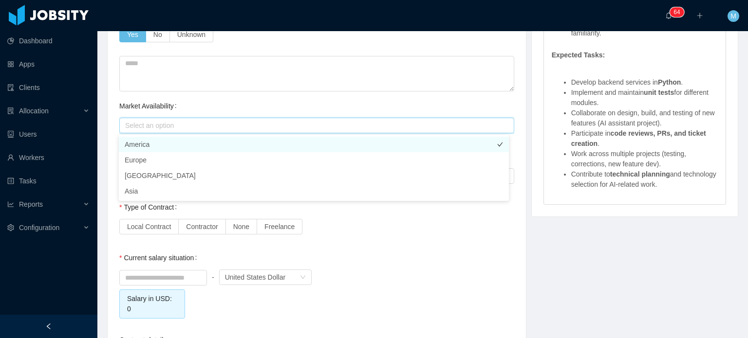
click at [169, 150] on li "America" at bounding box center [314, 145] width 390 height 16
click at [213, 107] on div "Market Availability Select an option America" at bounding box center [316, 115] width 395 height 39
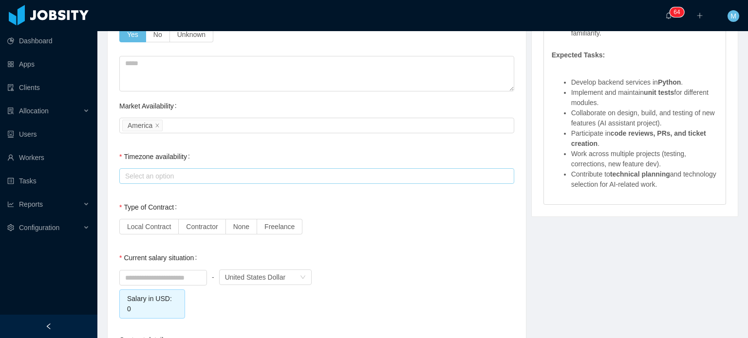
click at [185, 172] on div "Select an option" at bounding box center [314, 176] width 379 height 10
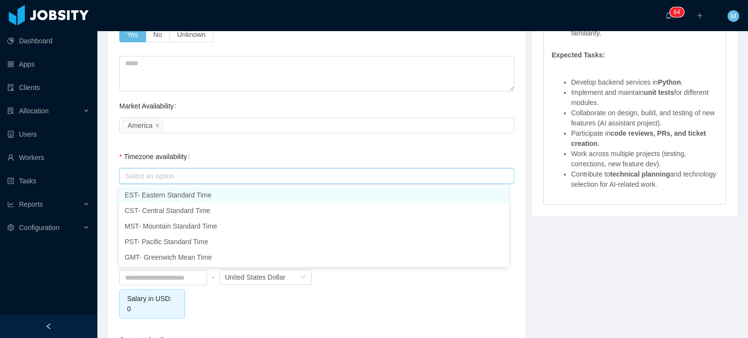
click at [177, 191] on li "EST- Eastern Standard Time" at bounding box center [314, 195] width 390 height 16
click at [177, 200] on li "EST- Eastern Standard Time" at bounding box center [314, 195] width 390 height 16
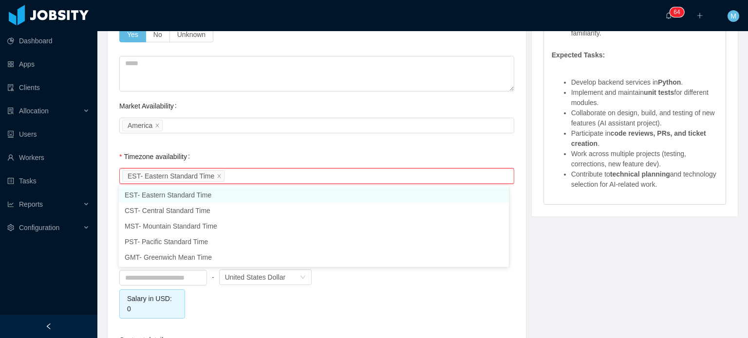
click at [219, 159] on div "Timezone availability Select an option EST- Eastern Standard Time This field is…" at bounding box center [316, 171] width 395 height 48
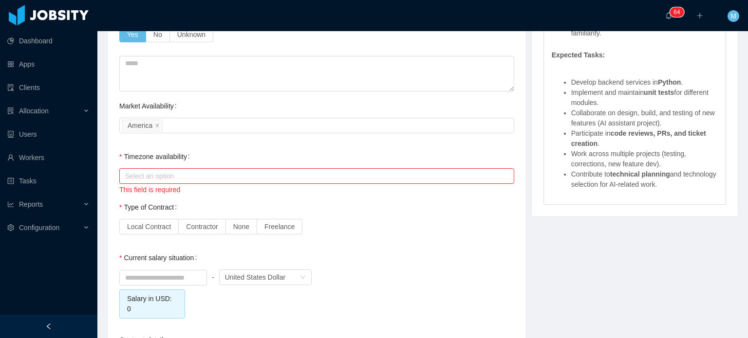
click at [208, 177] on div "Select an option" at bounding box center [314, 176] width 379 height 10
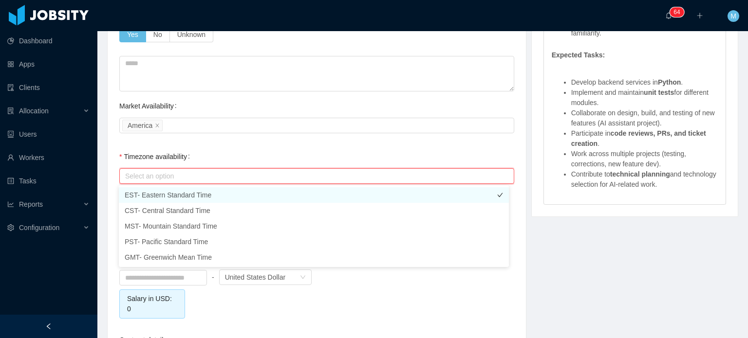
click at [199, 196] on li "EST- Eastern Standard Time" at bounding box center [314, 195] width 390 height 16
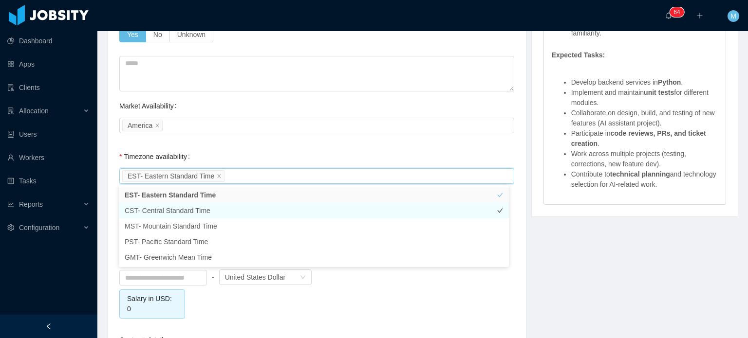
click at [199, 204] on li "CST- Central Standard Time" at bounding box center [314, 211] width 390 height 16
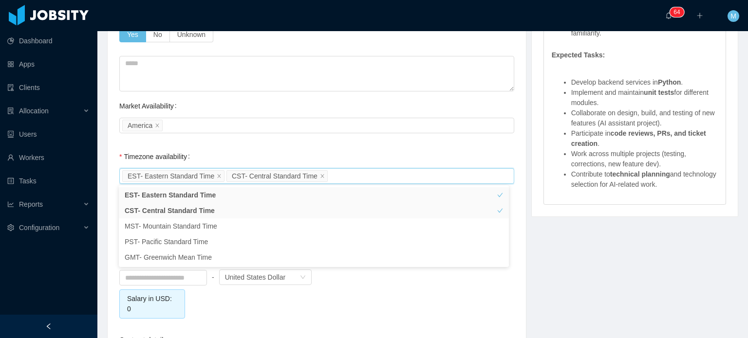
click at [241, 145] on div "**********" at bounding box center [316, 18] width 395 height 1227
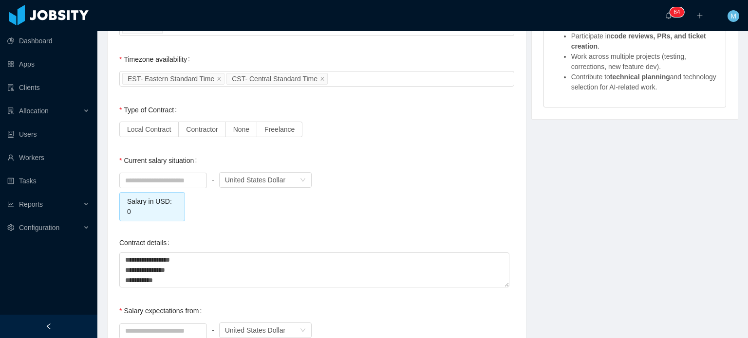
click at [210, 133] on span "Contractor" at bounding box center [202, 130] width 32 height 8
click at [187, 178] on input at bounding box center [163, 180] width 87 height 15
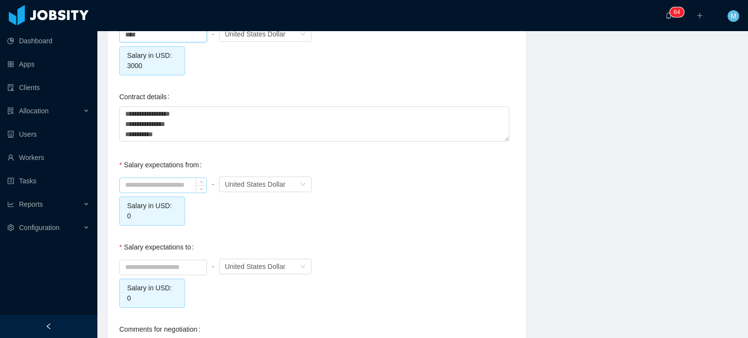
click at [175, 183] on input at bounding box center [163, 185] width 87 height 15
type input "*******"
click at [404, 243] on div "Salary expectations to ******* - Currency United States Dollar Salary in USD: 4…" at bounding box center [316, 273] width 395 height 71
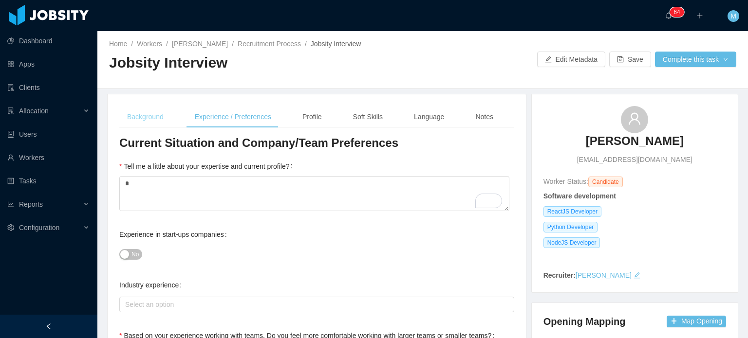
click at [153, 110] on div "Background" at bounding box center [145, 117] width 52 height 22
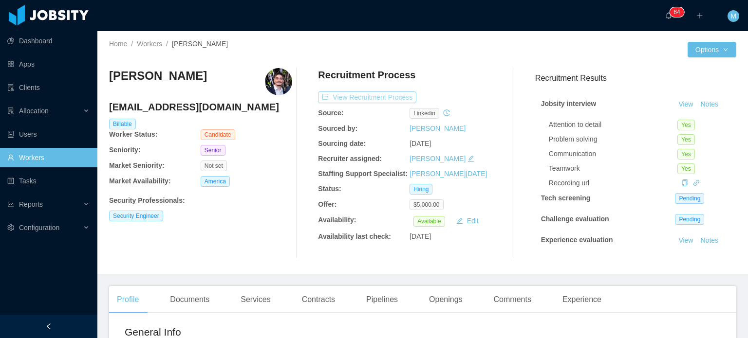
click at [358, 94] on button "View Recruitment Process" at bounding box center [367, 98] width 98 height 12
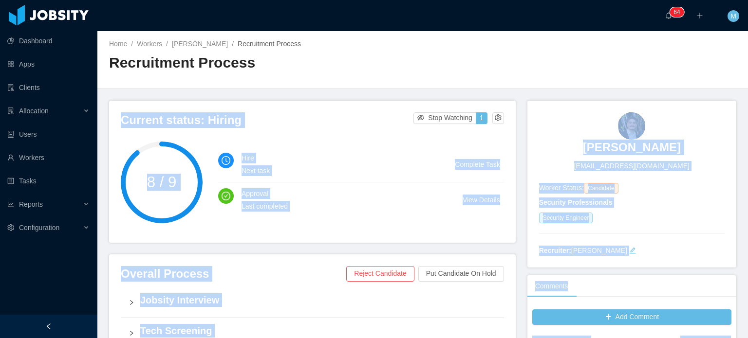
drag, startPoint x: 598, startPoint y: 107, endPoint x: 705, endPoint y: -59, distance: 197.1
click at [705, 0] on html "Dashboard Apps Clients Allocation Users Workers Tasks Reports Configuration ···…" at bounding box center [374, 169] width 748 height 338
click at [507, 115] on div "Current status: Hiring Stop Watching 1 8 / 9 Hire Next task Complete Task Appro…" at bounding box center [312, 172] width 406 height 142
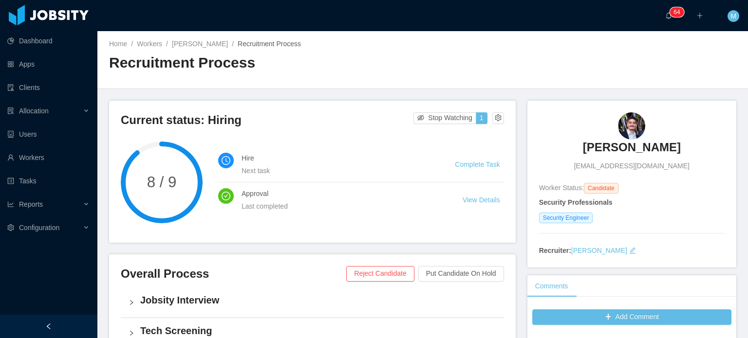
click at [613, 153] on h3 "João Almeida" at bounding box center [632, 148] width 98 height 16
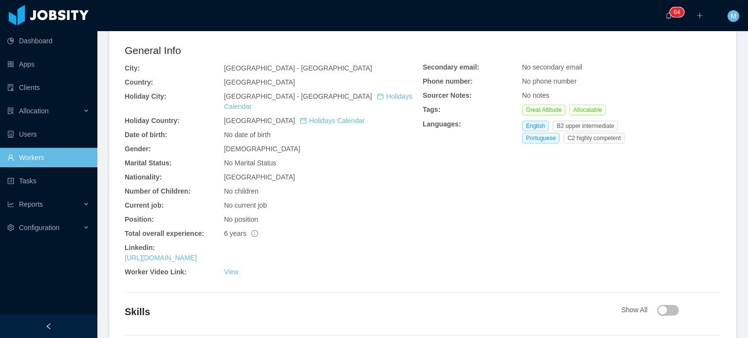
scroll to position [342, 0]
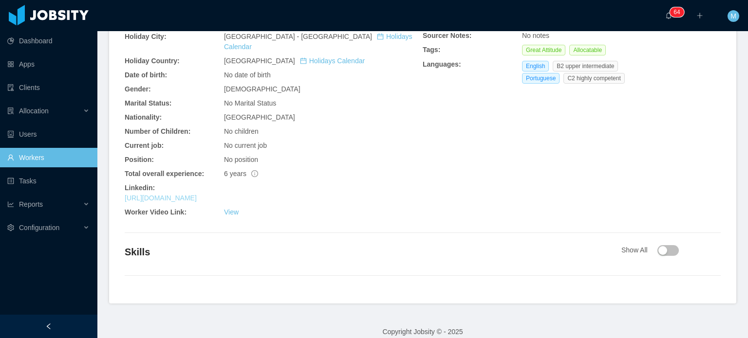
click at [194, 194] on link "https://www.linkedin.com/in/joaofassis" at bounding box center [161, 198] width 72 height 8
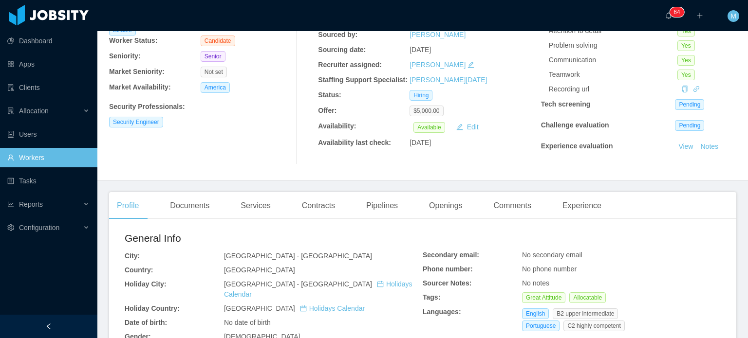
scroll to position [0, 0]
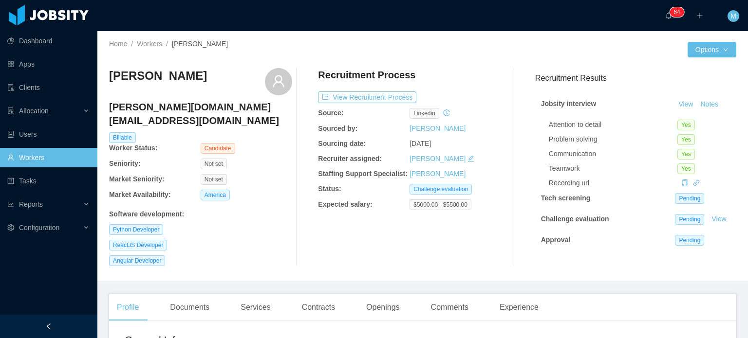
click at [478, 80] on div "Recruitment Process" at bounding box center [409, 77] width 183 height 18
click at [368, 101] on button "View Recruitment Process" at bounding box center [367, 98] width 98 height 12
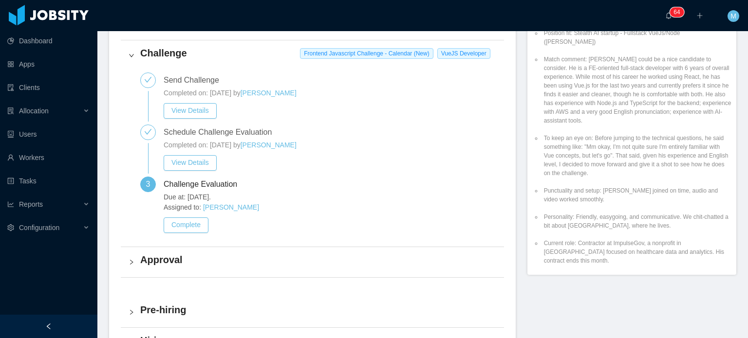
scroll to position [389, 0]
